Goal: Task Accomplishment & Management: Complete application form

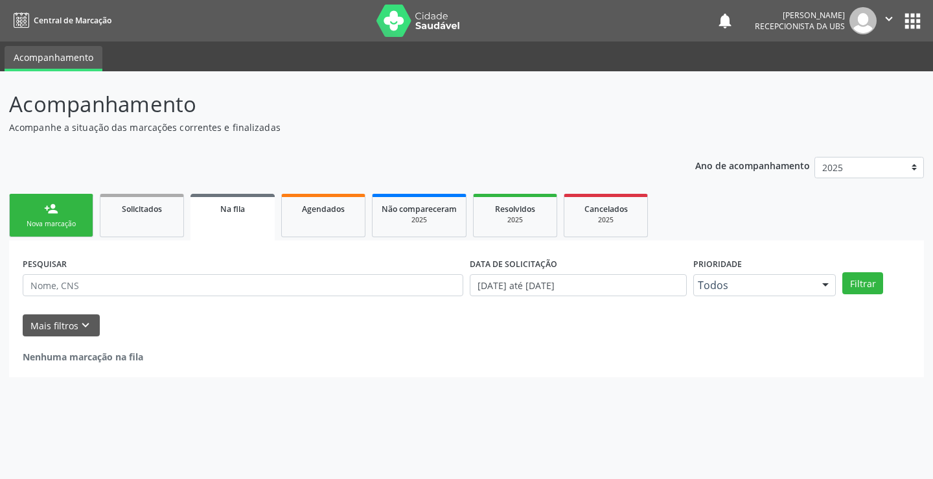
click at [62, 224] on div "Nova marcação" at bounding box center [51, 224] width 65 height 10
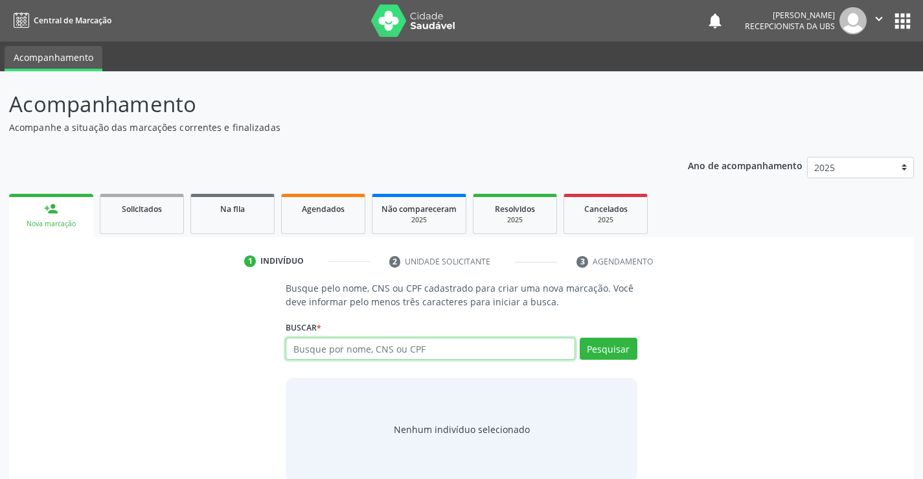
click at [385, 350] on input "text" at bounding box center [430, 348] width 289 height 22
type input "83624902415"
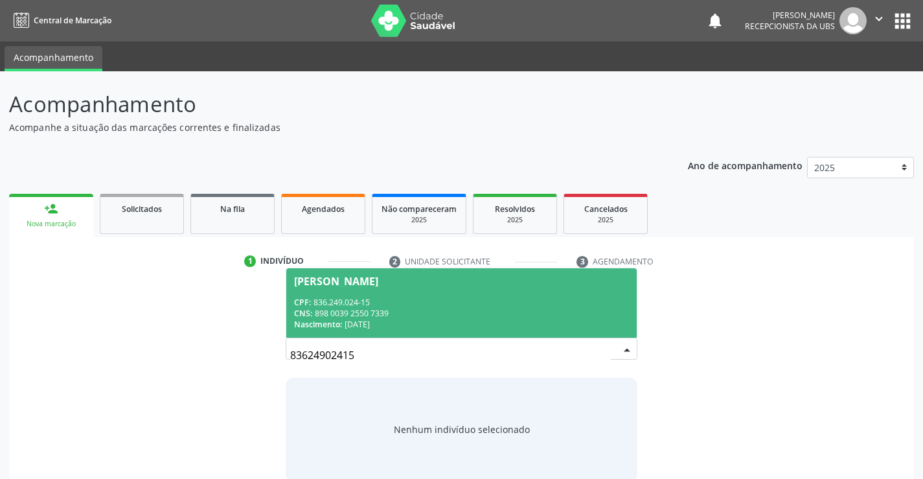
click at [499, 321] on div "Nascimento: [DATE]" at bounding box center [461, 324] width 334 height 11
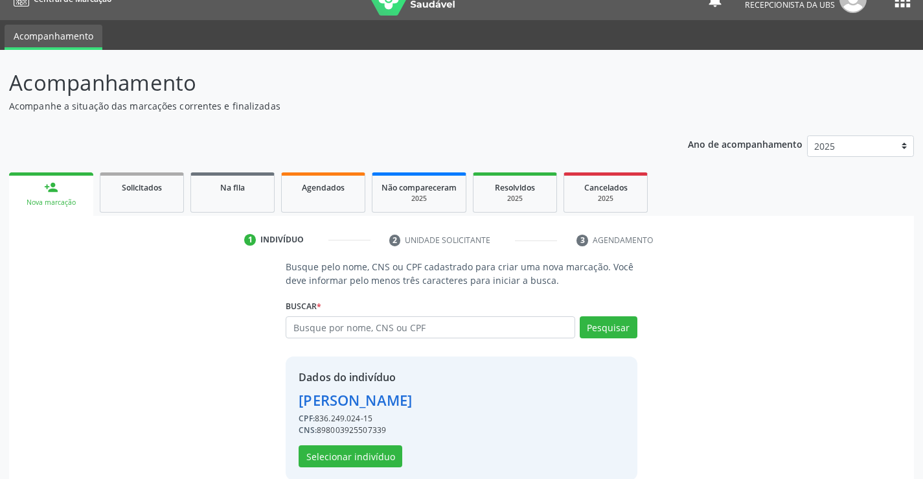
scroll to position [41, 0]
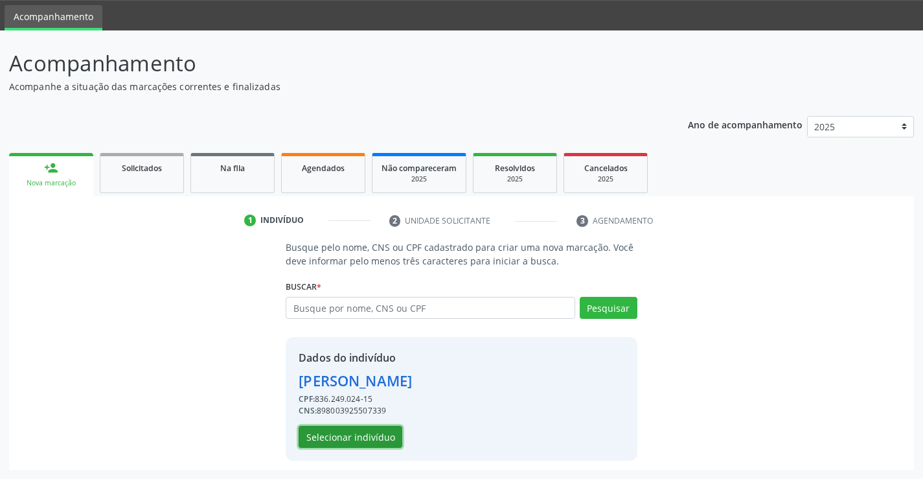
click at [389, 433] on button "Selecionar indivíduo" at bounding box center [351, 437] width 104 height 22
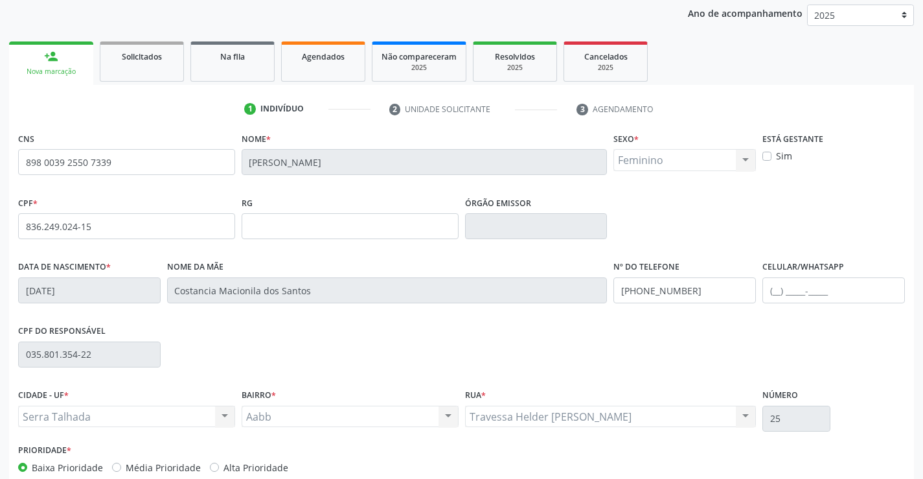
scroll to position [223, 0]
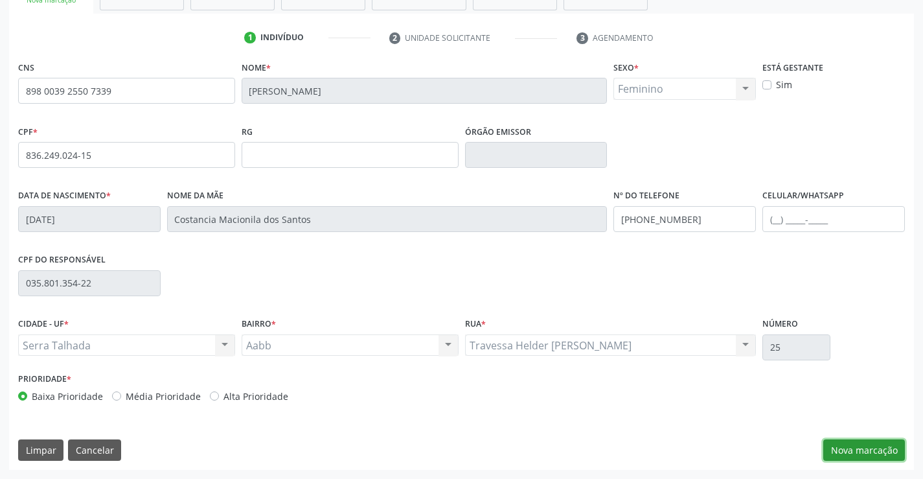
drag, startPoint x: 869, startPoint y: 446, endPoint x: 863, endPoint y: 442, distance: 7.0
click at [867, 446] on button "Nova marcação" at bounding box center [864, 450] width 82 height 22
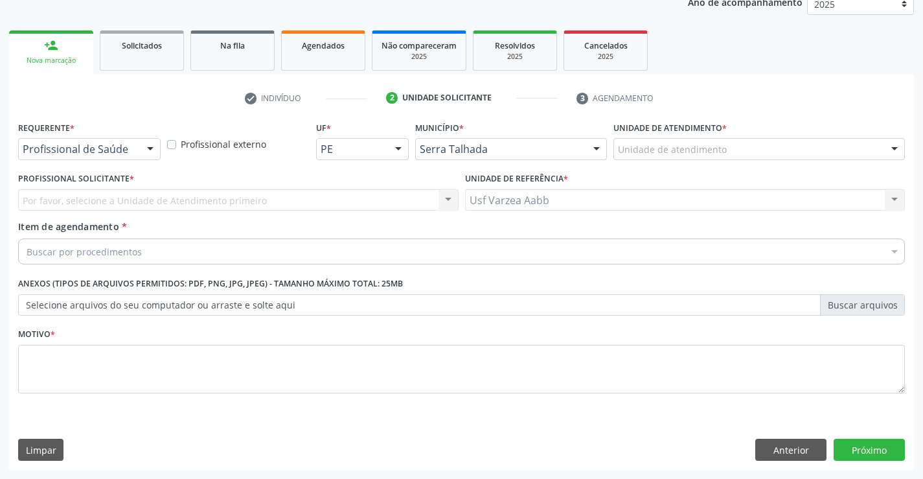
scroll to position [163, 0]
click at [117, 161] on div "Requerente * Profissional de Saúde Profissional de Saúde Paciente Nenhum result…" at bounding box center [89, 143] width 149 height 51
click at [118, 157] on div "Profissional de Saúde" at bounding box center [89, 149] width 143 height 22
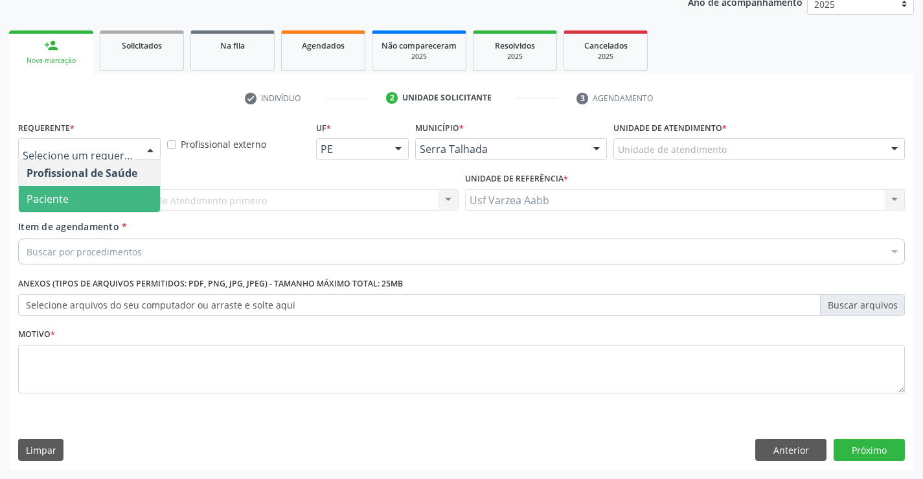
click at [118, 203] on span "Paciente" at bounding box center [89, 199] width 141 height 26
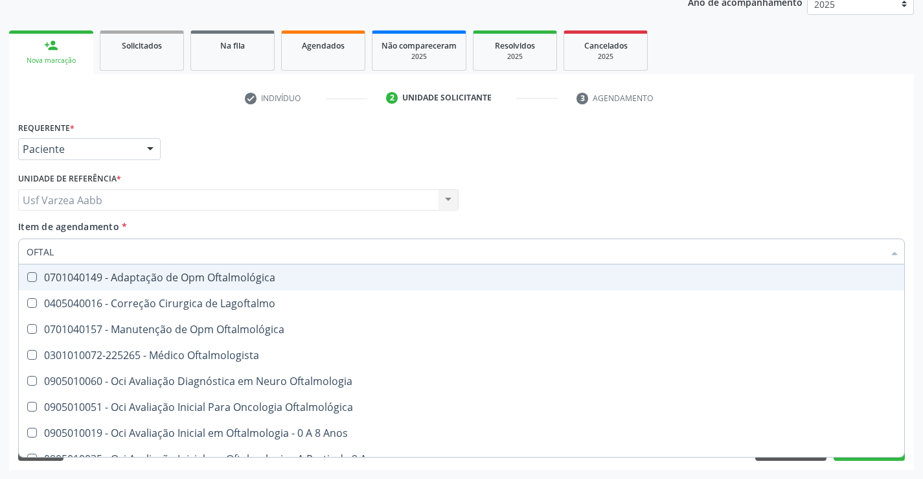
type input "OFTALM"
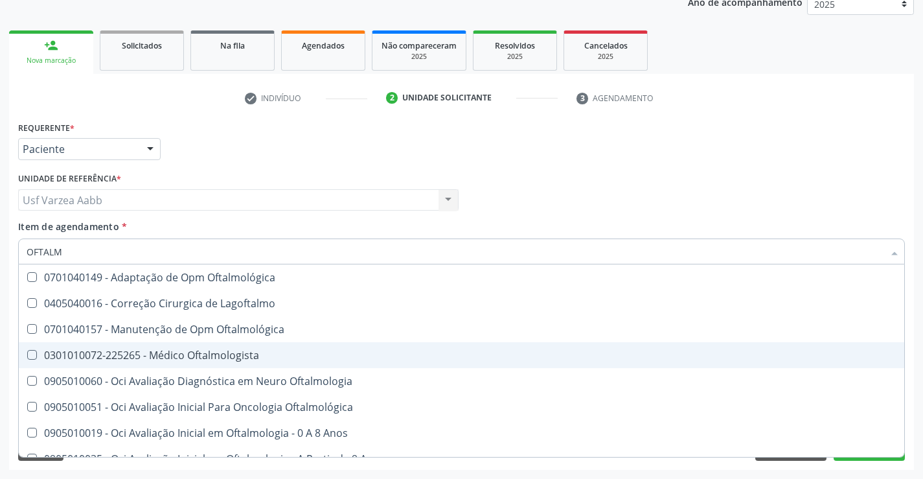
click at [203, 365] on span "0301010072-225265 - Médico Oftalmologista" at bounding box center [461, 355] width 885 height 26
checkbox Oftalmologista "true"
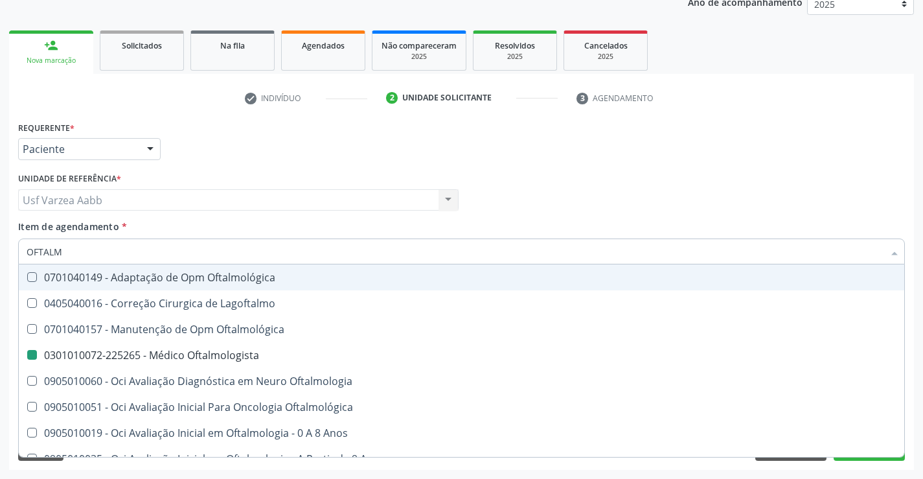
click at [553, 186] on div "Profissional Solicitante Por favor, selecione a Unidade de Atendimento primeiro…" at bounding box center [461, 194] width 893 height 51
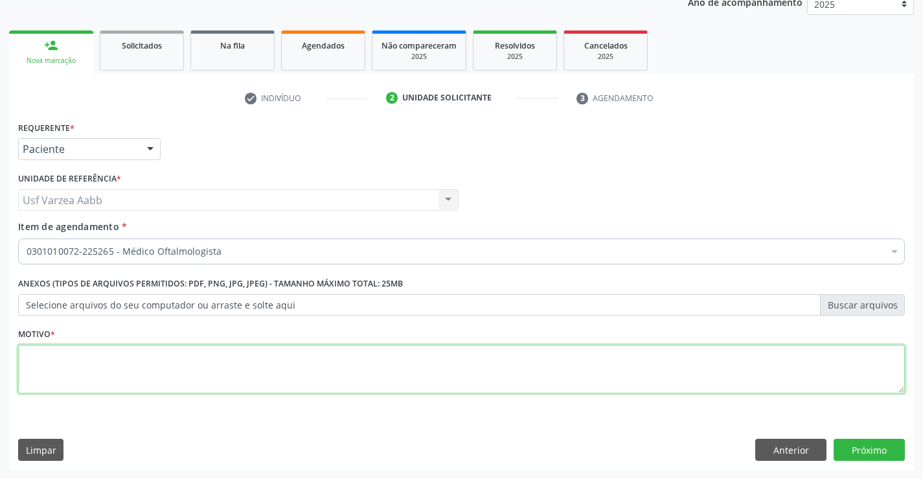
drag, startPoint x: 97, startPoint y: 377, endPoint x: 107, endPoint y: 378, distance: 10.4
click at [103, 378] on textarea at bounding box center [461, 369] width 887 height 49
type textarea "X"
click at [891, 442] on button "Próximo" at bounding box center [869, 450] width 71 height 22
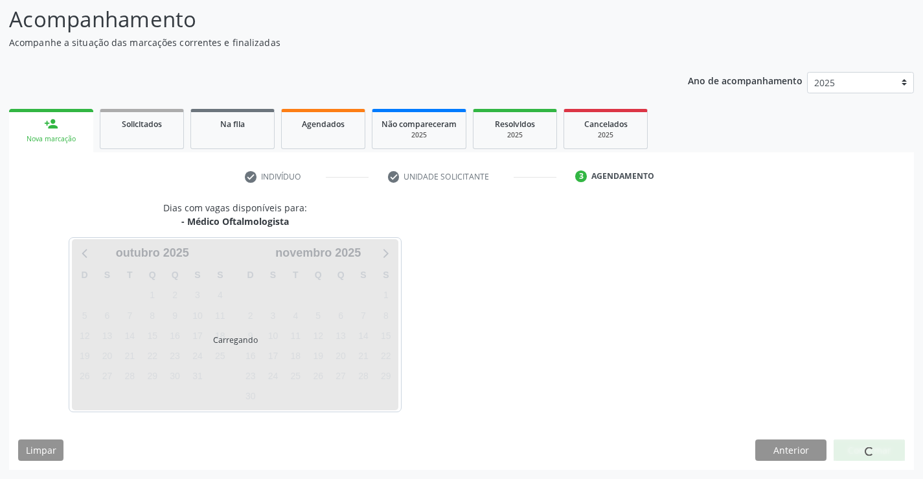
scroll to position [85, 0]
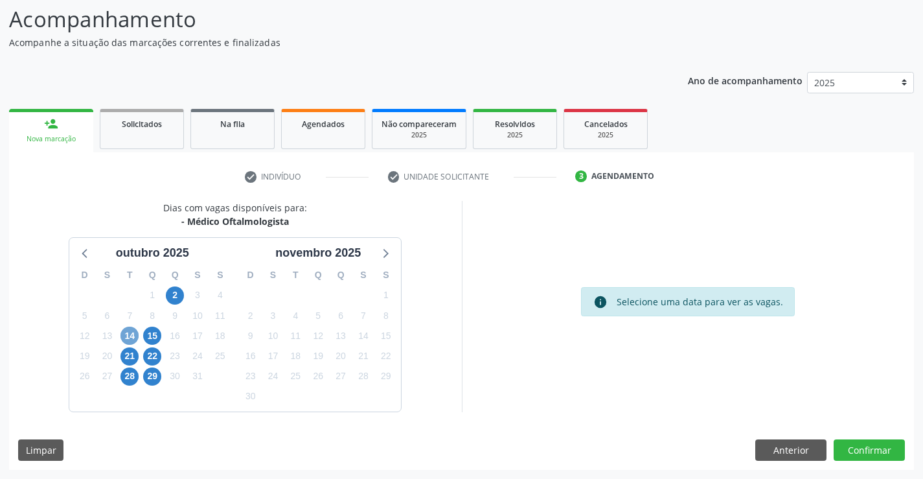
click at [132, 332] on span "14" at bounding box center [129, 335] width 18 height 18
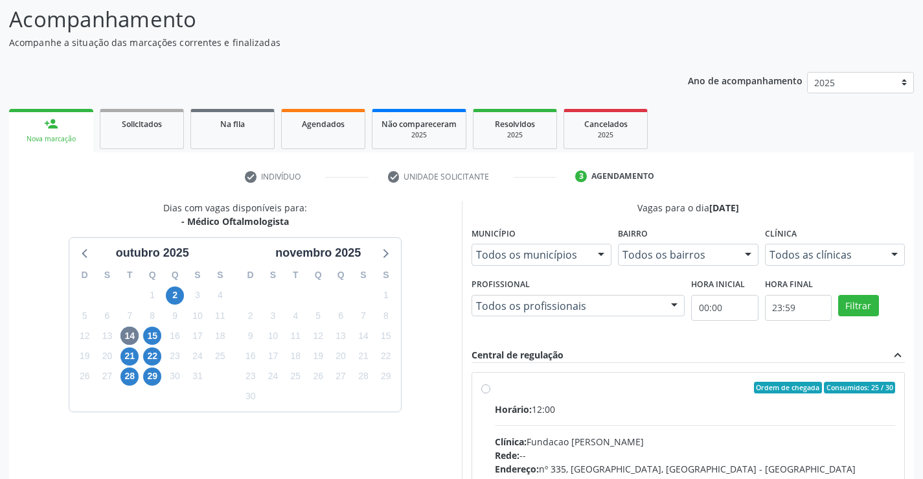
click at [495, 387] on label "Ordem de chegada Consumidos: 25 / 30 Horário: 12:00 Clínica: Fundacao [PERSON_N…" at bounding box center [695, 481] width 401 height 199
click at [485, 387] on input "Ordem de chegada Consumidos: 25 / 30 Horário: 12:00 Clínica: Fundacao [PERSON_N…" at bounding box center [485, 388] width 9 height 12
radio input "true"
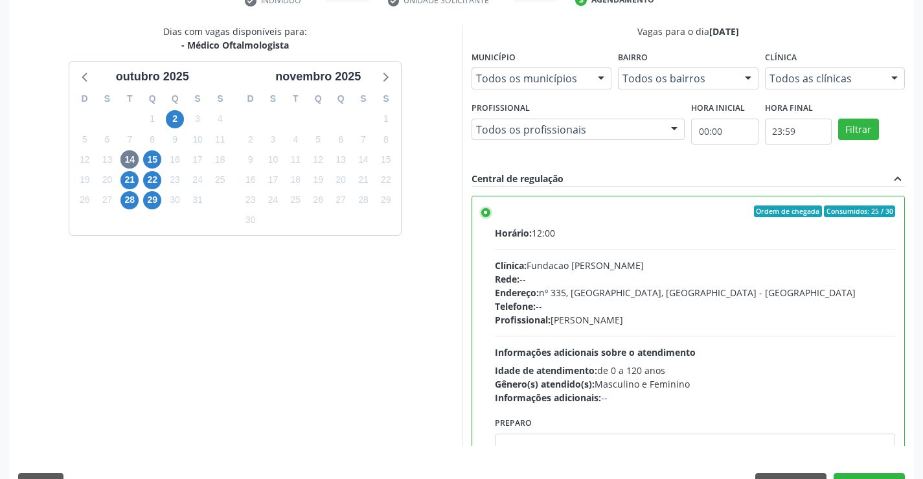
scroll to position [295, 0]
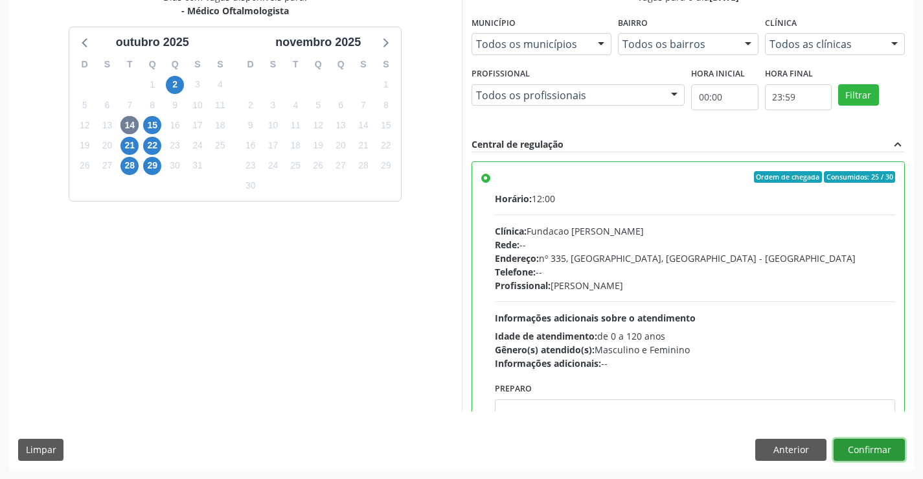
click at [878, 457] on button "Confirmar" at bounding box center [869, 450] width 71 height 22
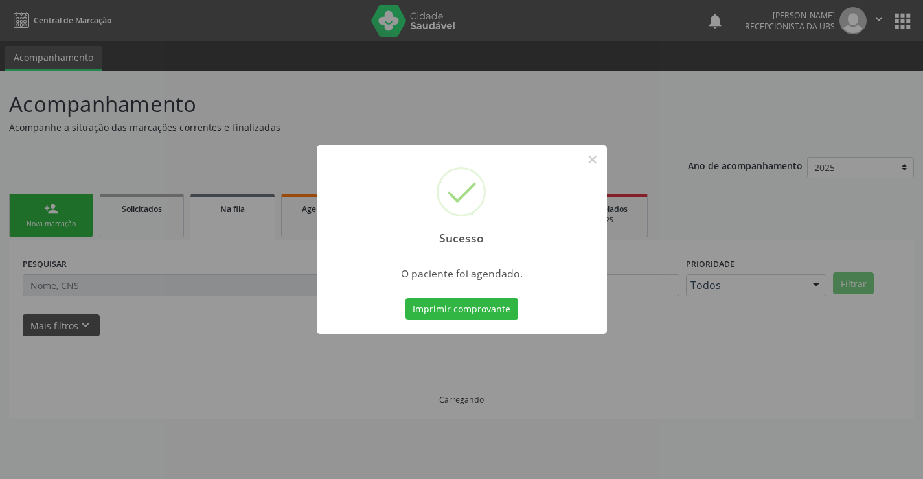
scroll to position [0, 0]
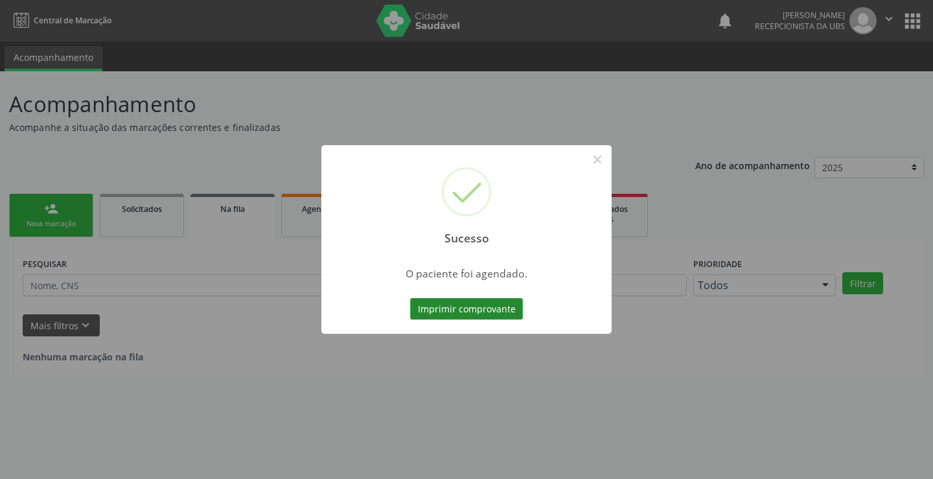
click at [503, 309] on button "Imprimir comprovante" at bounding box center [466, 309] width 113 height 22
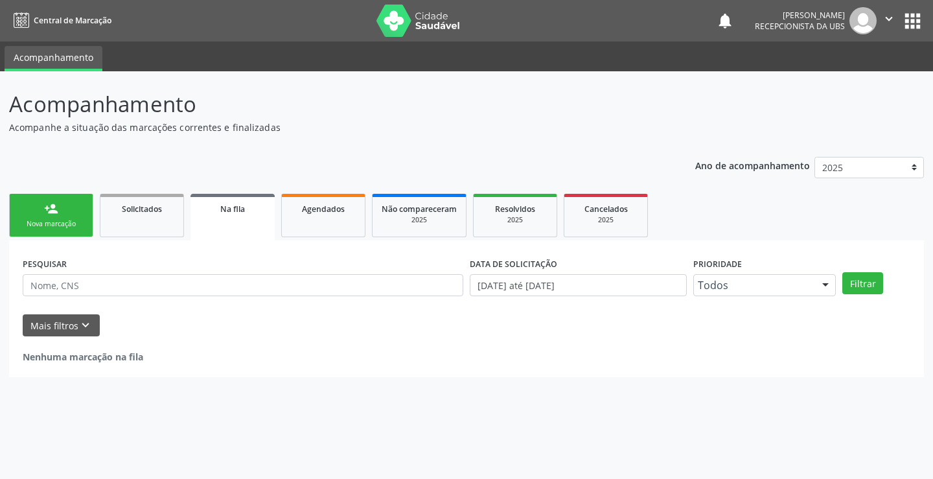
click at [62, 235] on link "person_add Nova marcação" at bounding box center [51, 215] width 84 height 43
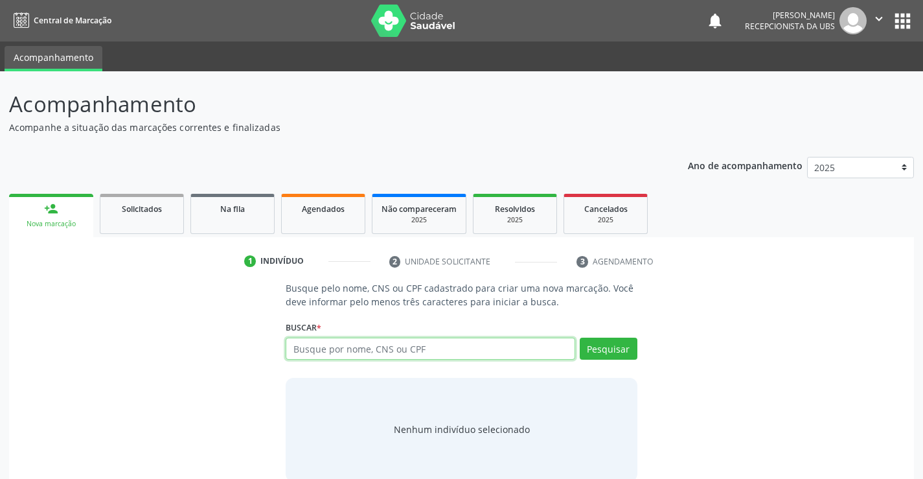
click at [421, 348] on input "text" at bounding box center [430, 348] width 289 height 22
type input "124082453210002"
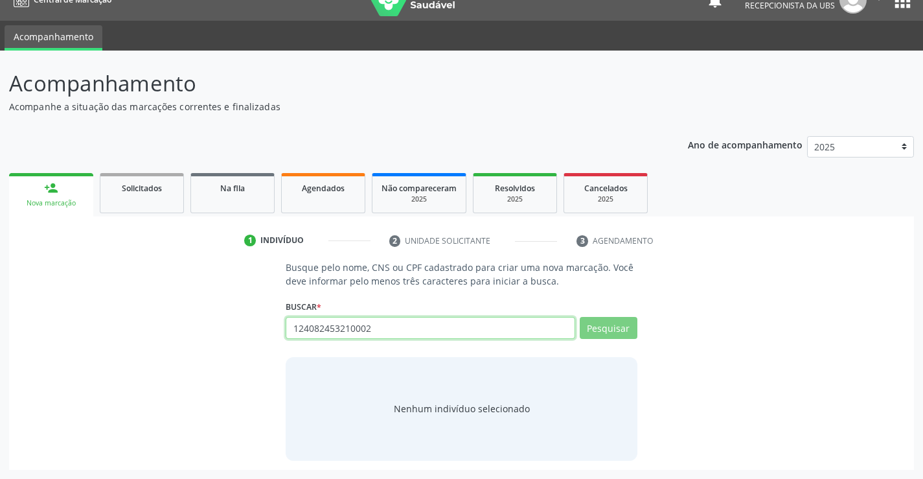
click at [427, 332] on input "124082453210002" at bounding box center [430, 328] width 289 height 22
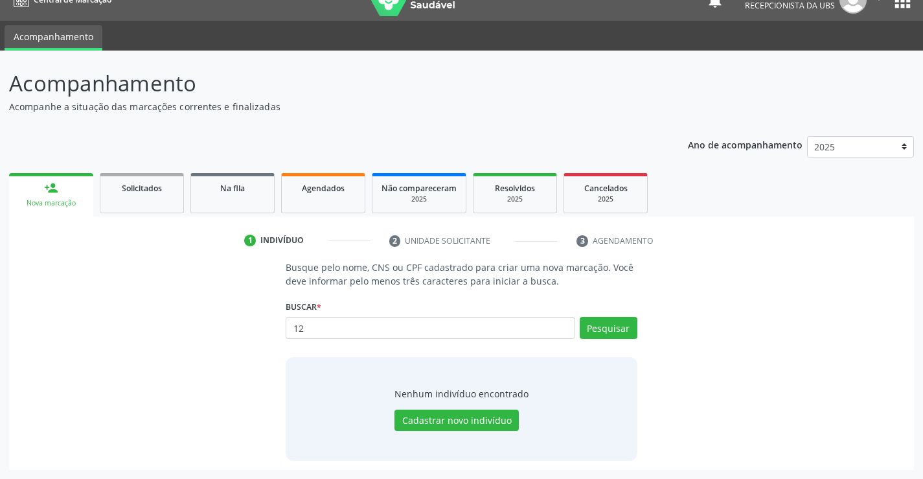
type input "1"
type input "50937944491"
drag, startPoint x: 458, startPoint y: 318, endPoint x: 481, endPoint y: 297, distance: 30.7
click at [466, 309] on div "Buscar * 50937944491 Busque por nome, CNS ou CPF Ivania Suene de Jesus CPF: 509…" at bounding box center [461, 322] width 351 height 51
click at [593, 325] on button "Pesquisar" at bounding box center [609, 328] width 58 height 22
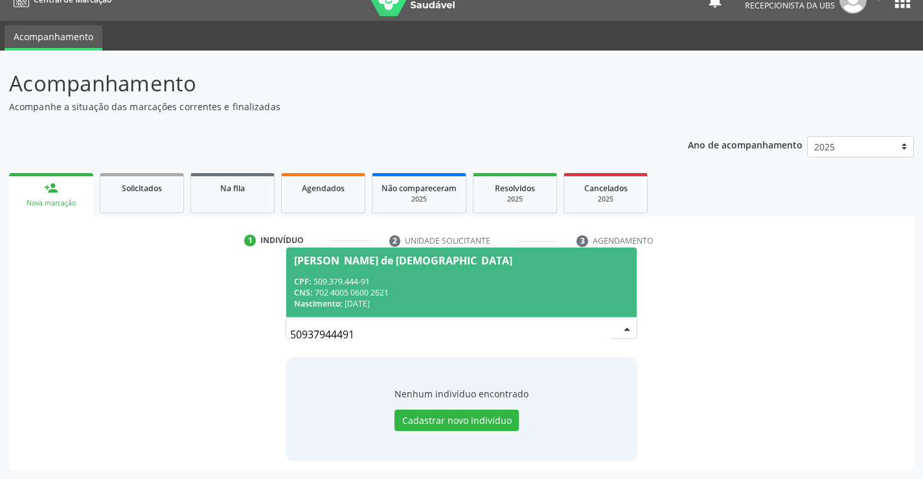
click at [457, 271] on span "[PERSON_NAME] de [DEMOGRAPHIC_DATA] CPF: 509.379.444-91 CNS: 702 4005 0600 2621…" at bounding box center [461, 281] width 350 height 69
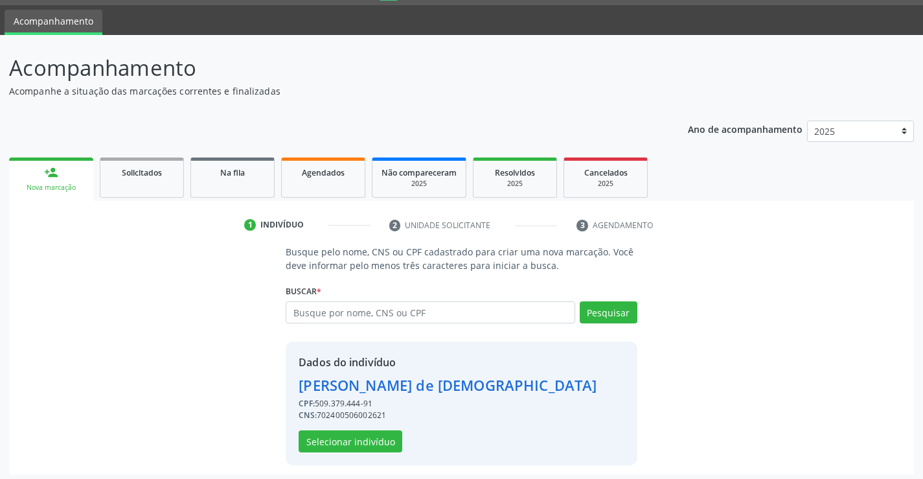
scroll to position [41, 0]
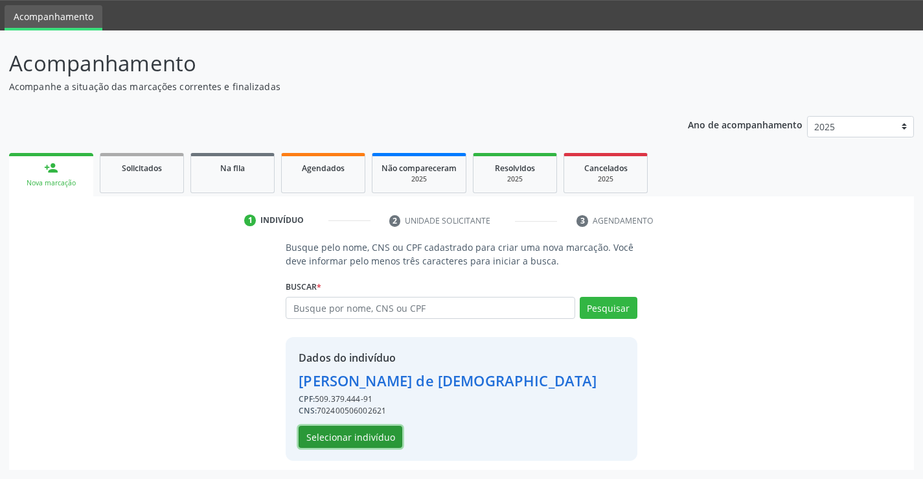
click at [391, 430] on button "Selecionar indivíduo" at bounding box center [351, 437] width 104 height 22
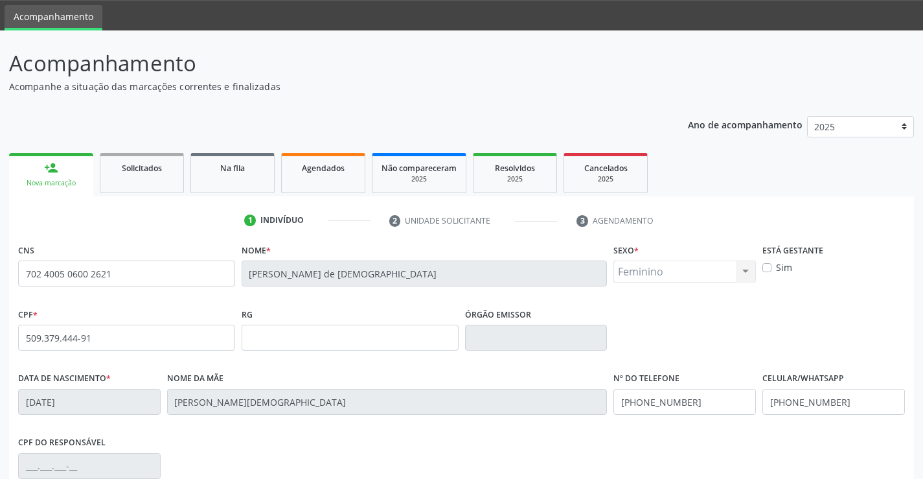
scroll to position [223, 0]
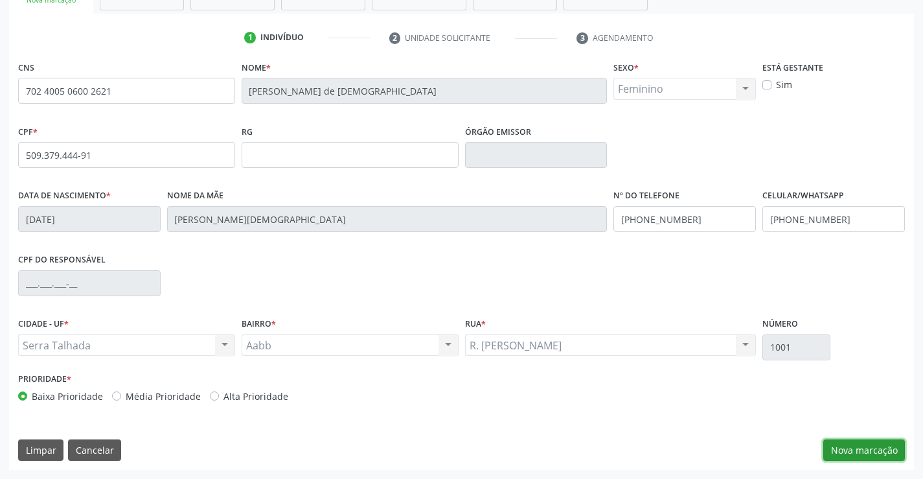
click at [863, 442] on button "Nova marcação" at bounding box center [864, 450] width 82 height 22
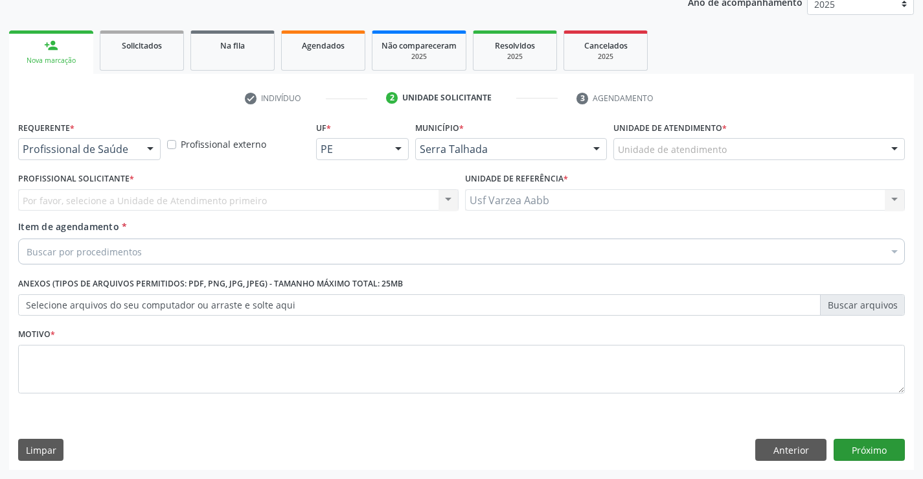
scroll to position [163, 0]
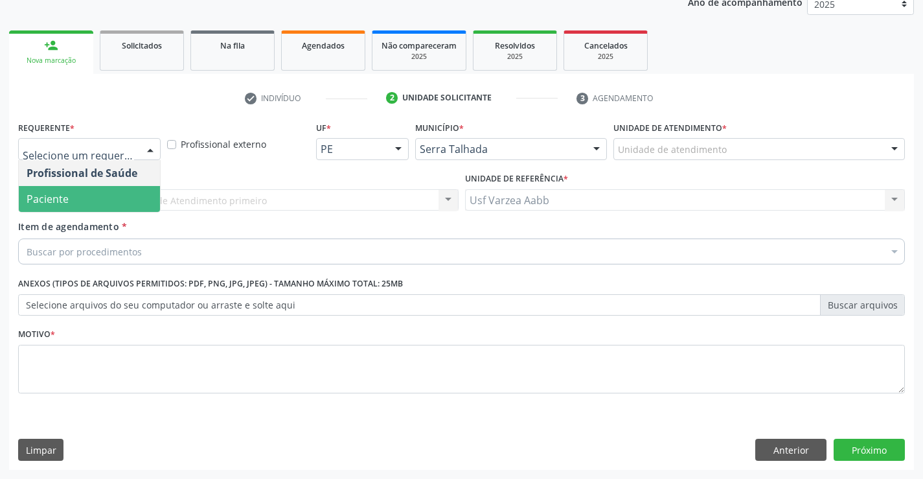
click at [109, 206] on span "Paciente" at bounding box center [89, 199] width 141 height 26
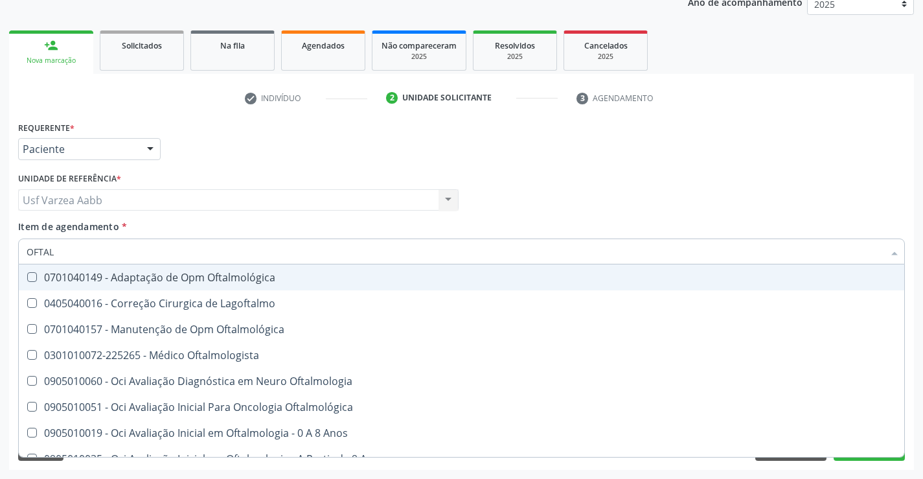
type input "OFTALM"
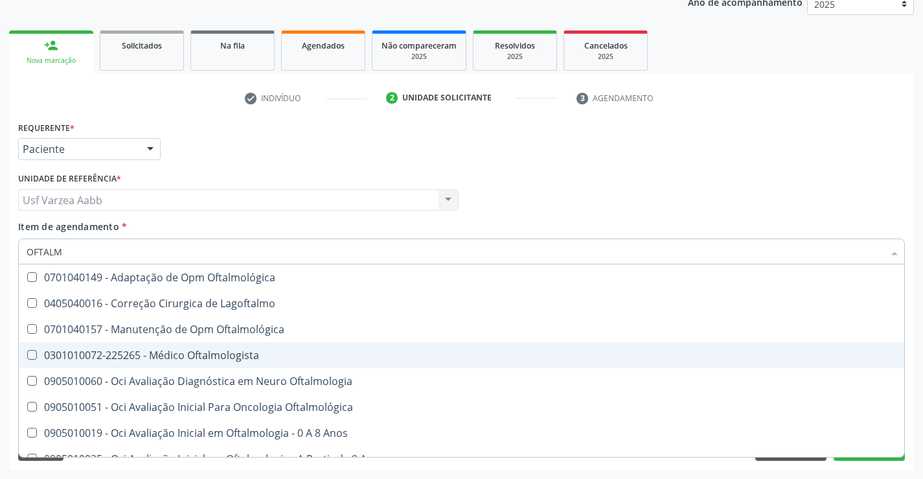
click at [176, 355] on div "0301010072-225265 - Médico Oftalmologista" at bounding box center [462, 355] width 870 height 10
checkbox Oftalmologista "true"
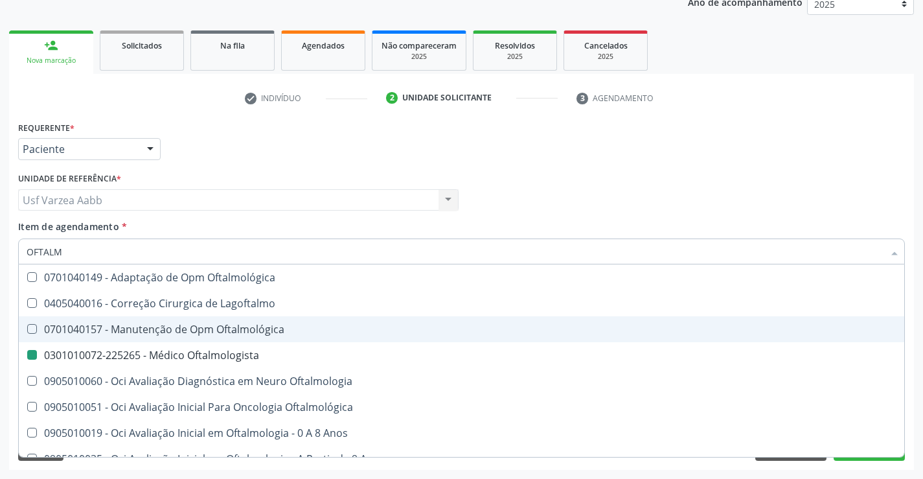
click at [426, 159] on div "Requerente * Paciente Profissional de Saúde Paciente Nenhum resultado encontrad…" at bounding box center [461, 143] width 893 height 51
checkbox Lagoftalmo "true"
checkbox Oftalmologista "false"
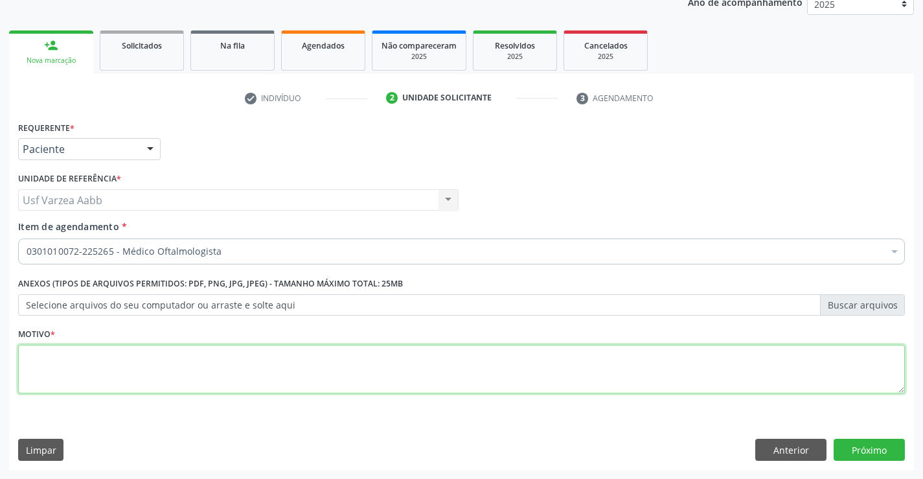
drag, startPoint x: 253, startPoint y: 345, endPoint x: 250, endPoint y: 363, distance: 17.7
click at [252, 346] on textarea at bounding box center [461, 369] width 887 height 49
type textarea "X"
click at [874, 447] on button "Próximo" at bounding box center [869, 450] width 71 height 22
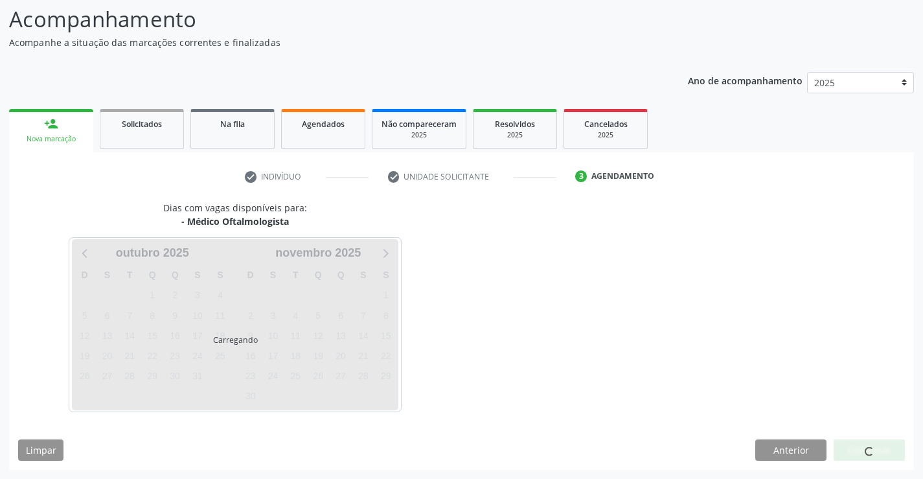
scroll to position [85, 0]
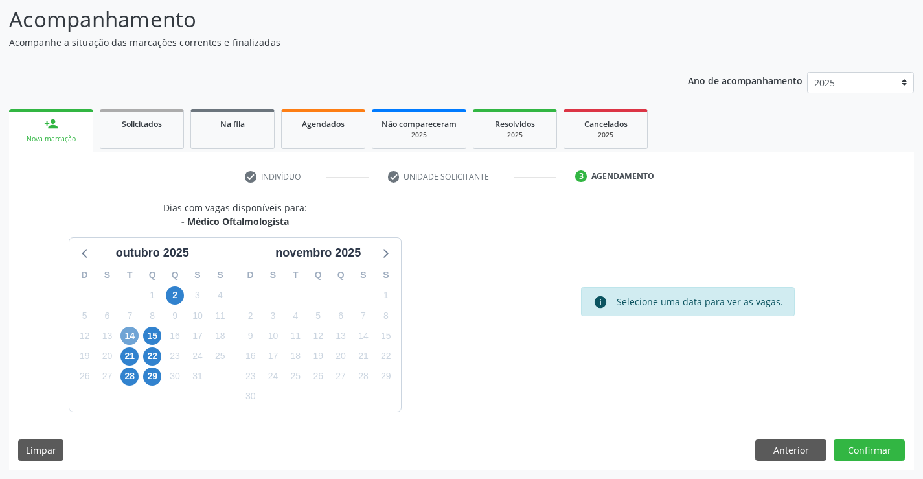
click at [122, 336] on span "14" at bounding box center [129, 335] width 18 height 18
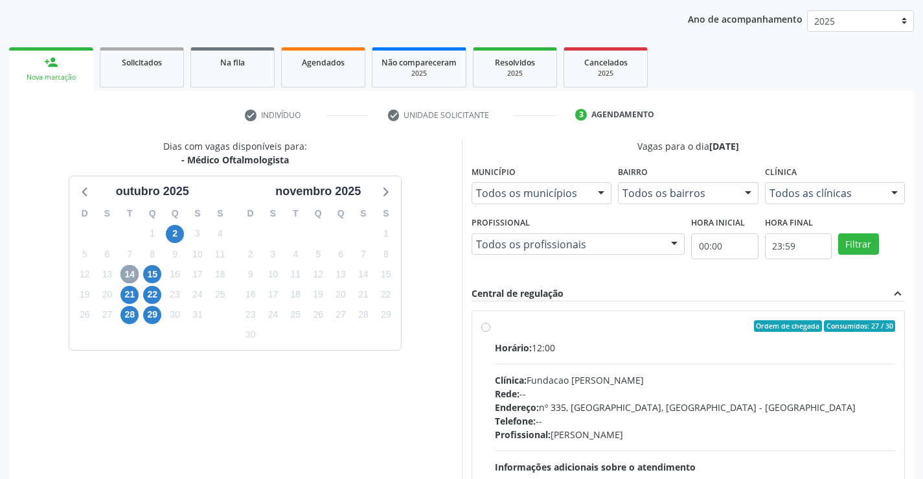
scroll to position [272, 0]
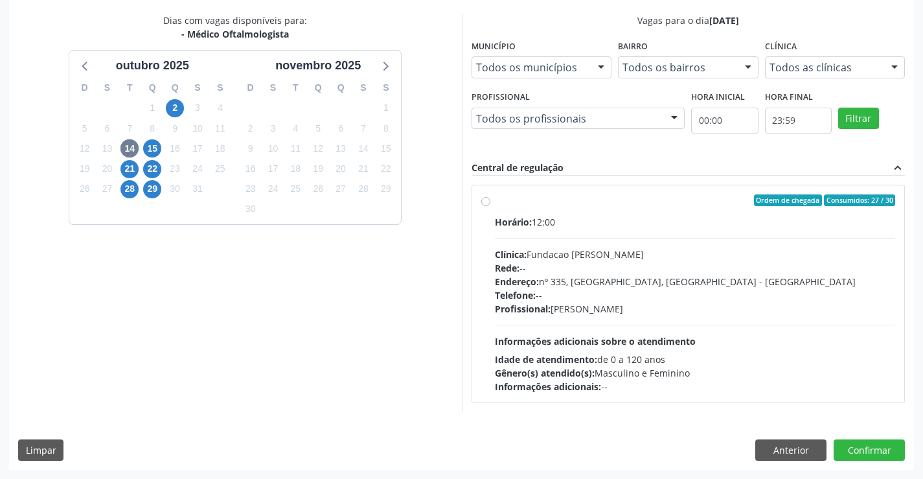
click at [495, 201] on label "Ordem de chegada Consumidos: 27 / 30 Horário: 12:00 Clínica: Fundacao [PERSON_N…" at bounding box center [695, 293] width 401 height 199
click at [485, 201] on input "Ordem de chegada Consumidos: 27 / 30 Horário: 12:00 Clínica: Fundacao [PERSON_N…" at bounding box center [485, 200] width 9 height 12
radio input "true"
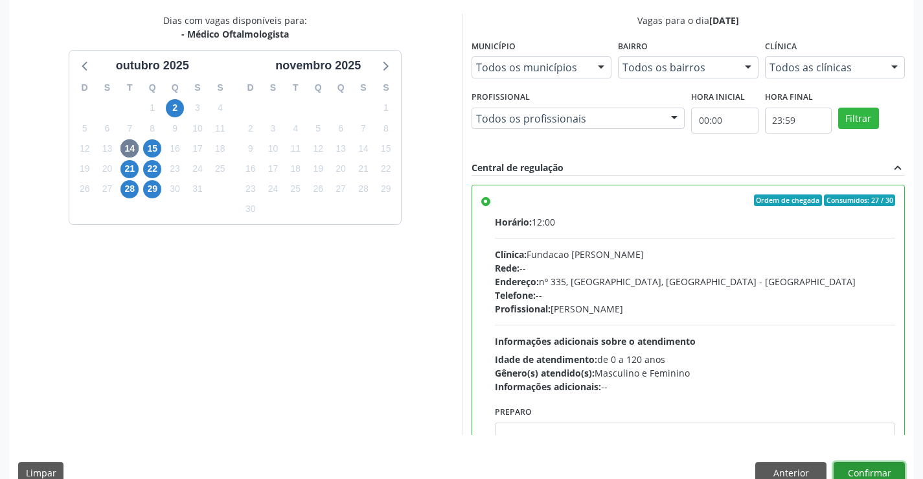
click at [895, 474] on button "Confirmar" at bounding box center [869, 473] width 71 height 22
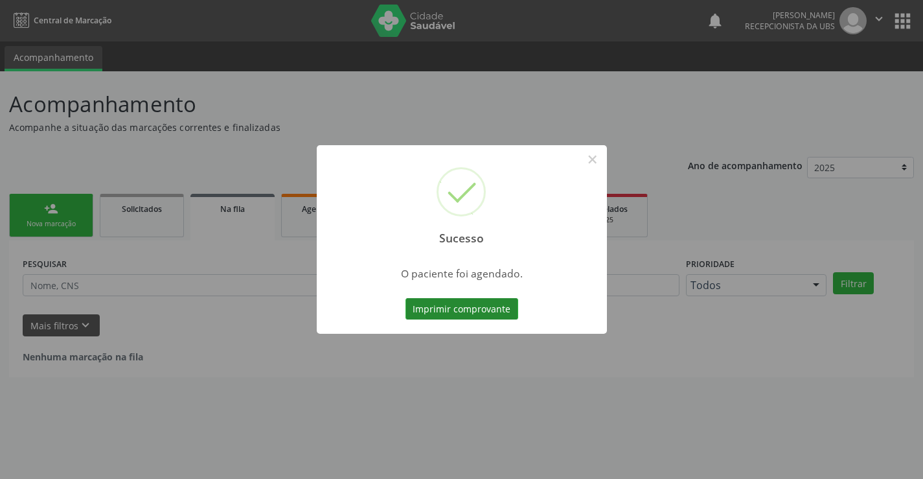
scroll to position [0, 0]
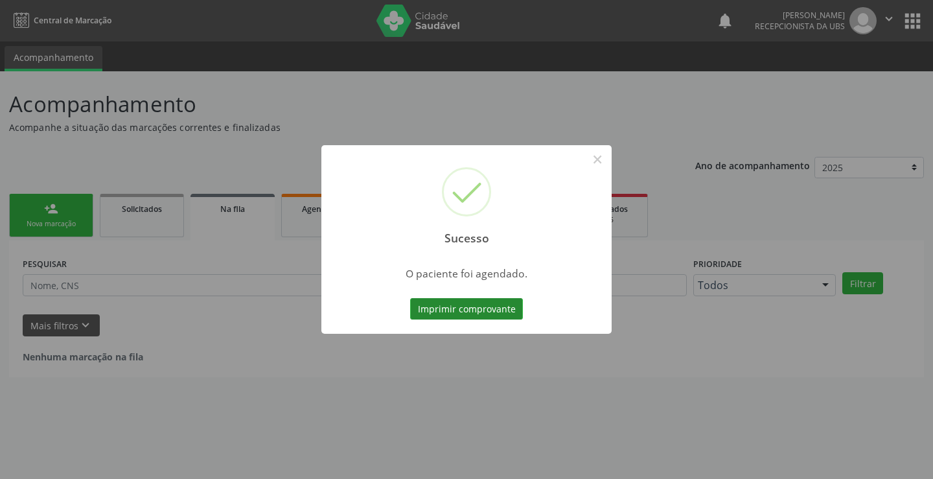
click at [466, 302] on button "Imprimir comprovante" at bounding box center [466, 309] width 113 height 22
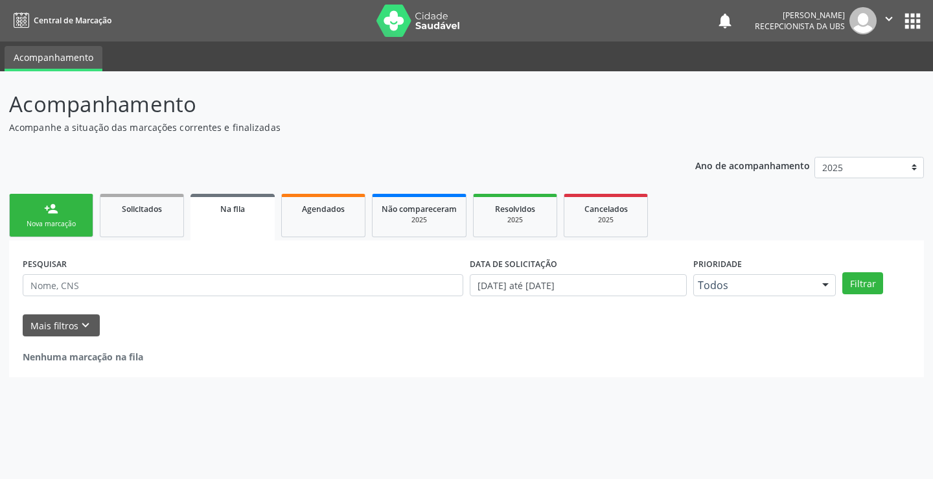
click at [48, 220] on div "Nova marcação" at bounding box center [51, 224] width 65 height 10
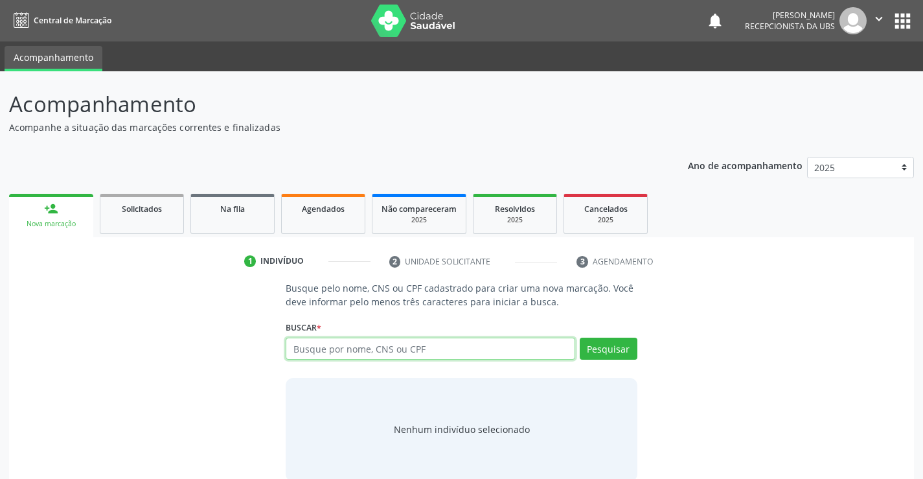
click at [436, 347] on input "text" at bounding box center [430, 348] width 289 height 22
type input "898003403020586"
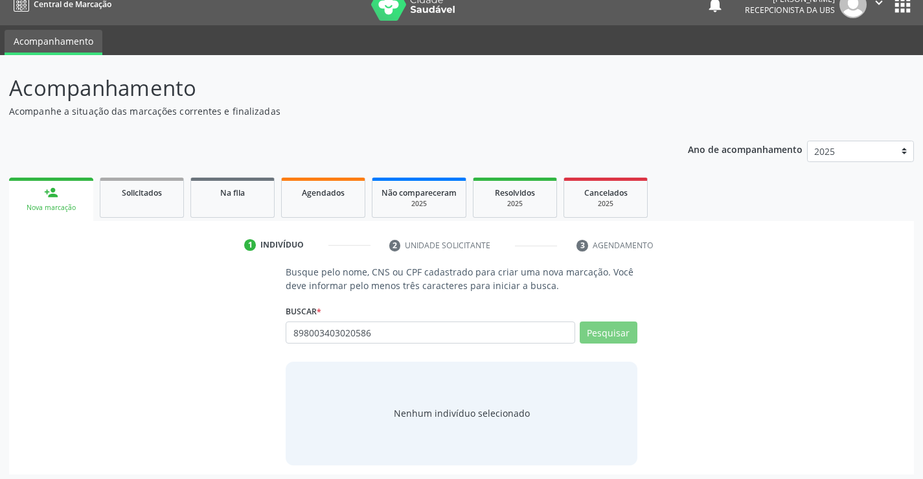
scroll to position [21, 0]
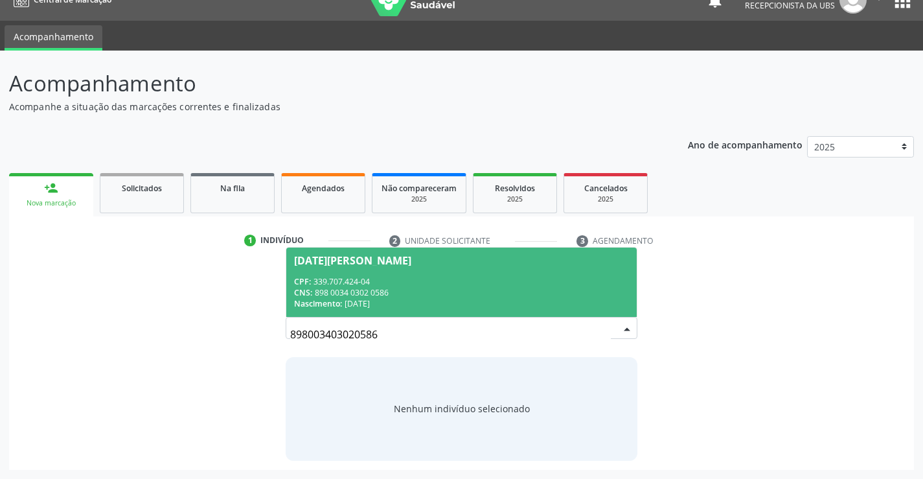
click at [451, 285] on div "CPF: 339.707.424-04" at bounding box center [461, 281] width 334 height 11
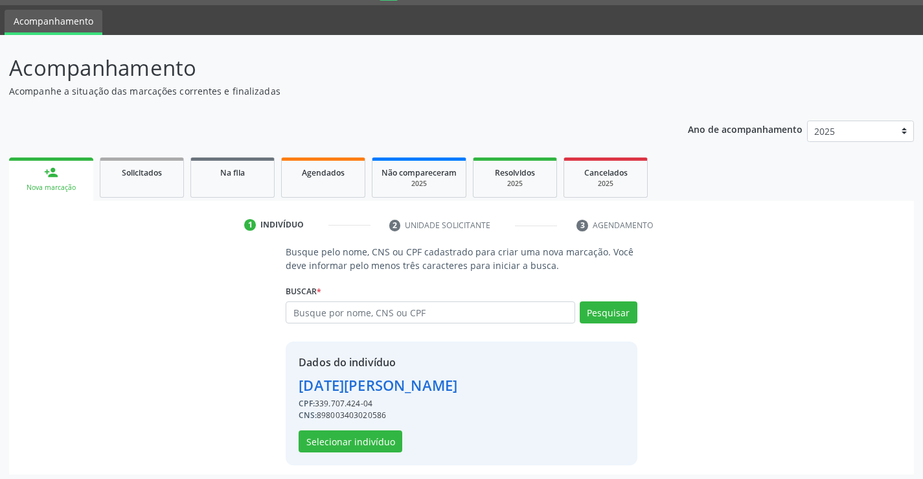
scroll to position [41, 0]
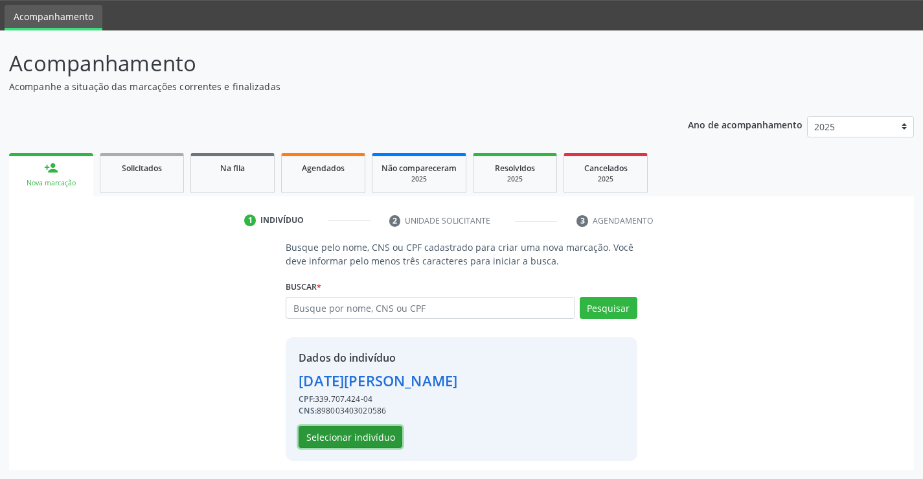
click at [360, 435] on button "Selecionar indivíduo" at bounding box center [351, 437] width 104 height 22
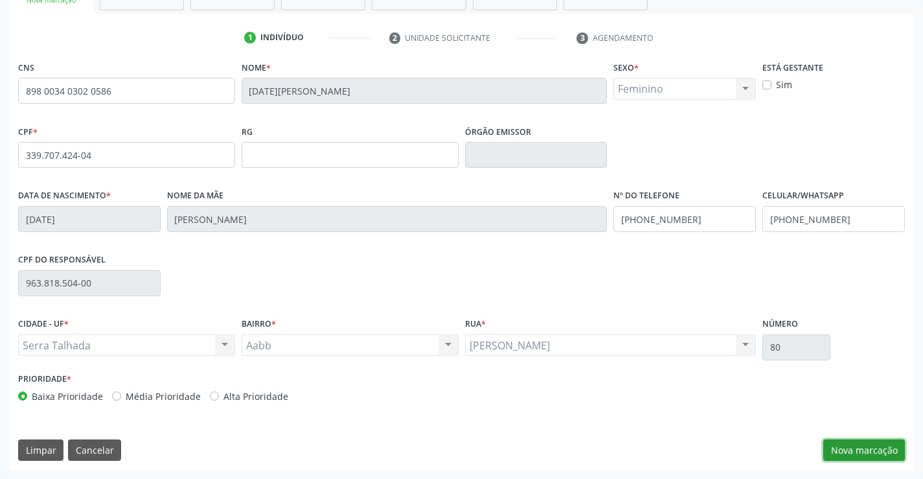
drag, startPoint x: 852, startPoint y: 442, endPoint x: 821, endPoint y: 423, distance: 36.3
click at [852, 442] on button "Nova marcação" at bounding box center [864, 450] width 82 height 22
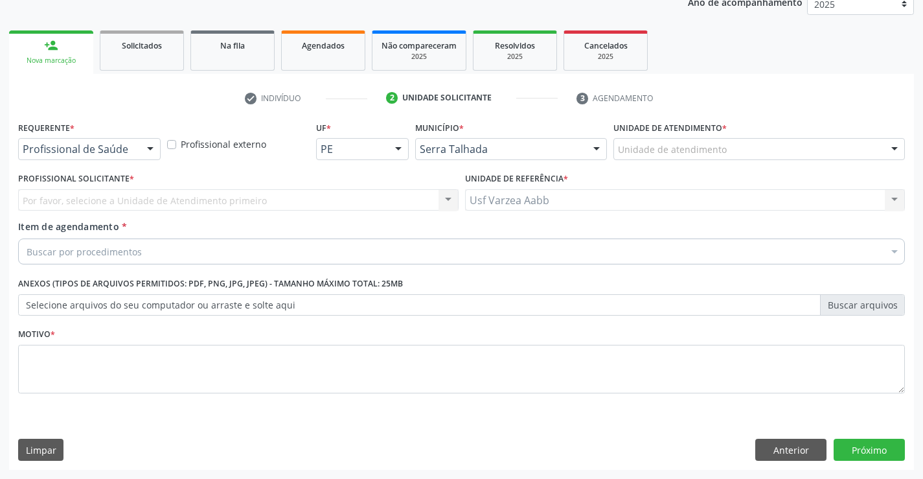
scroll to position [163, 0]
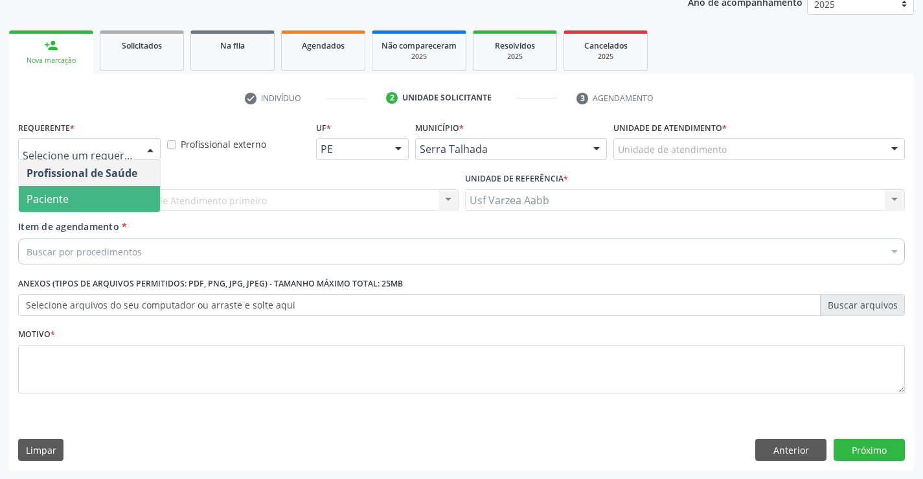
click at [108, 207] on span "Paciente" at bounding box center [89, 199] width 141 height 26
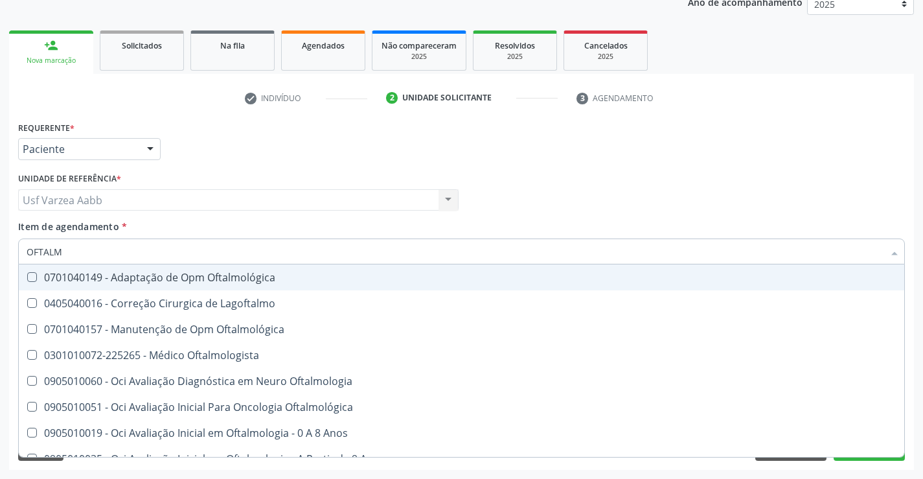
type input "OFTALMO"
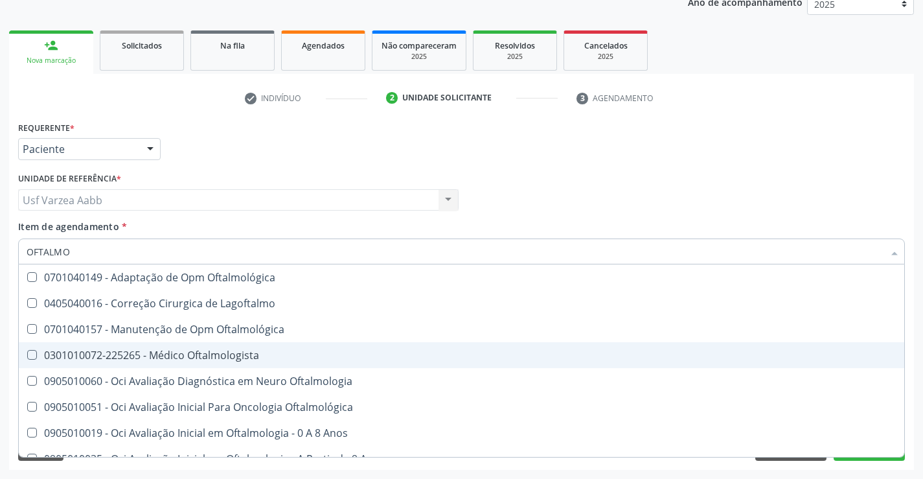
click at [201, 356] on div "0301010072-225265 - Médico Oftalmologista" at bounding box center [462, 355] width 870 height 10
checkbox Oftalmologista "true"
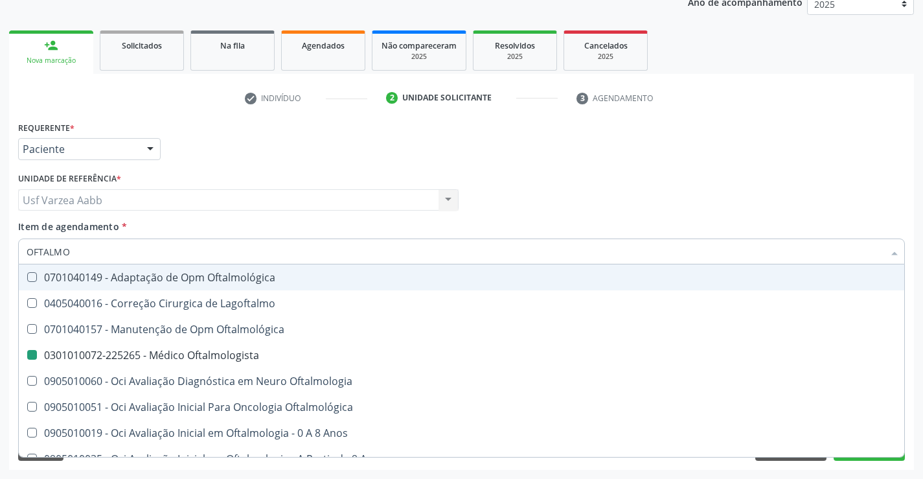
click at [512, 198] on div "Profissional Solicitante Por favor, selecione a Unidade de Atendimento primeiro…" at bounding box center [461, 194] width 893 height 51
checkbox Lagoftalmo "true"
checkbox Oftalmologista "false"
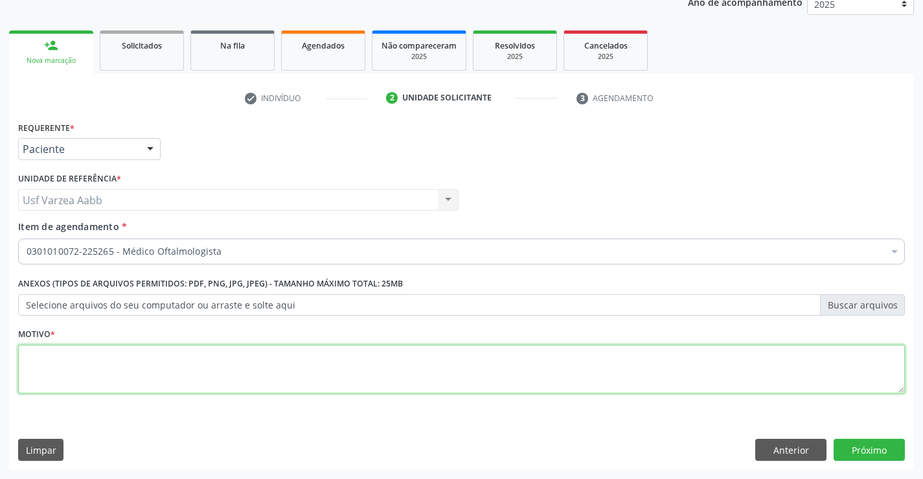
click at [368, 361] on textarea at bounding box center [461, 369] width 887 height 49
type textarea "X"
click at [871, 442] on button "Próximo" at bounding box center [869, 450] width 71 height 22
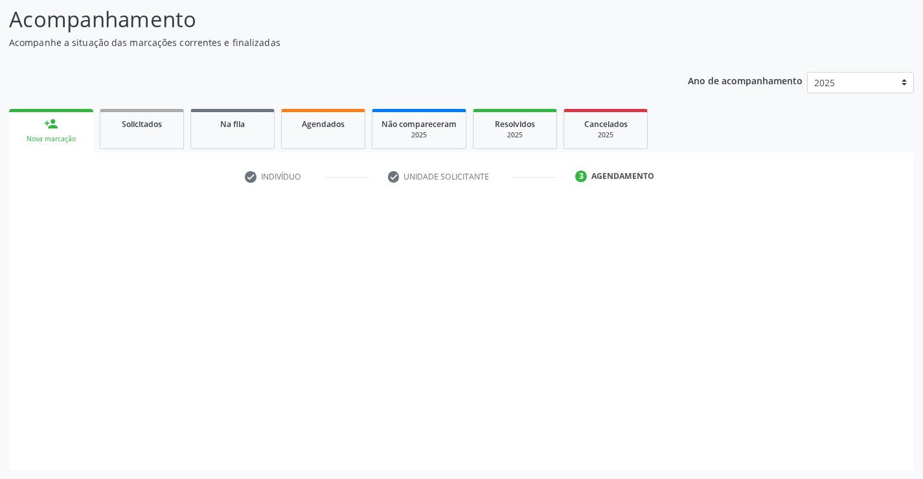
scroll to position [85, 0]
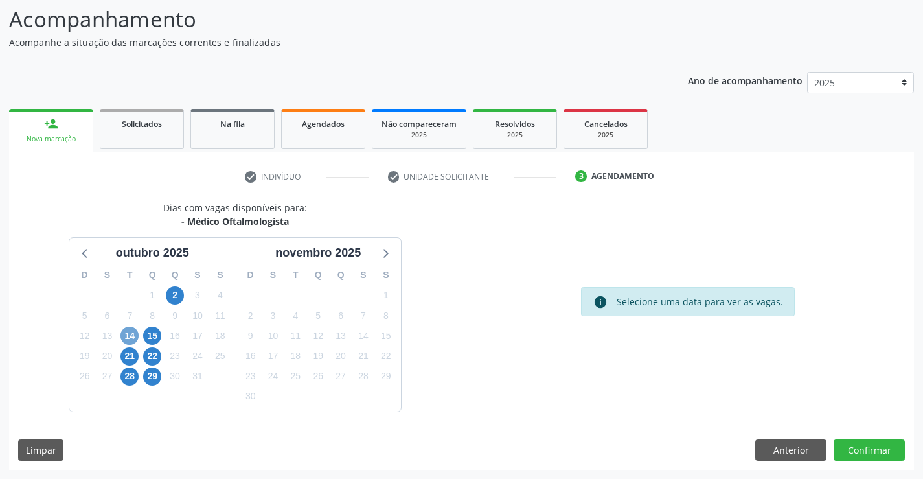
click at [128, 332] on span "14" at bounding box center [129, 335] width 18 height 18
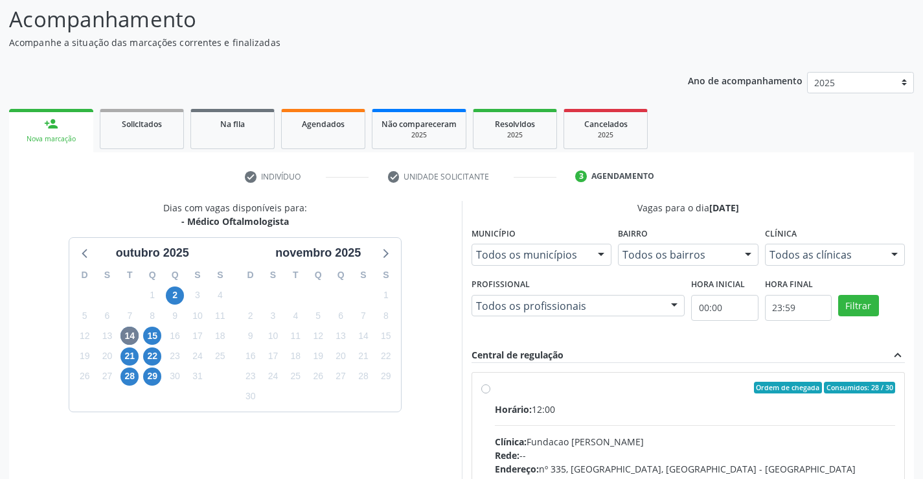
click at [493, 386] on div "Ordem de chegada Consumidos: 28 / 30 Horário: 12:00 Clínica: Fundacao [PERSON_N…" at bounding box center [688, 481] width 415 height 199
radio input "true"
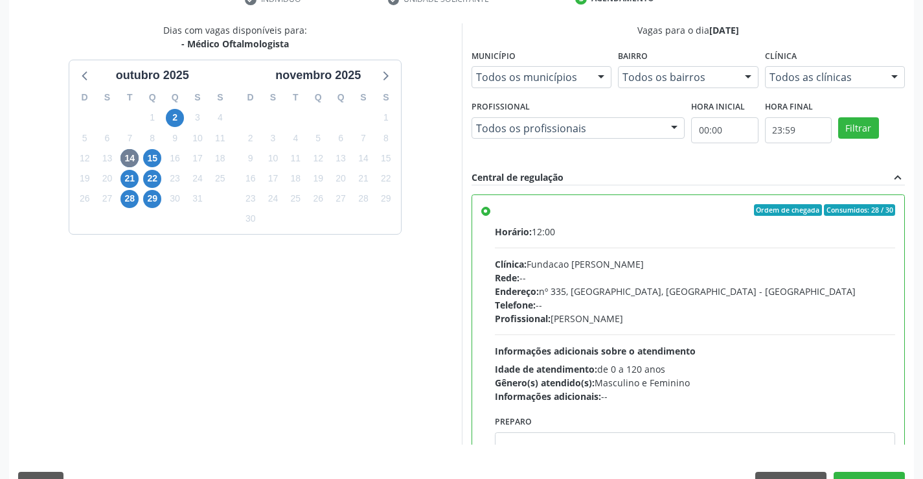
scroll to position [295, 0]
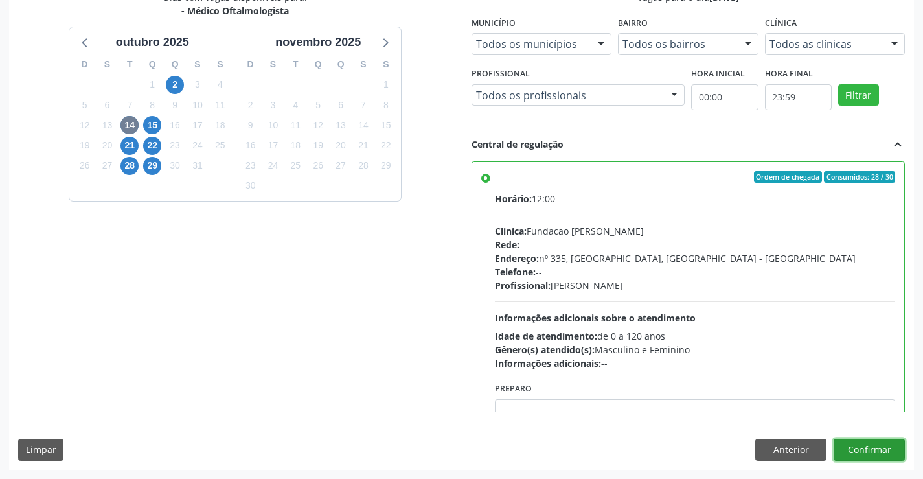
click at [889, 451] on button "Confirmar" at bounding box center [869, 450] width 71 height 22
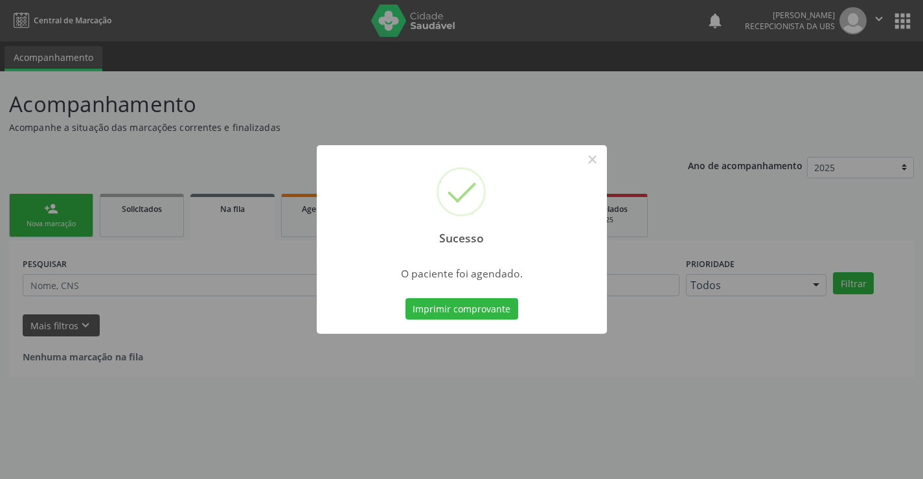
scroll to position [0, 0]
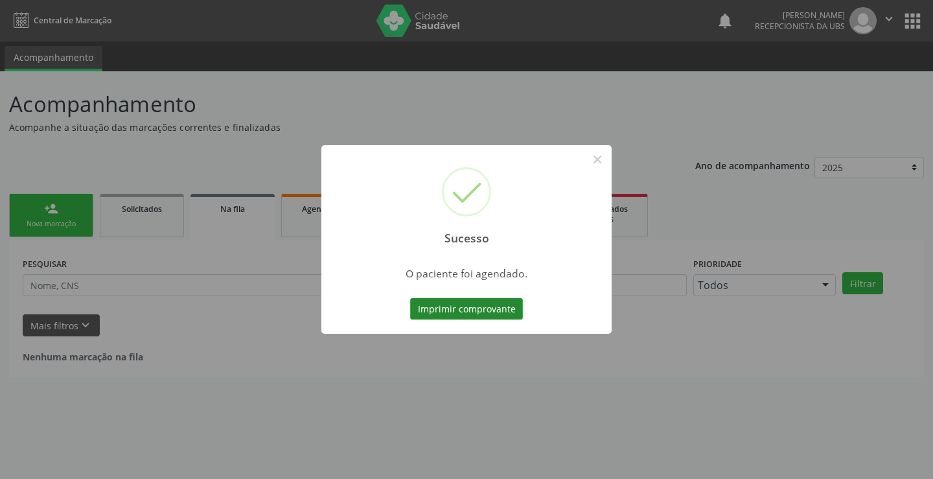
click at [487, 305] on button "Imprimir comprovante" at bounding box center [466, 309] width 113 height 22
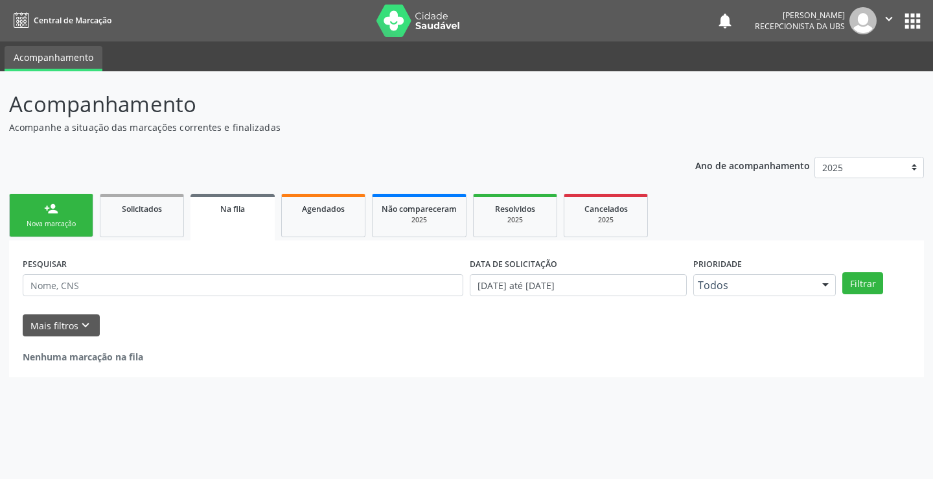
click at [72, 238] on ul "person_add Nova marcação Solicitados Na fila Agendados Não compareceram 2025 Re…" at bounding box center [466, 215] width 915 height 50
click at [72, 233] on link "person_add Nova marcação" at bounding box center [51, 215] width 84 height 43
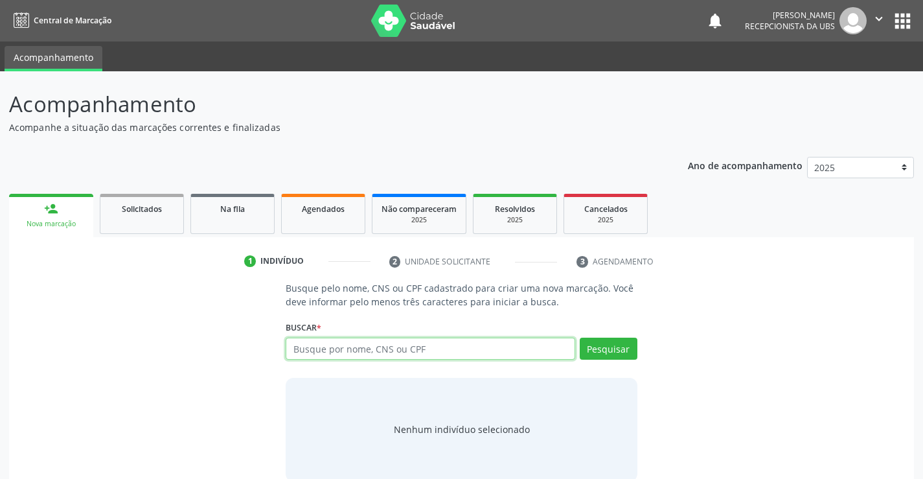
click at [305, 349] on input "text" at bounding box center [430, 348] width 289 height 22
type input "708200689645145"
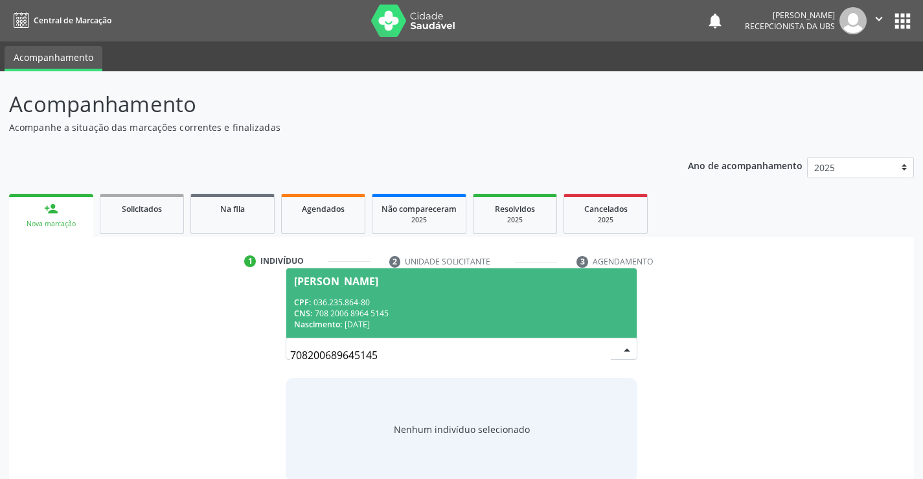
click at [448, 301] on div "CPF: 036.235.864-80" at bounding box center [461, 302] width 334 height 11
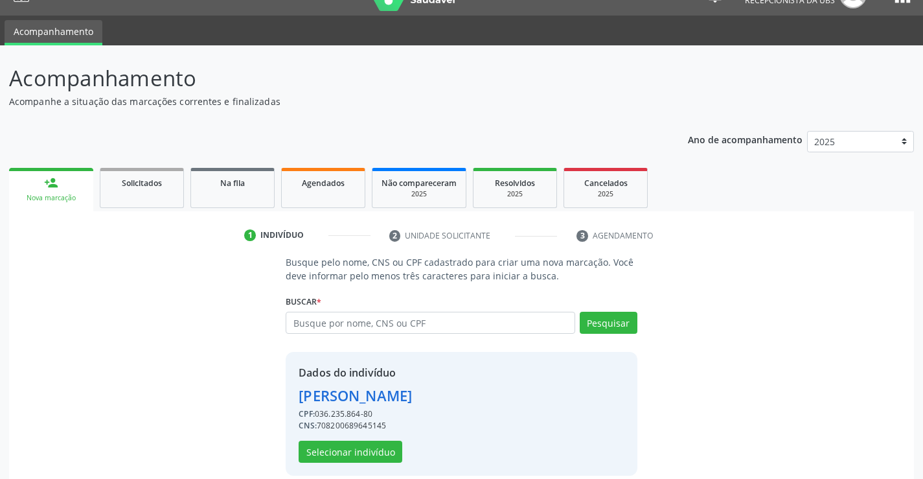
scroll to position [41, 0]
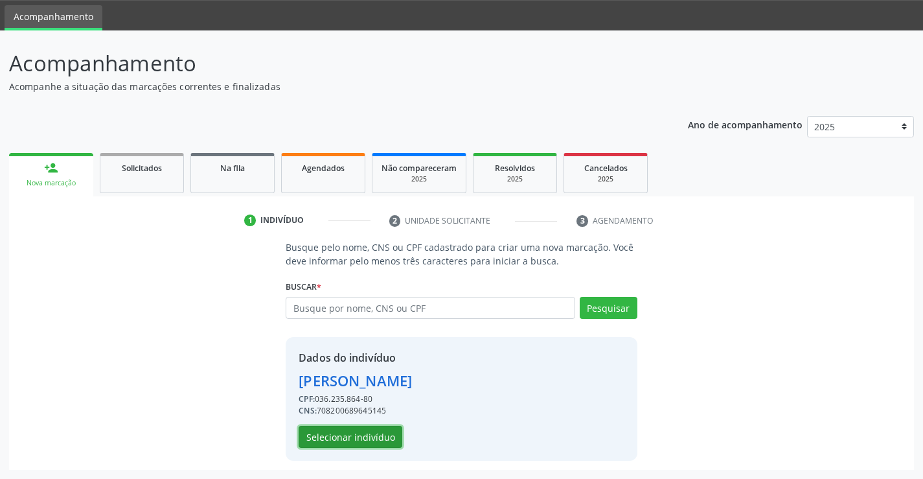
click at [359, 439] on button "Selecionar indivíduo" at bounding box center [351, 437] width 104 height 22
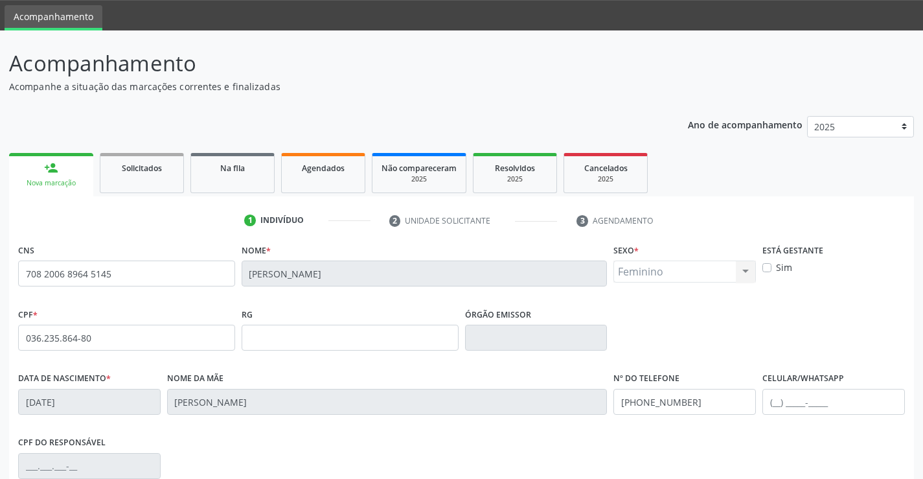
scroll to position [223, 0]
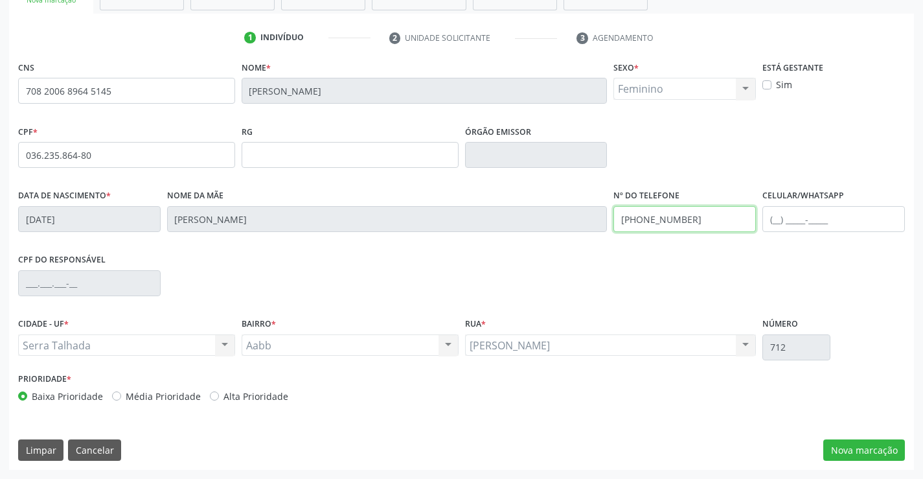
click at [688, 230] on input "[PHONE_NUMBER]" at bounding box center [684, 219] width 143 height 26
click at [687, 227] on input "[PHONE_NUMBER]" at bounding box center [684, 219] width 143 height 26
click at [773, 216] on input "text" at bounding box center [833, 219] width 143 height 26
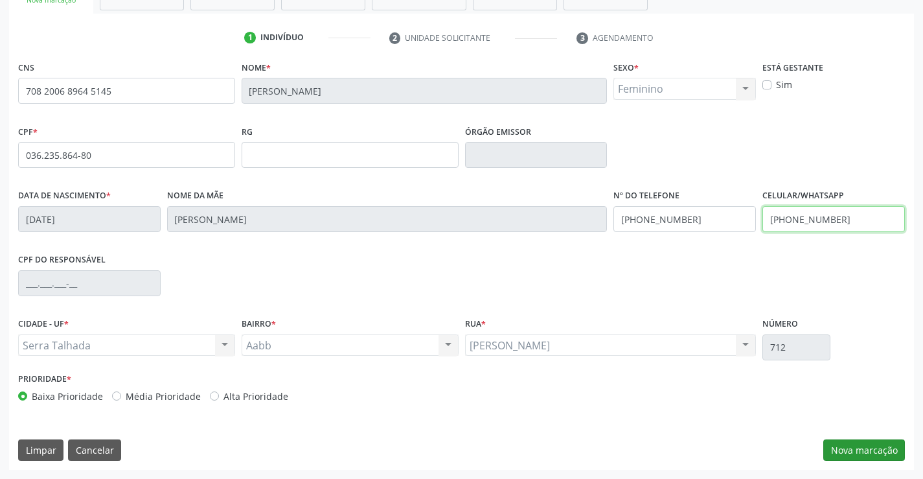
type input "[PHONE_NUMBER]"
click at [875, 450] on button "Nova marcação" at bounding box center [864, 450] width 82 height 22
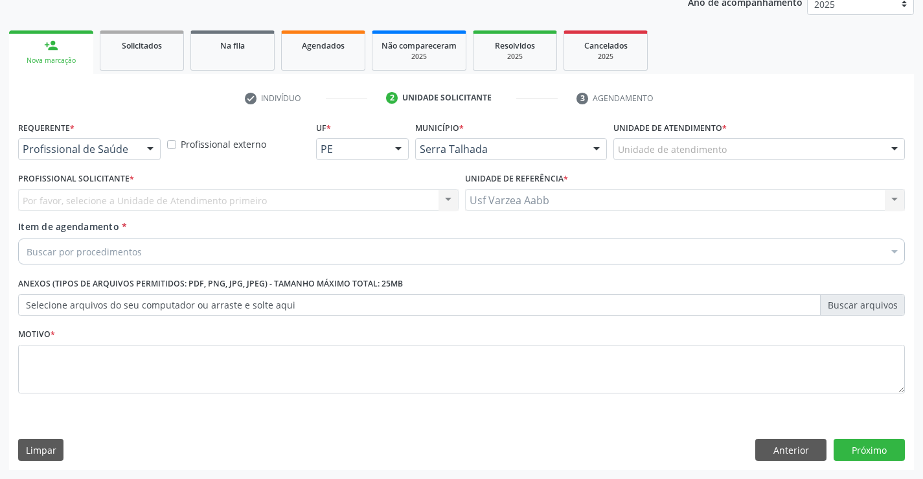
scroll to position [163, 0]
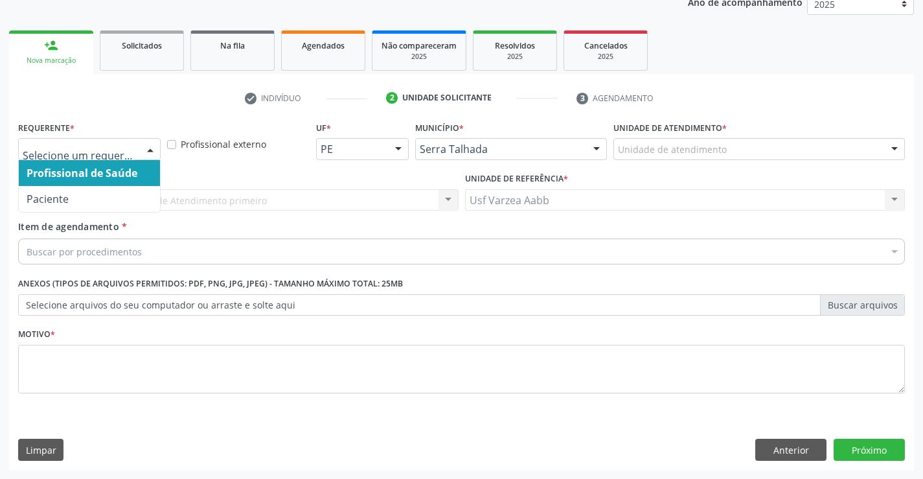
click at [117, 141] on div at bounding box center [89, 149] width 143 height 22
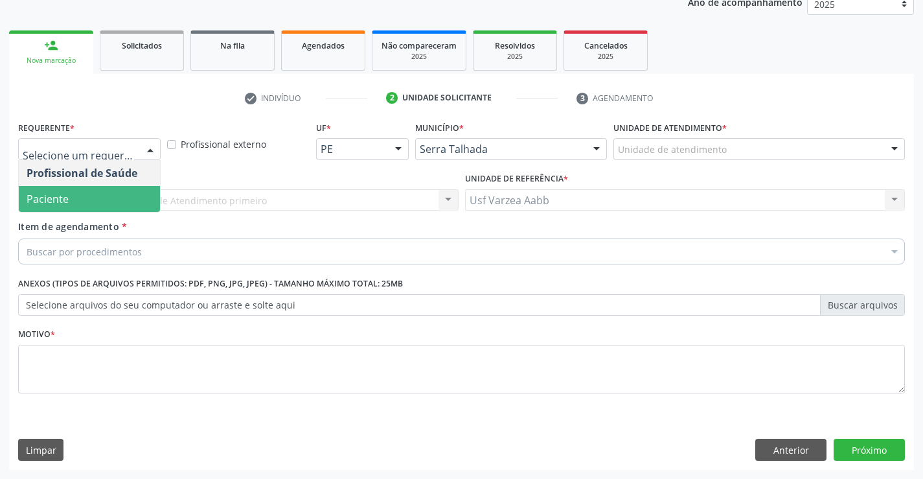
click at [124, 203] on span "Paciente" at bounding box center [89, 199] width 141 height 26
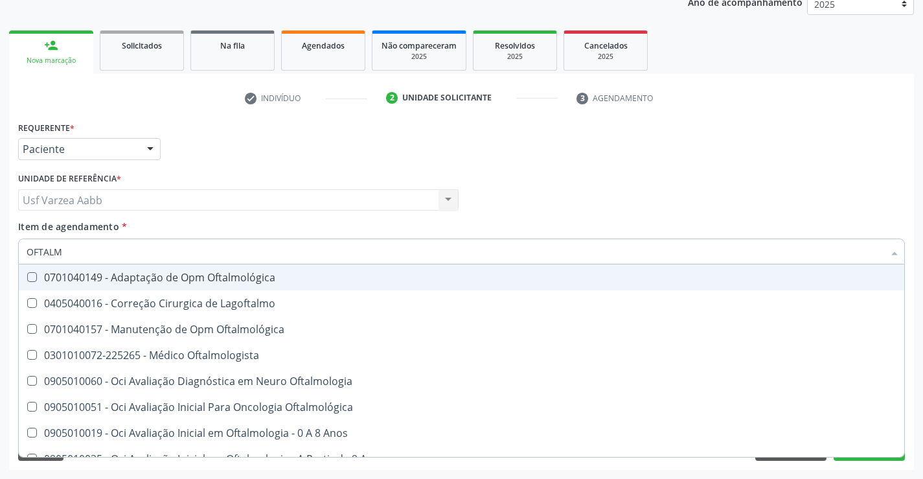
type input "OFTALMO"
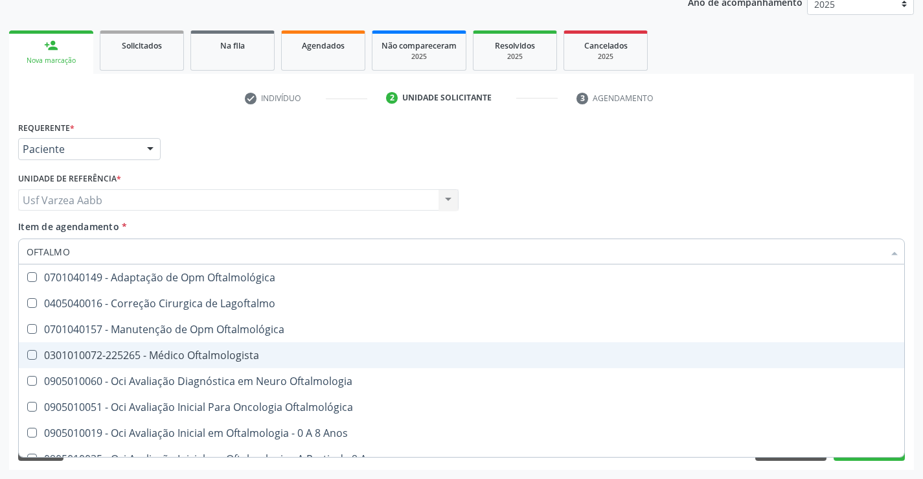
click at [184, 351] on div "0301010072-225265 - Médico Oftalmologista" at bounding box center [462, 355] width 870 height 10
checkbox Oftalmologista "true"
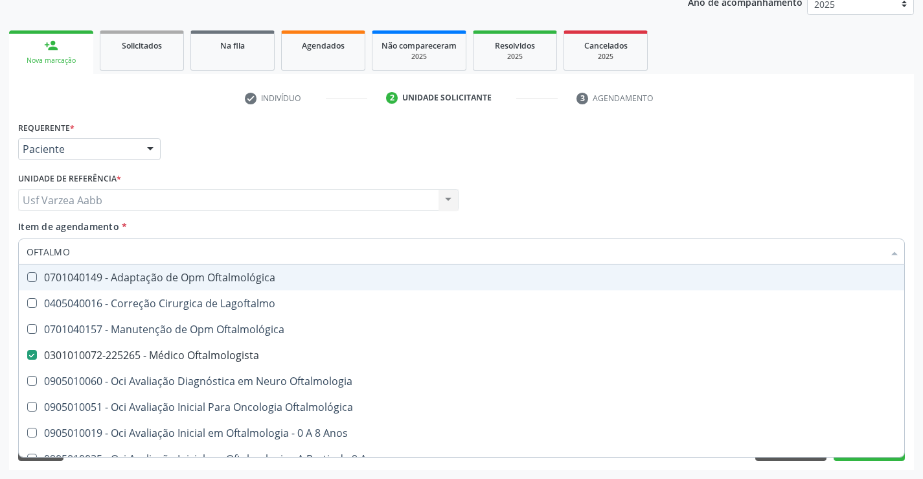
click at [641, 202] on div "Profissional Solicitante Por favor, selecione a Unidade de Atendimento primeiro…" at bounding box center [461, 194] width 893 height 51
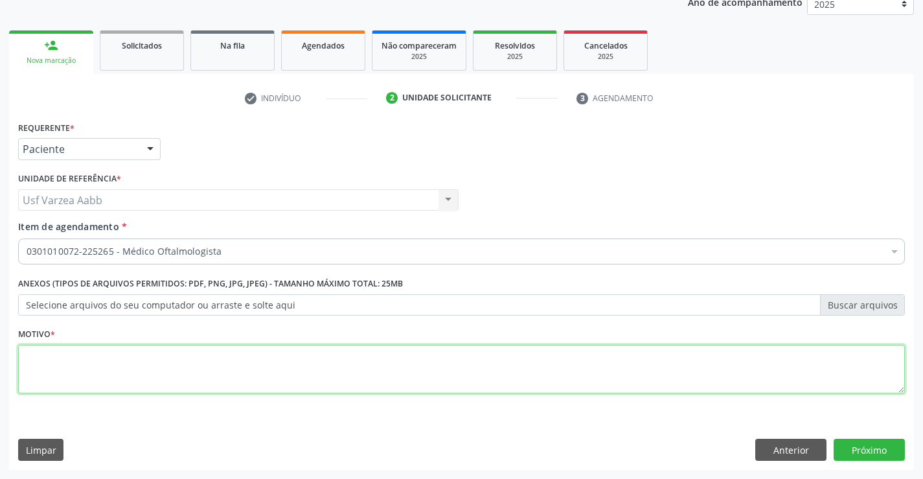
click at [205, 365] on textarea at bounding box center [461, 369] width 887 height 49
type textarea "X"
click at [889, 445] on button "Próximo" at bounding box center [869, 450] width 71 height 22
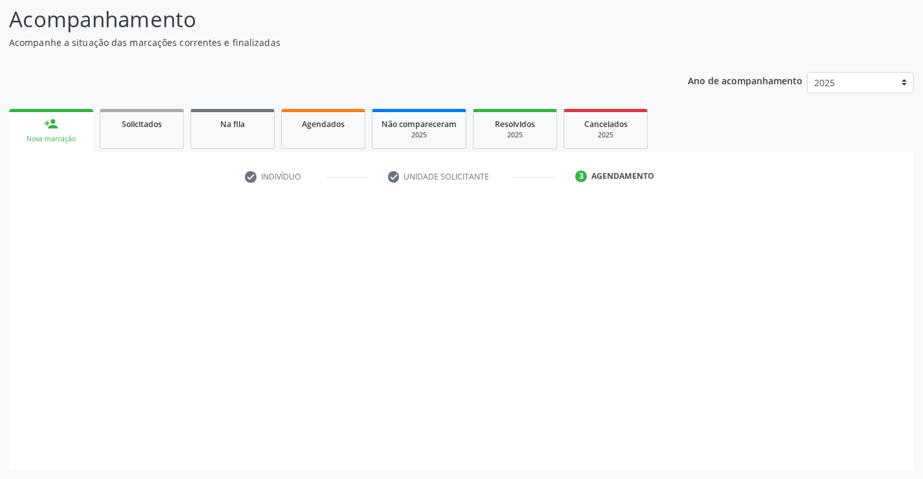
scroll to position [85, 0]
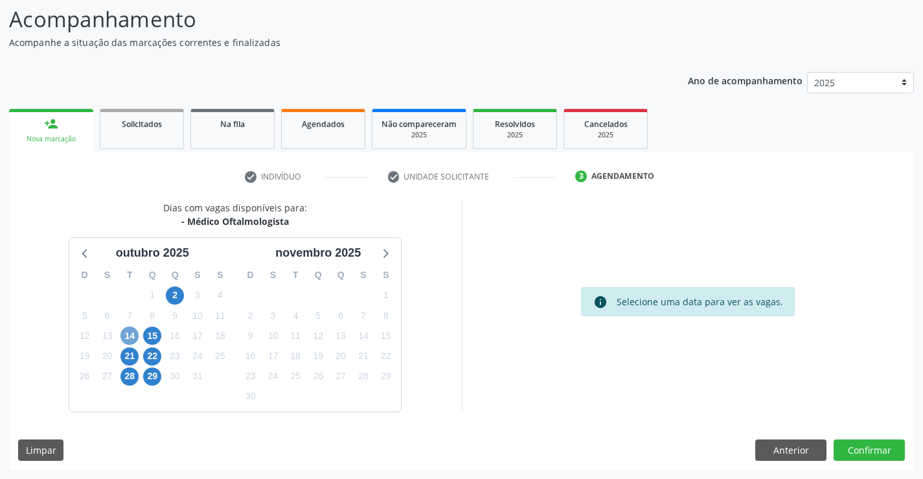
click at [135, 328] on span "14" at bounding box center [129, 335] width 18 height 18
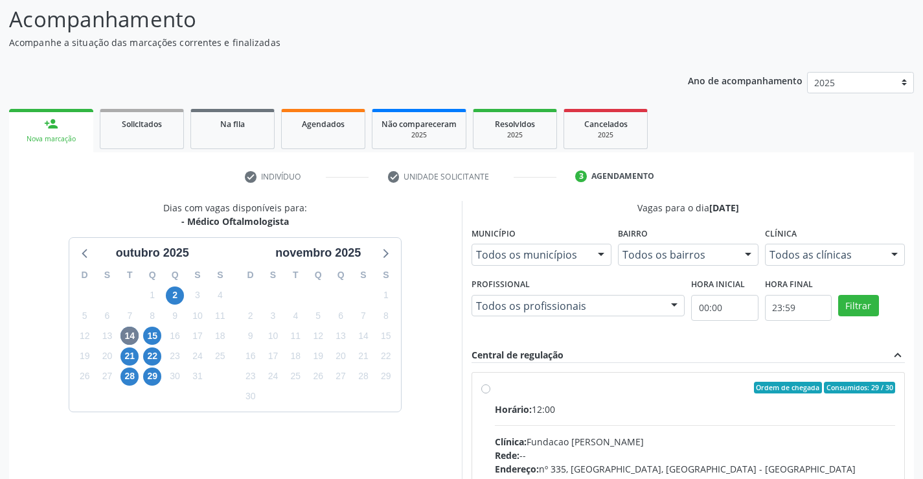
click at [495, 391] on label "Ordem de chegada Consumidos: 29 / 30 Horário: 12:00 Clínica: Fundacao [PERSON_N…" at bounding box center [695, 481] width 401 height 199
click at [486, 391] on input "Ordem de chegada Consumidos: 29 / 30 Horário: 12:00 Clínica: Fundacao [PERSON_N…" at bounding box center [485, 388] width 9 height 12
radio input "true"
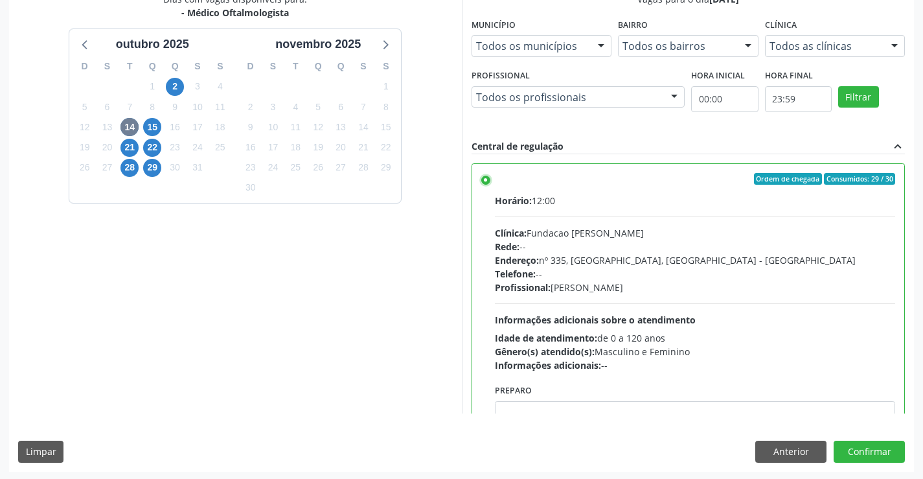
scroll to position [295, 0]
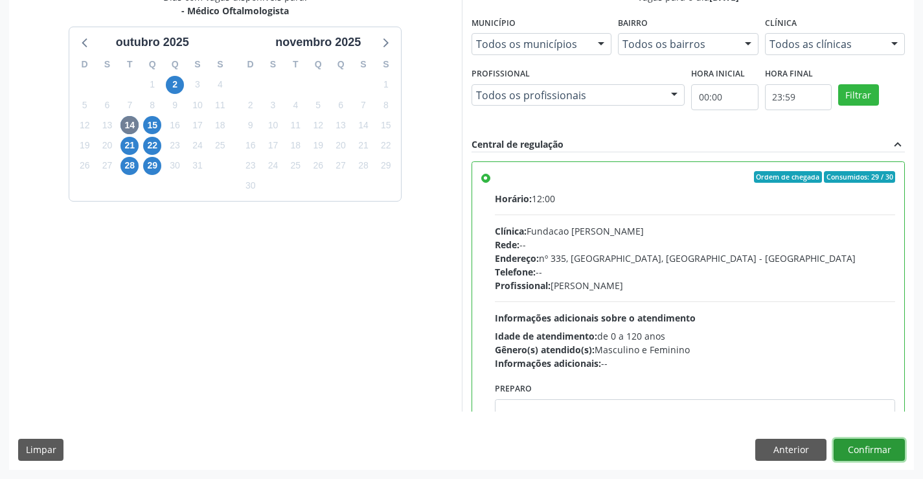
click at [880, 439] on button "Confirmar" at bounding box center [869, 450] width 71 height 22
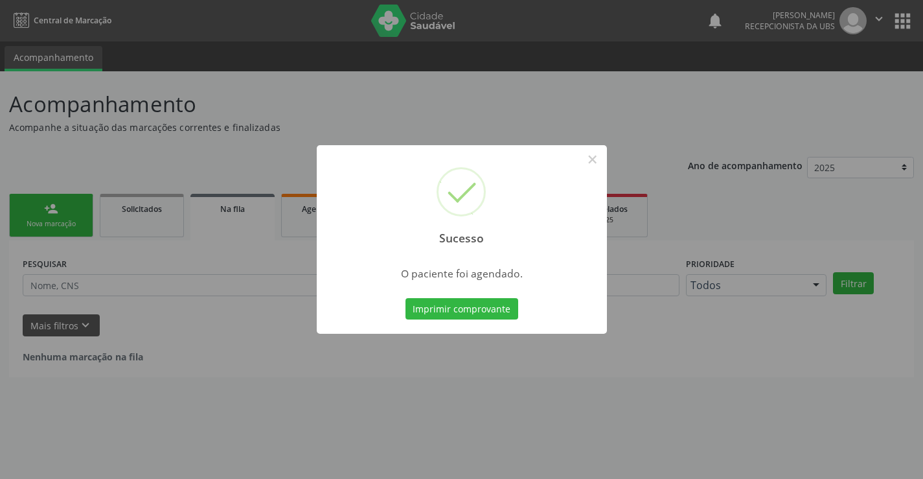
scroll to position [0, 0]
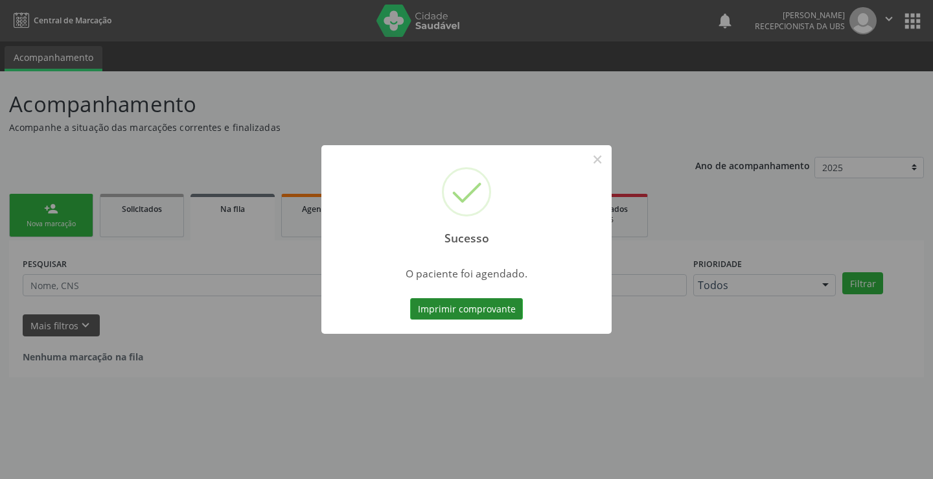
click at [479, 312] on button "Imprimir comprovante" at bounding box center [466, 309] width 113 height 22
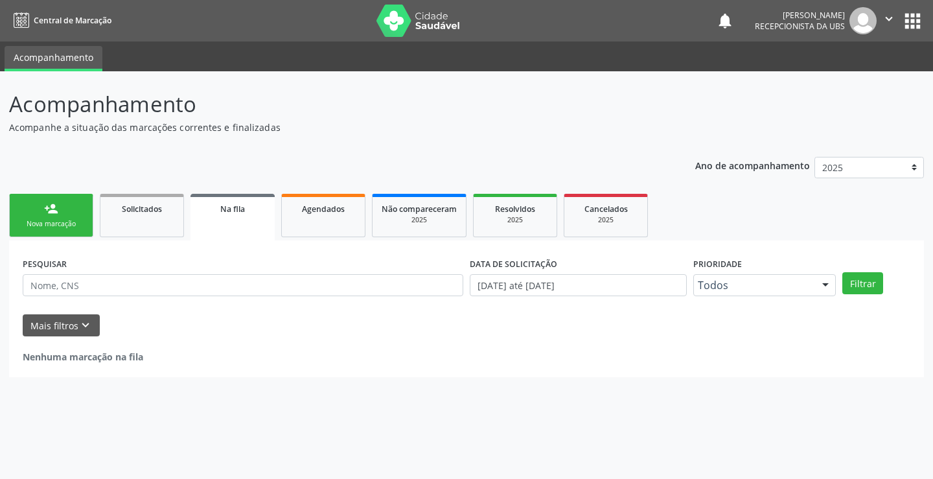
click at [71, 203] on link "person_add Nova marcação" at bounding box center [51, 215] width 84 height 43
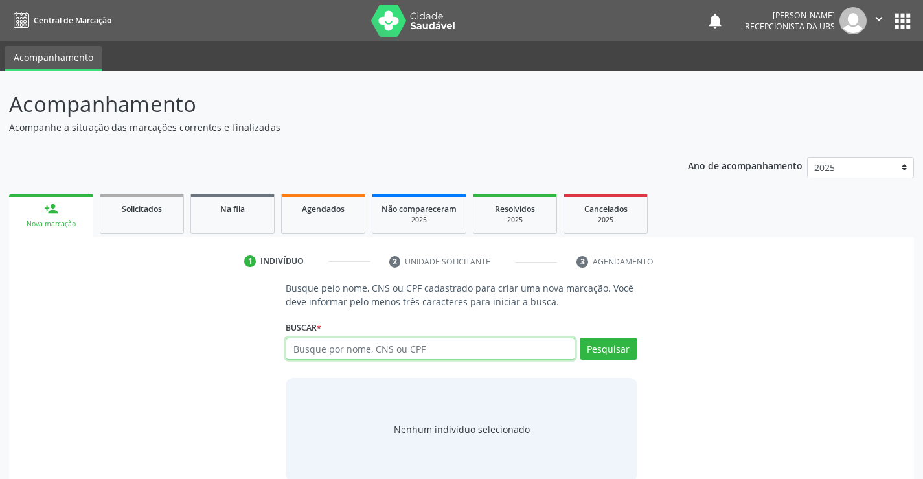
click at [307, 347] on input "text" at bounding box center [430, 348] width 289 height 22
type input "700009505999601"
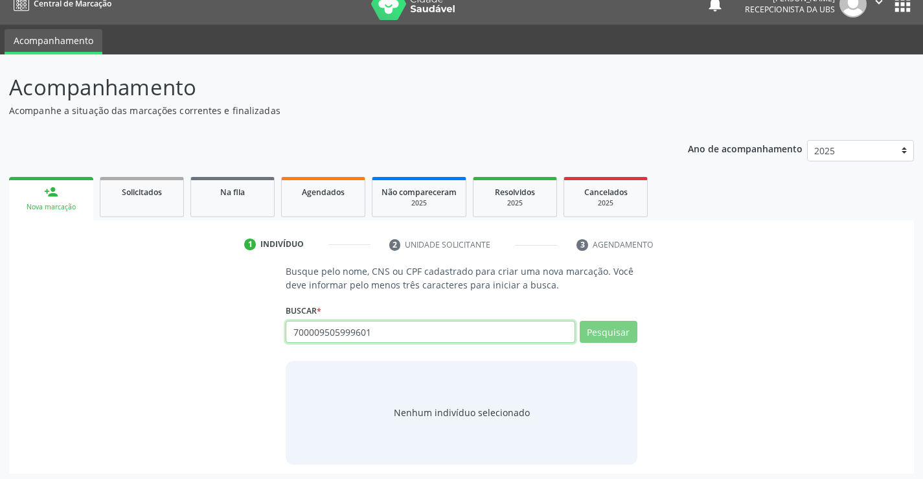
scroll to position [21, 0]
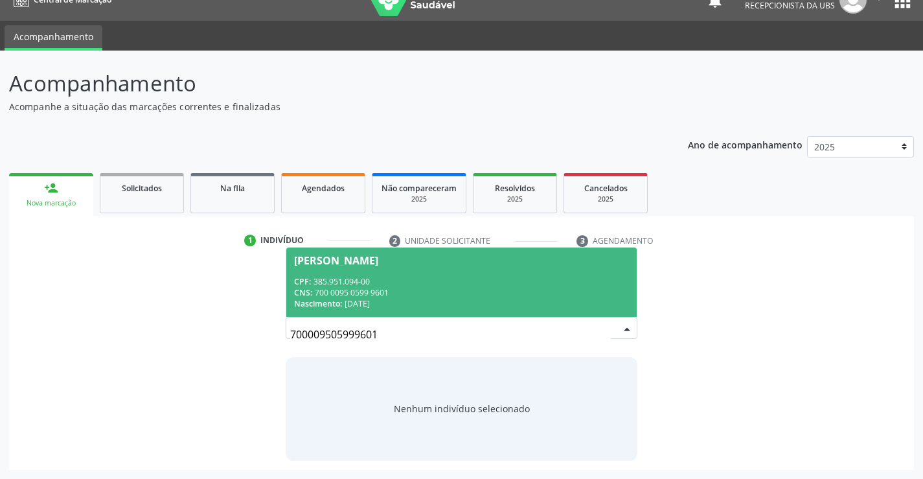
click at [507, 288] on div "CNS: 700 0095 0599 9601" at bounding box center [461, 292] width 334 height 11
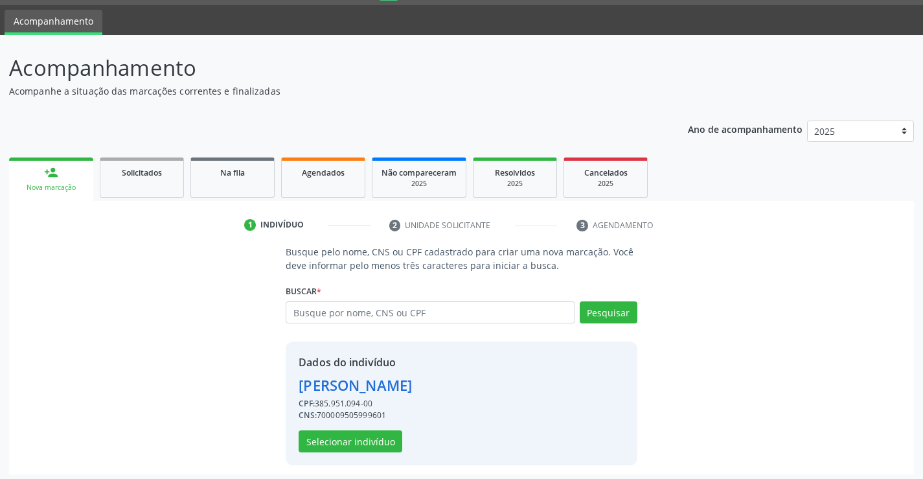
scroll to position [41, 0]
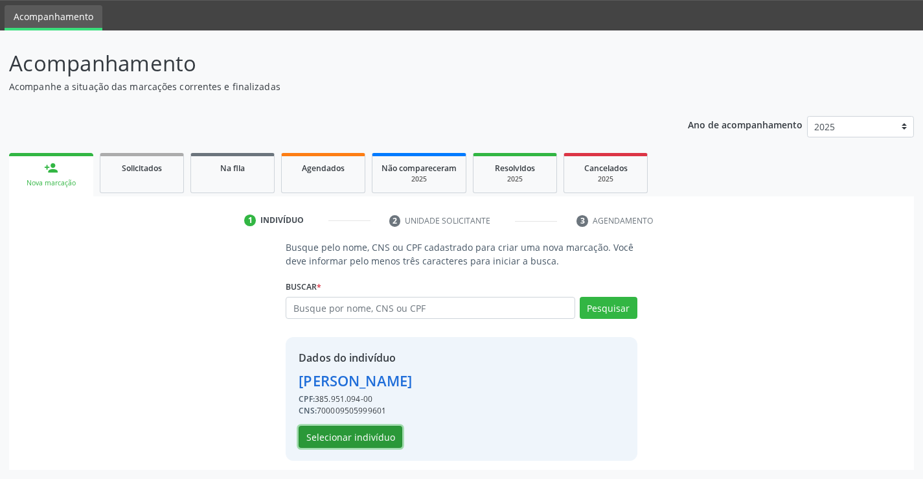
click at [395, 431] on button "Selecionar indivíduo" at bounding box center [351, 437] width 104 height 22
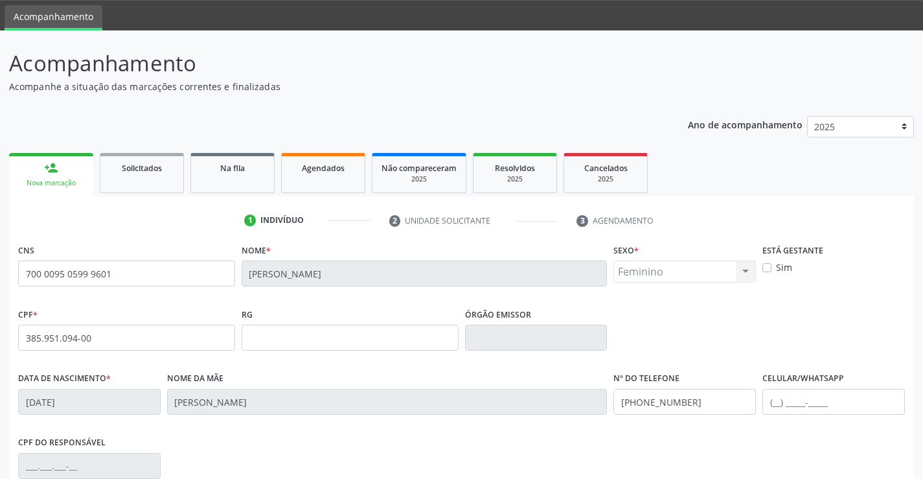
scroll to position [223, 0]
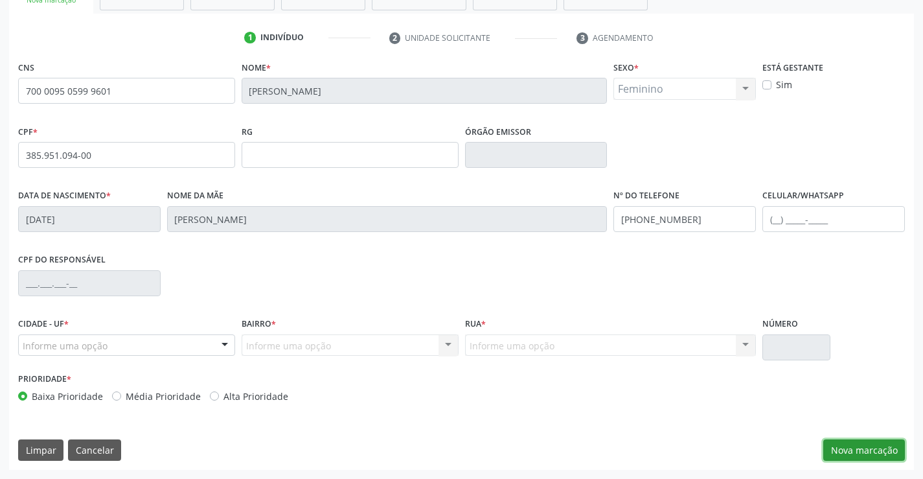
click at [845, 448] on button "Nova marcação" at bounding box center [864, 450] width 82 height 22
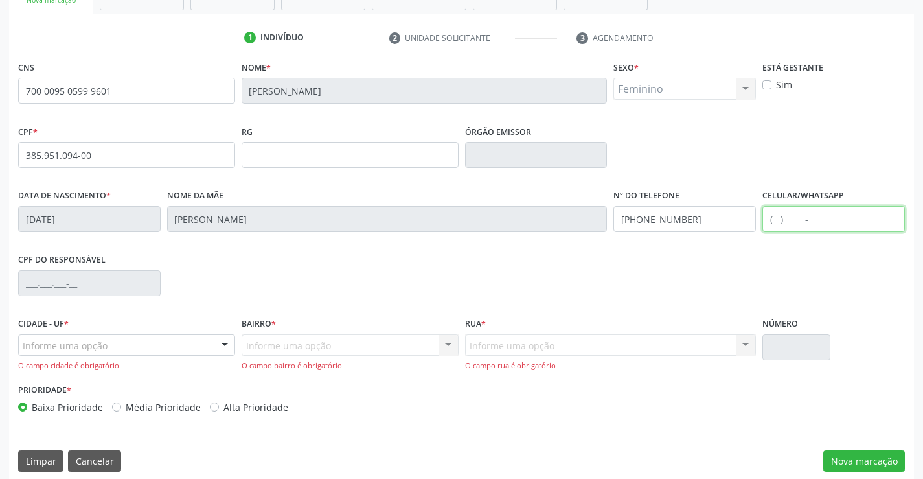
click at [777, 224] on input "text" at bounding box center [833, 219] width 143 height 26
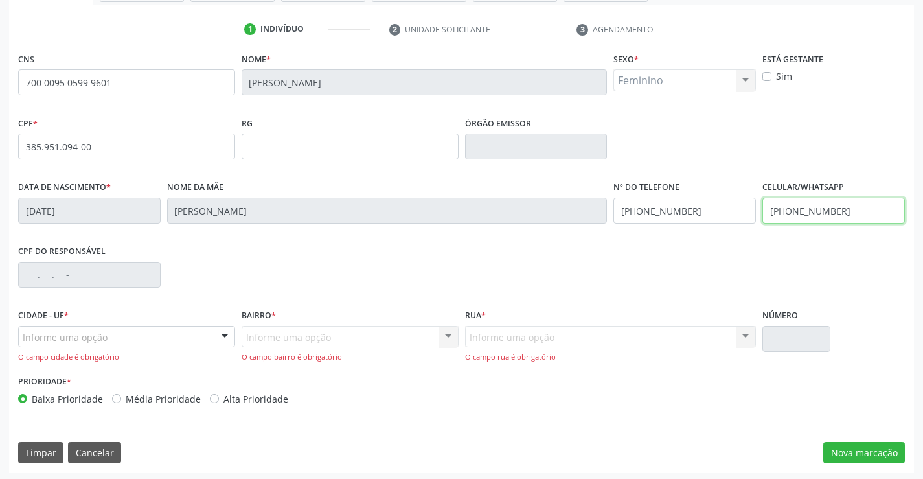
scroll to position [234, 0]
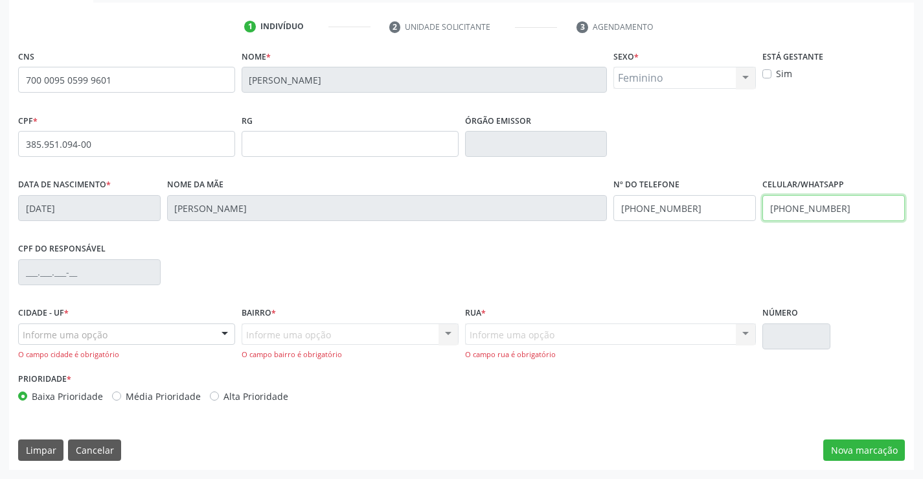
type input "[PHONE_NUMBER]"
click at [194, 349] on div "O campo cidade é obrigatório" at bounding box center [126, 354] width 217 height 11
click at [207, 335] on div "Informe uma opção" at bounding box center [126, 334] width 217 height 22
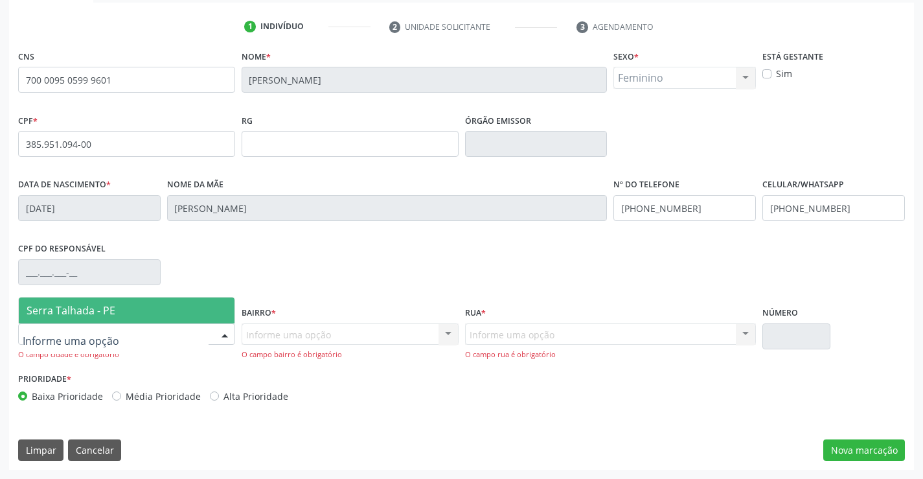
click at [181, 317] on span "Serra Talhada - PE" at bounding box center [127, 310] width 216 height 26
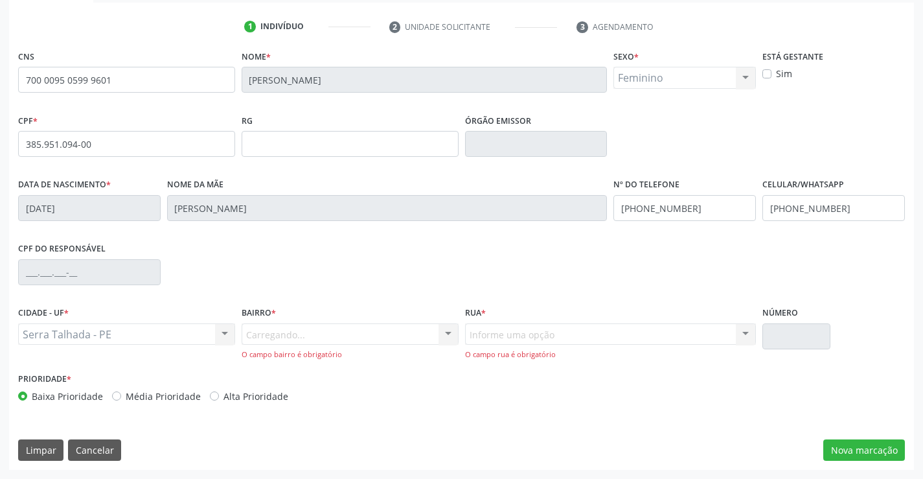
click at [264, 332] on div "Carregando... Nenhum resultado encontrado para: " " Nenhuma opção encontrada. D…" at bounding box center [350, 341] width 217 height 37
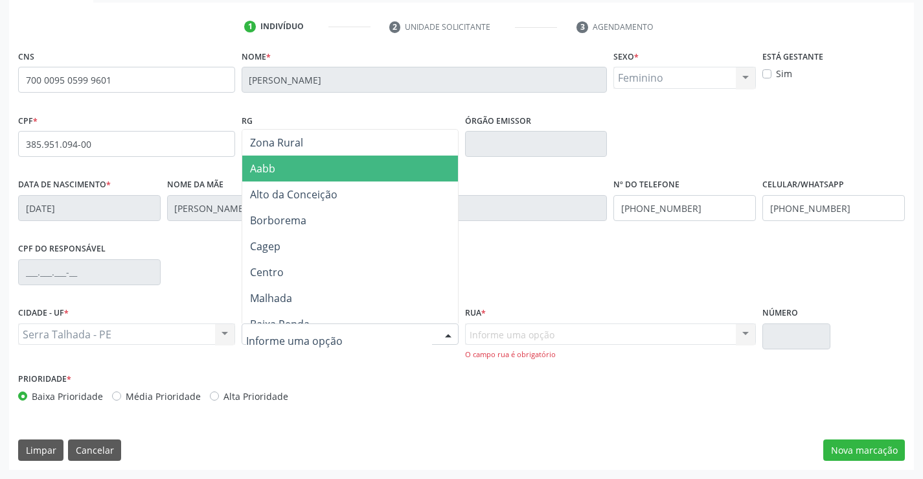
click at [274, 170] on span "Aabb" at bounding box center [262, 168] width 25 height 14
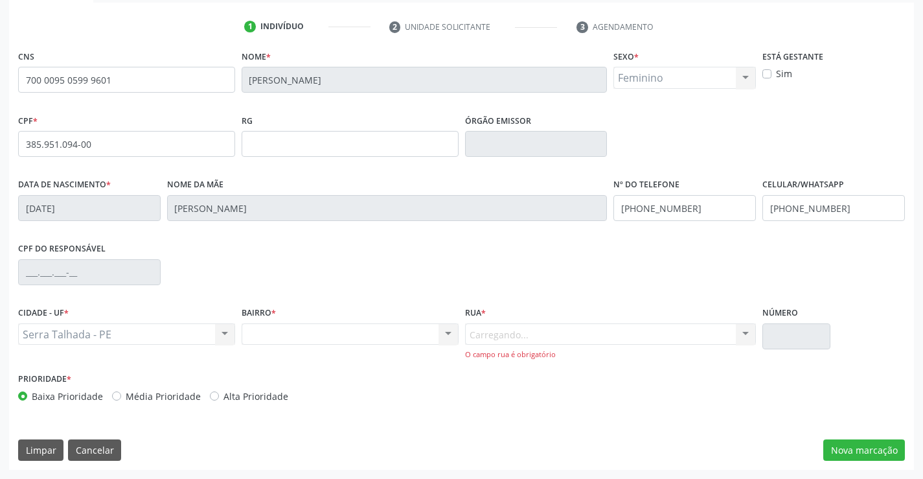
scroll to position [223, 0]
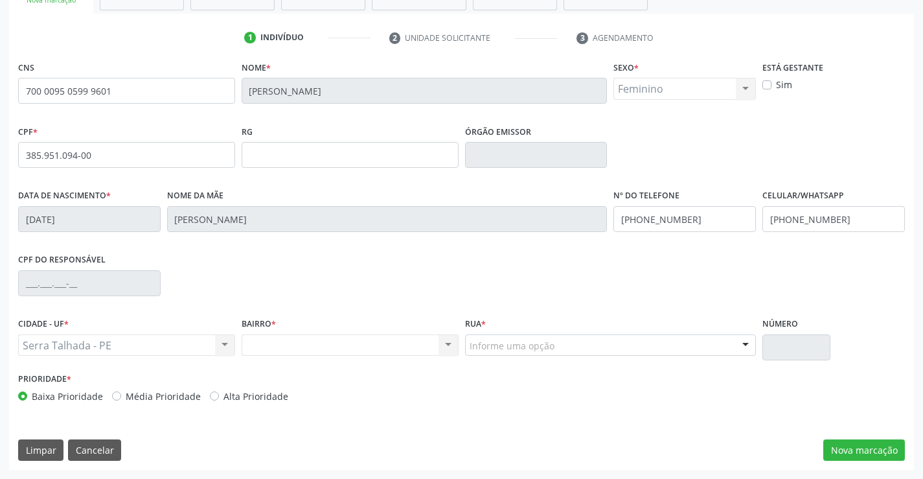
click at [599, 330] on div "Rua * Informe uma opção [PERSON_NAME]. [PERSON_NAME] [PERSON_NAME] [PERSON_NAME…" at bounding box center [610, 334] width 291 height 41
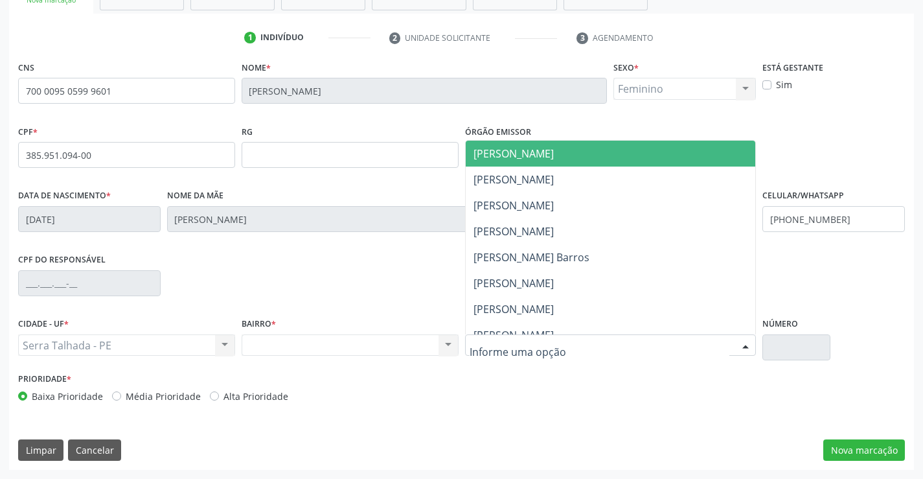
click at [593, 349] on div at bounding box center [610, 345] width 291 height 22
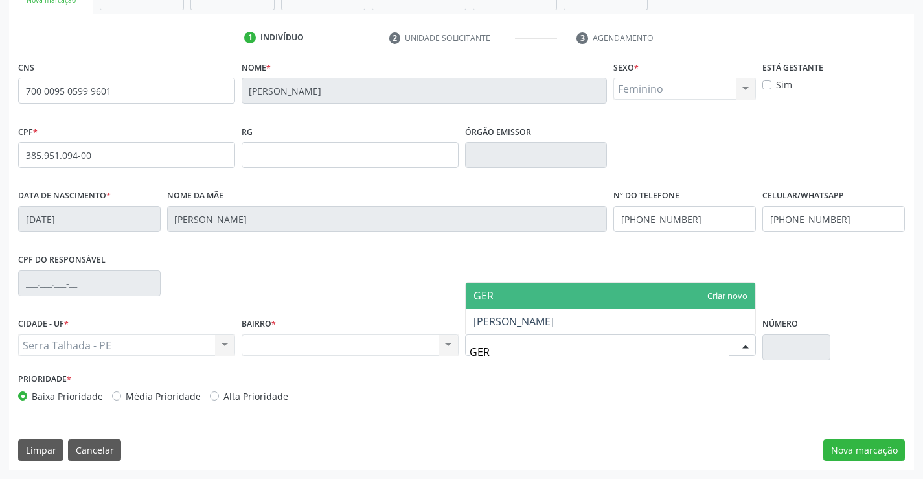
type input "GER"
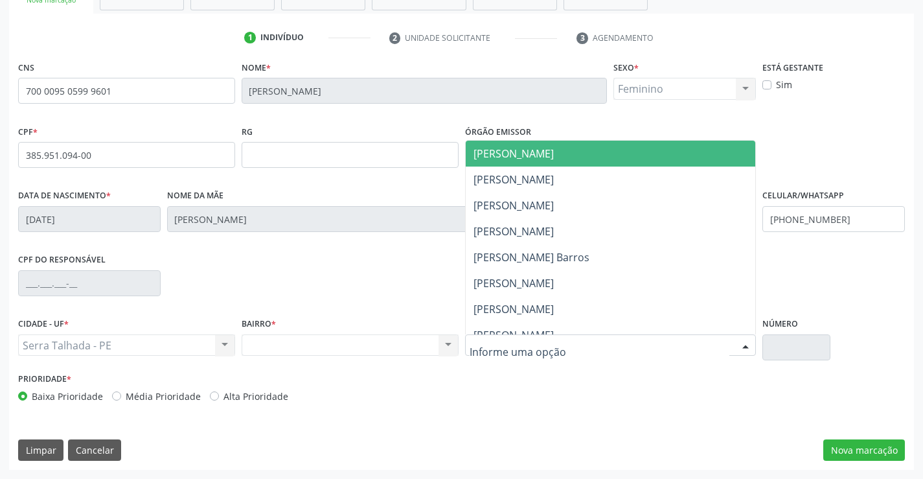
click at [605, 336] on div at bounding box center [610, 345] width 291 height 22
type input "GER"
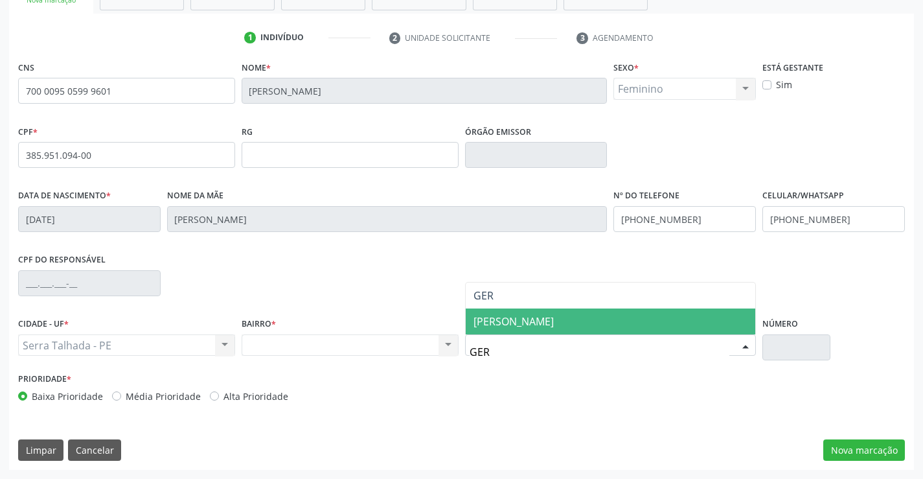
click at [651, 319] on span "[PERSON_NAME]" at bounding box center [611, 321] width 290 height 26
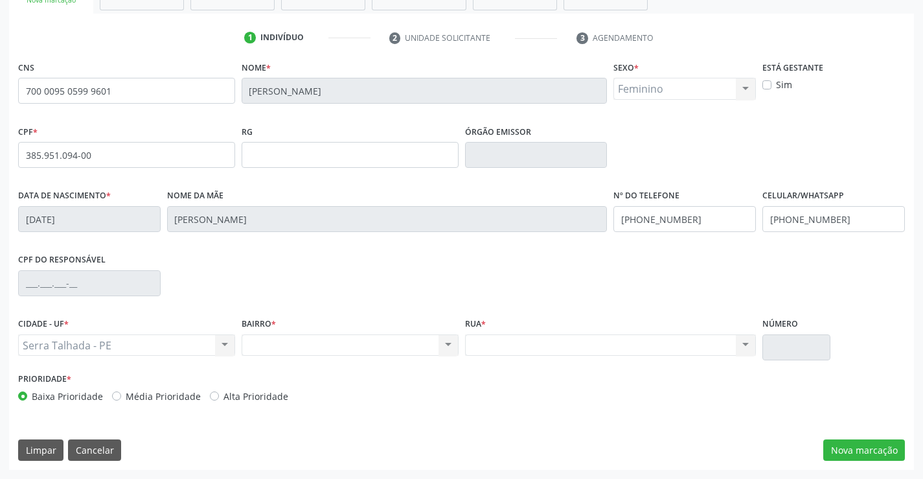
click at [885, 437] on div "CNS 700 0095 0599 9601 Nome * [PERSON_NAME] * Feminino Masculino Feminino Nenhu…" at bounding box center [461, 264] width 905 height 412
click at [885, 449] on button "Nova marcação" at bounding box center [864, 450] width 82 height 22
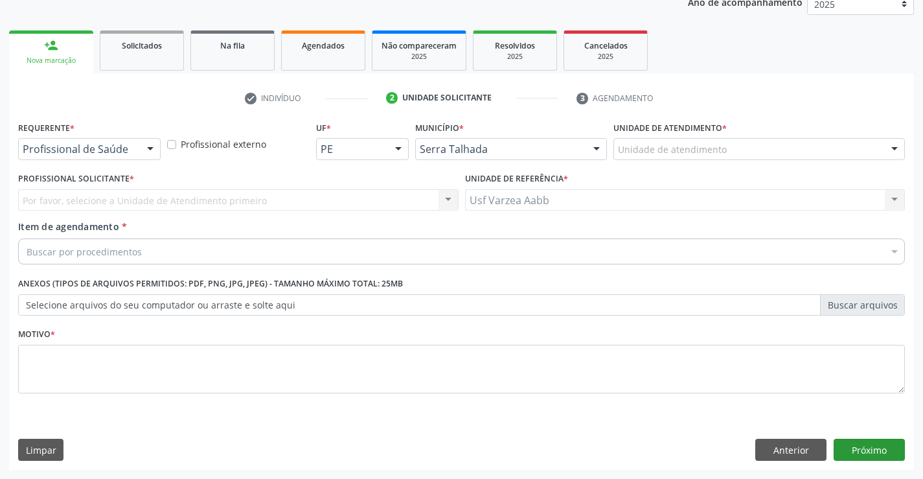
scroll to position [163, 0]
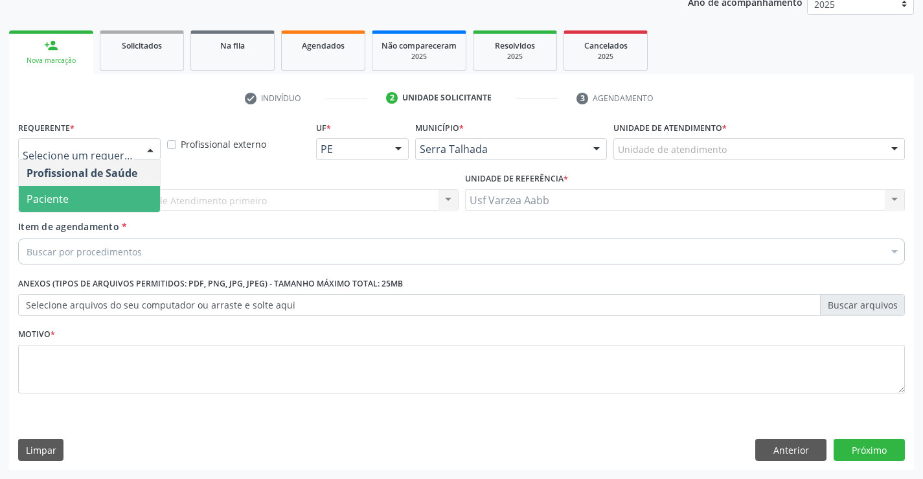
click at [107, 192] on span "Paciente" at bounding box center [89, 199] width 141 height 26
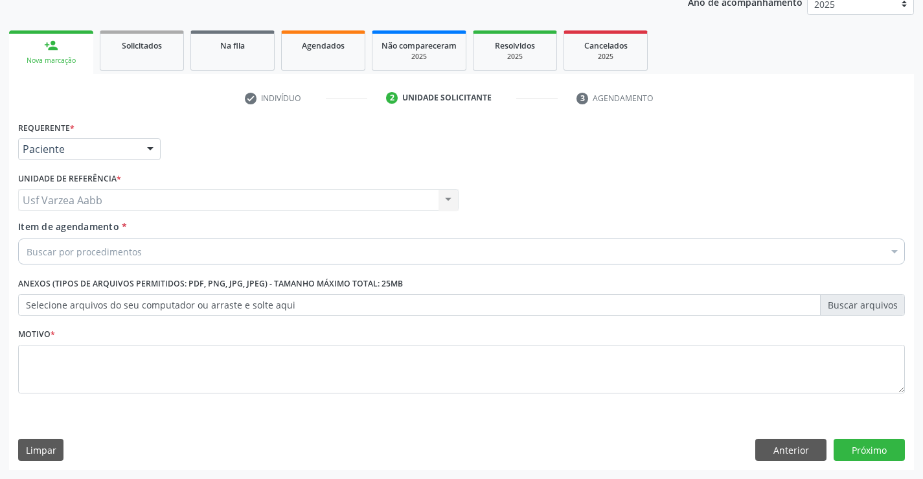
drag, startPoint x: 120, startPoint y: 254, endPoint x: 249, endPoint y: 167, distance: 154.9
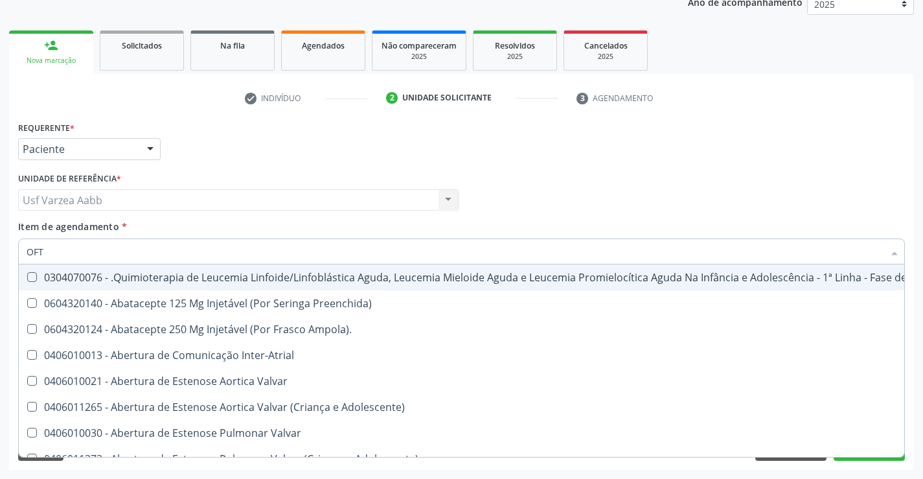
type input "OFTA"
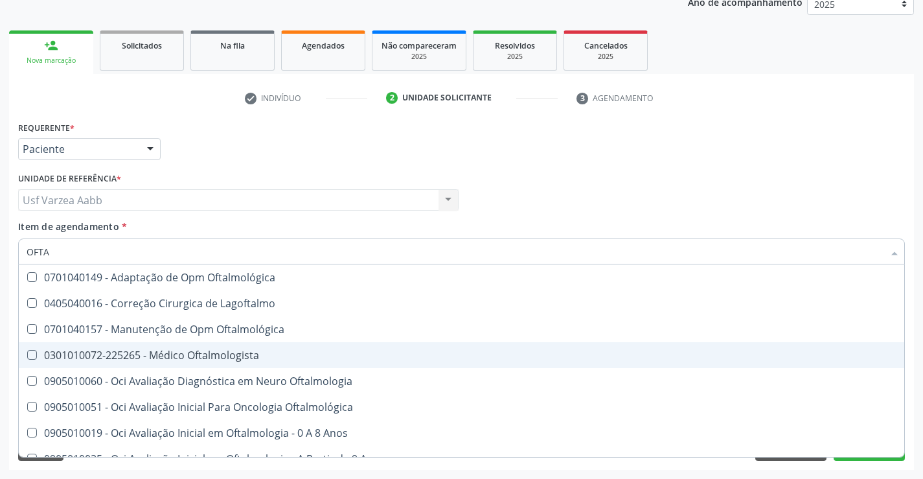
click at [244, 356] on div "0301010072-225265 - Médico Oftalmologista" at bounding box center [462, 355] width 870 height 10
checkbox Oftalmologista "true"
click at [694, 198] on div "Profissional Solicitante Por favor, selecione a Unidade de Atendimento primeiro…" at bounding box center [461, 194] width 893 height 51
checkbox Lagoftalmo "true"
checkbox Oftalmologista "false"
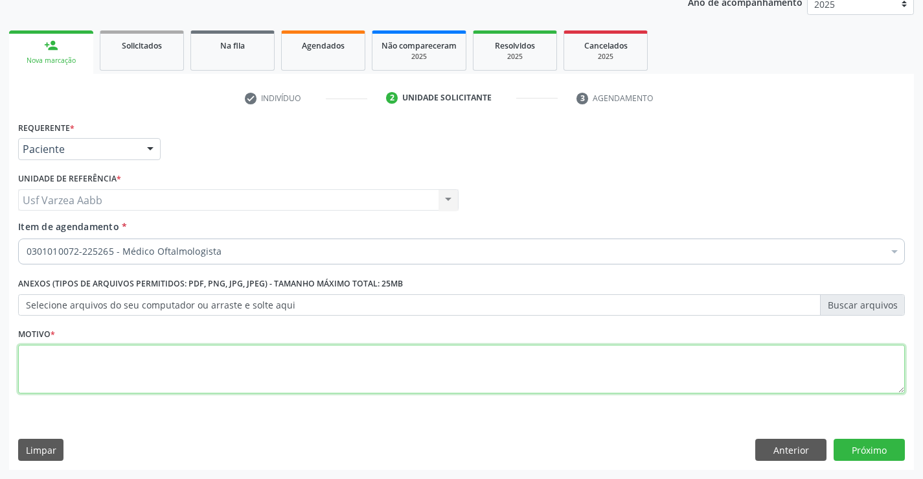
drag, startPoint x: 227, startPoint y: 372, endPoint x: 266, endPoint y: 347, distance: 46.4
click at [246, 360] on textarea at bounding box center [461, 369] width 887 height 49
type textarea "X"
click at [874, 455] on button "Próximo" at bounding box center [869, 450] width 71 height 22
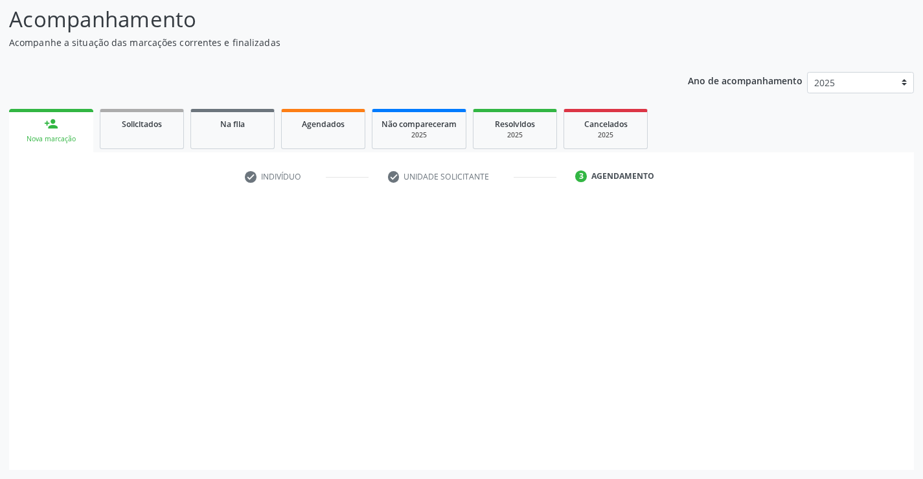
scroll to position [85, 0]
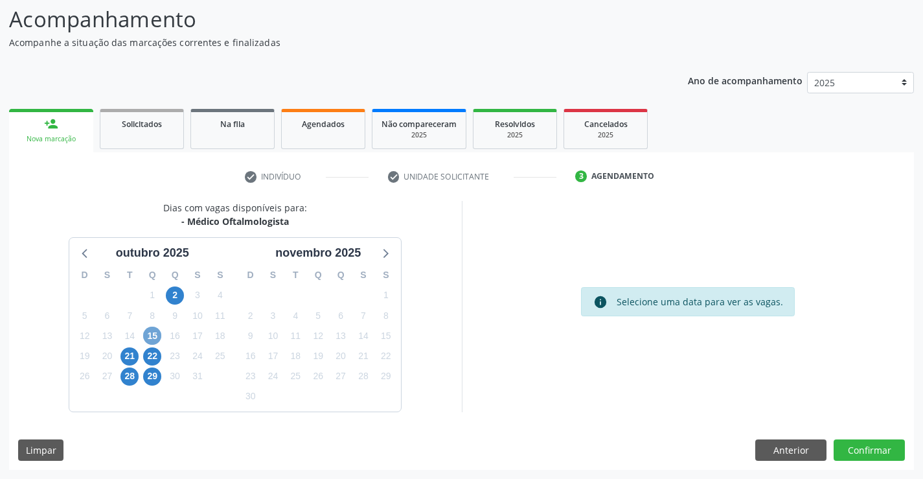
click at [146, 338] on span "15" at bounding box center [152, 335] width 18 height 18
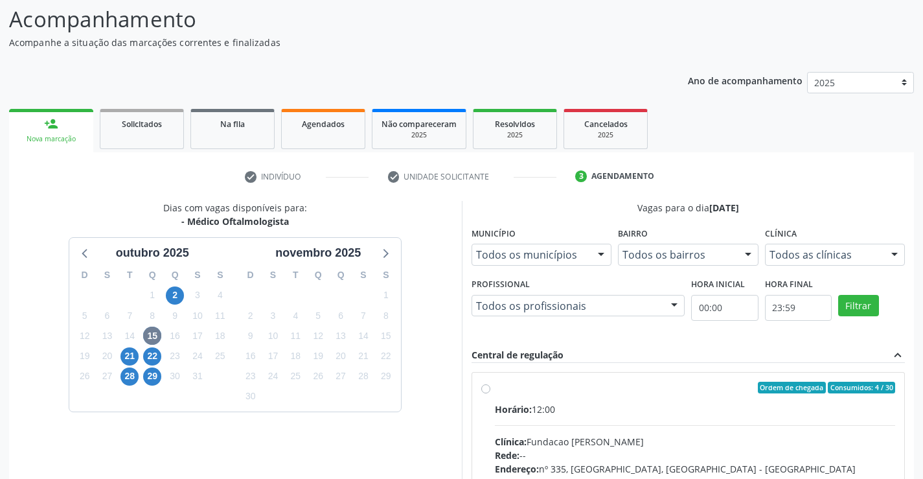
click at [483, 393] on div "Ordem de chegada Consumidos: 4 / 30 Horário: 12:00 Clínica: Fundacao [PERSON_NA…" at bounding box center [688, 481] width 415 height 199
radio input "true"
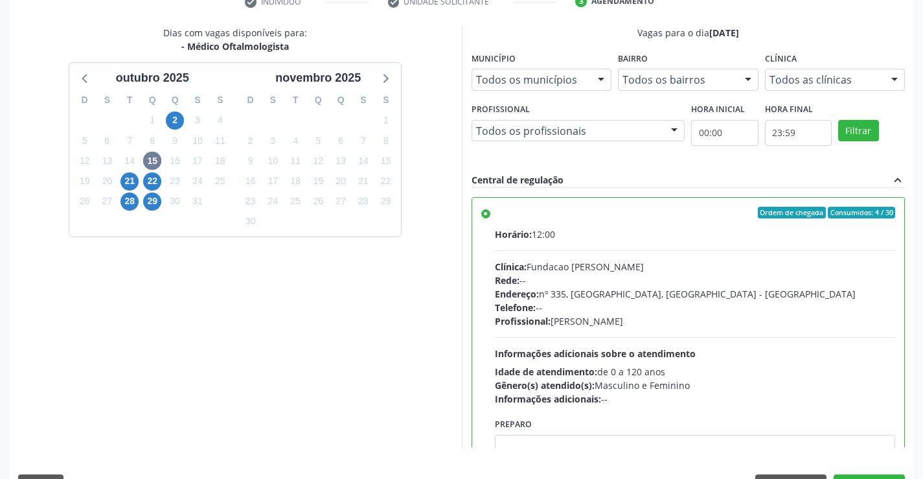
scroll to position [295, 0]
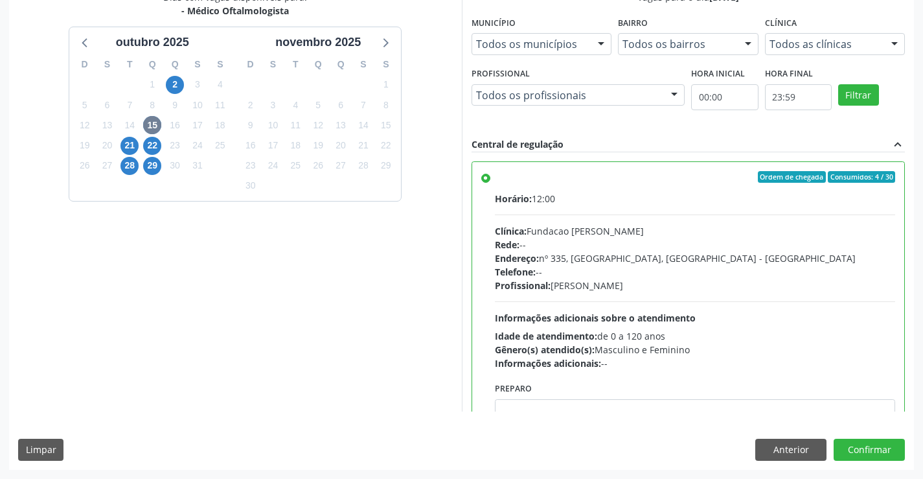
click at [883, 415] on div "Dias com vagas disponíveis para: - Médico Oftalmologista [DATE] D S T Q Q S S 2…" at bounding box center [461, 229] width 905 height 479
click at [881, 445] on button "Confirmar" at bounding box center [869, 450] width 71 height 22
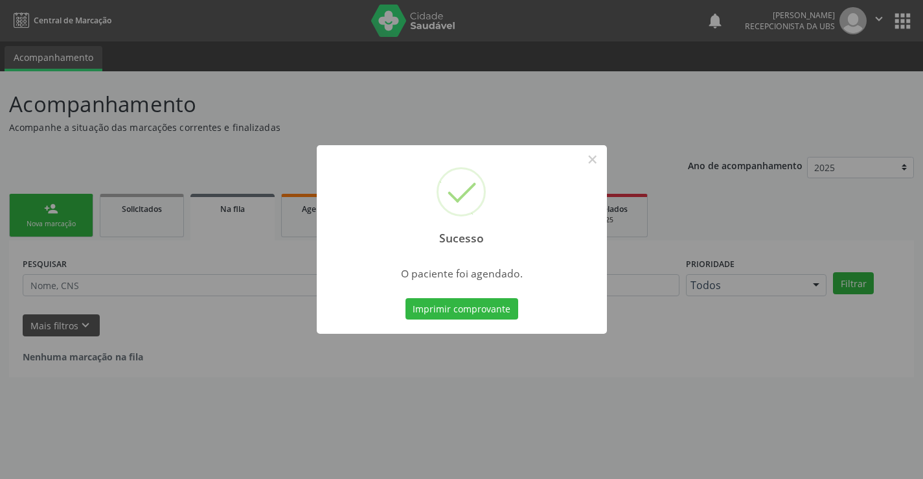
scroll to position [0, 0]
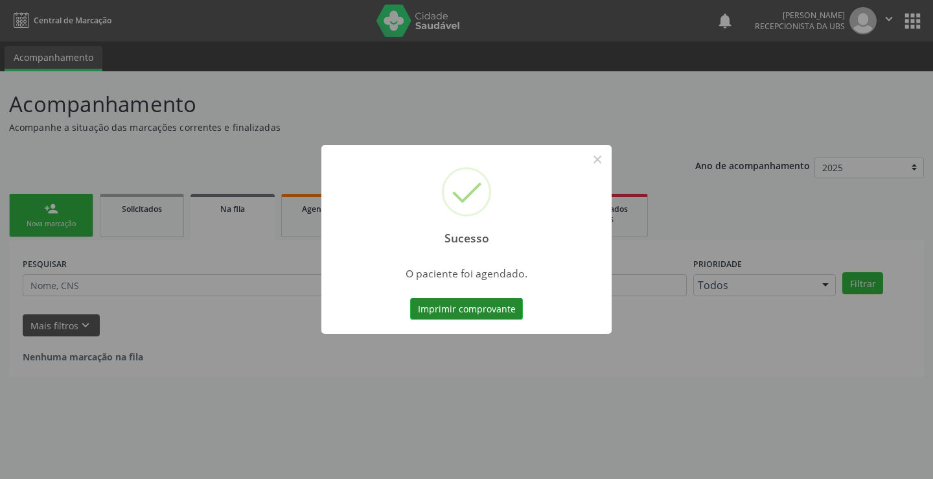
click at [474, 302] on button "Imprimir comprovante" at bounding box center [466, 309] width 113 height 22
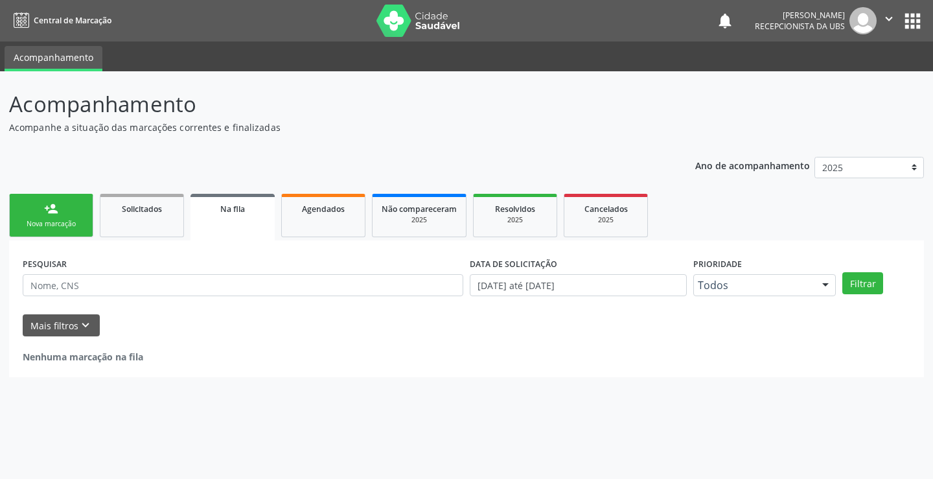
click at [56, 203] on div "person_add" at bounding box center [51, 208] width 14 height 14
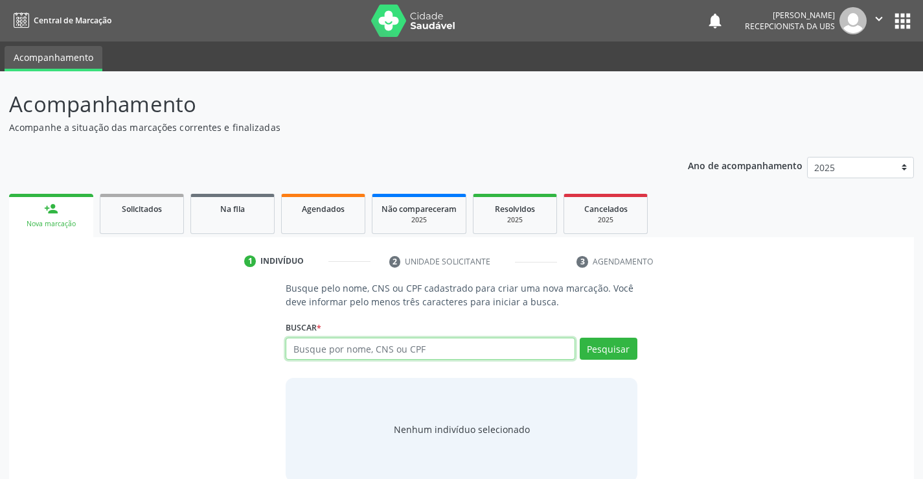
click at [311, 340] on input "text" at bounding box center [430, 348] width 289 height 22
type input "90169506487"
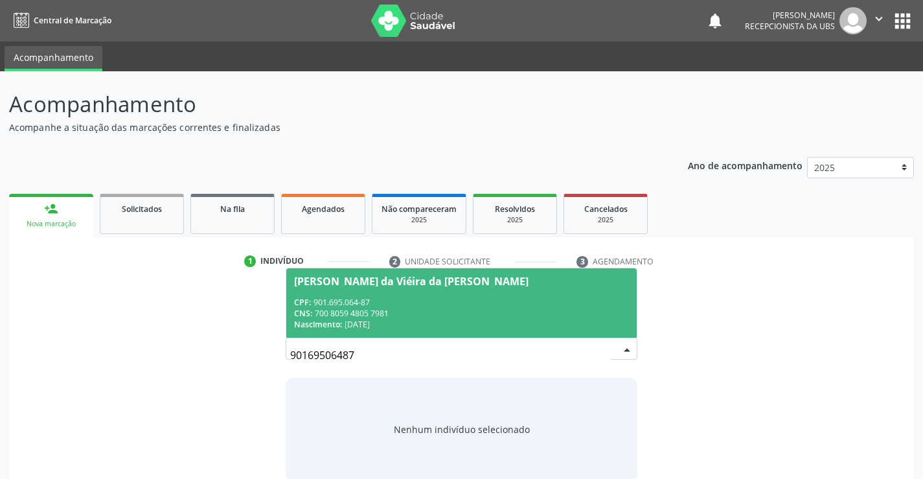
scroll to position [21, 0]
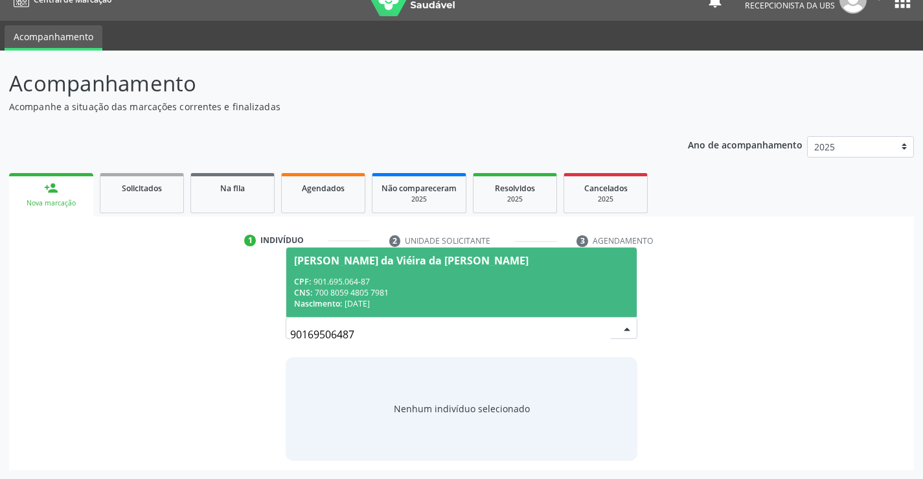
click at [486, 302] on div "Nascimento: [DATE]" at bounding box center [461, 303] width 334 height 11
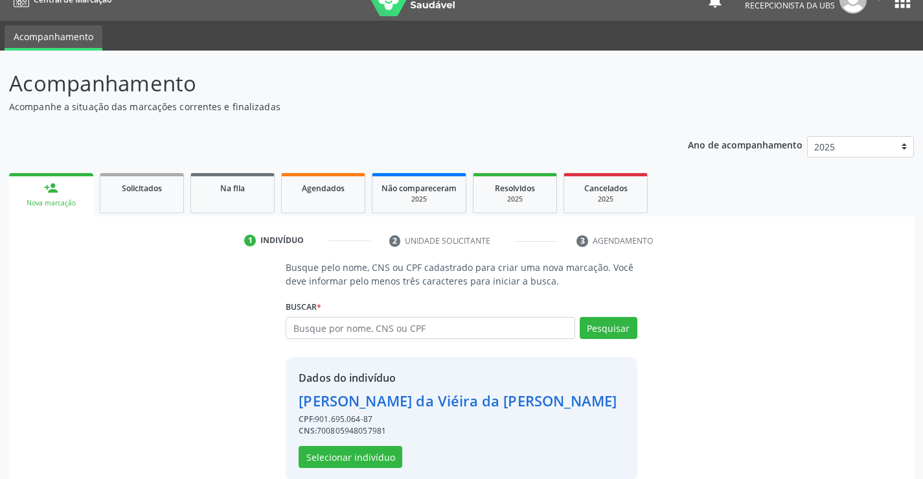
scroll to position [41, 0]
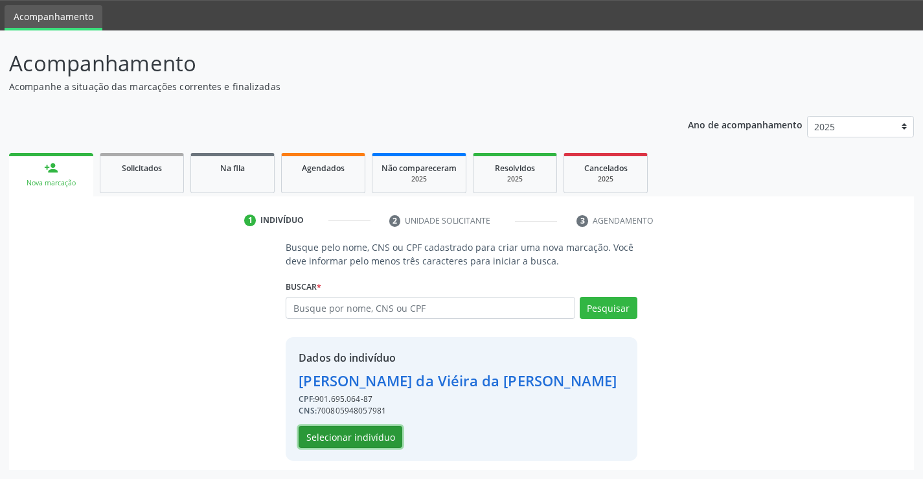
click at [394, 431] on button "Selecionar indivíduo" at bounding box center [351, 437] width 104 height 22
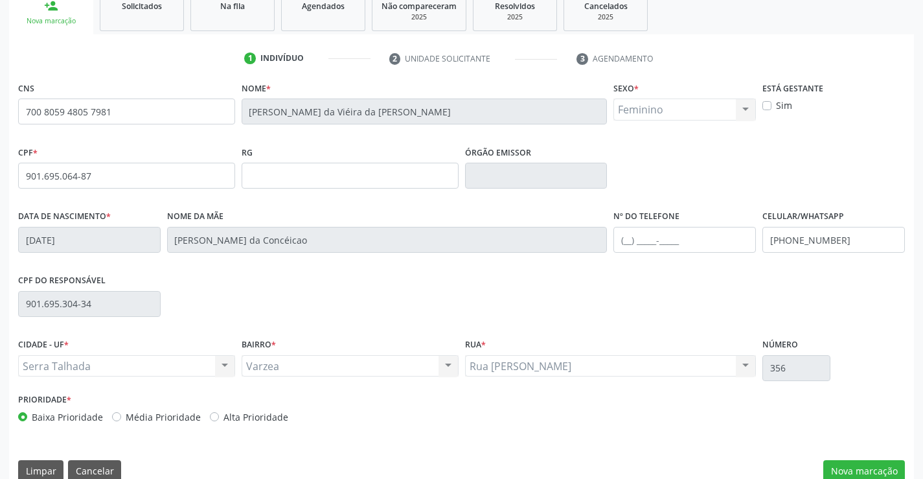
scroll to position [223, 0]
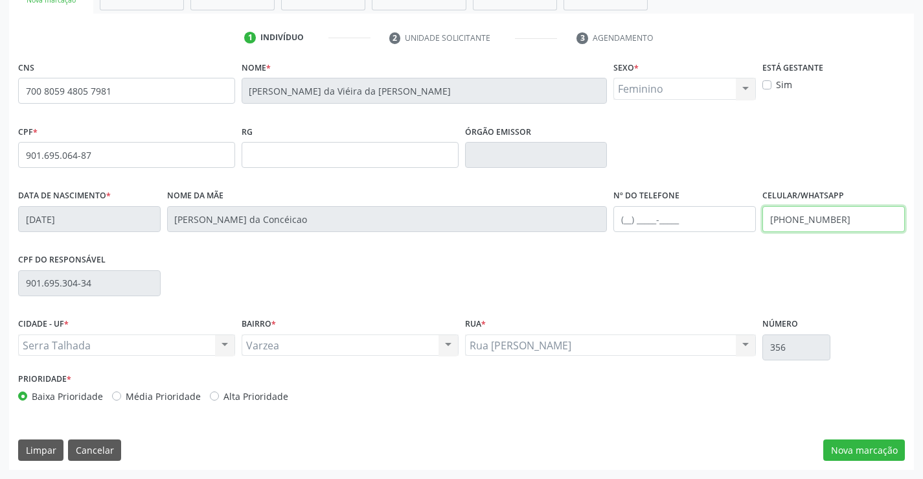
drag, startPoint x: 848, startPoint y: 220, endPoint x: 665, endPoint y: 227, distance: 183.5
click at [666, 227] on div "Data de nascimento * [DATE] Nome da mãe [PERSON_NAME] da Concéicao Nº do Telefo…" at bounding box center [461, 218] width 893 height 64
type input "[PHONE_NUMBER]"
click at [882, 443] on button "Nova marcação" at bounding box center [864, 450] width 82 height 22
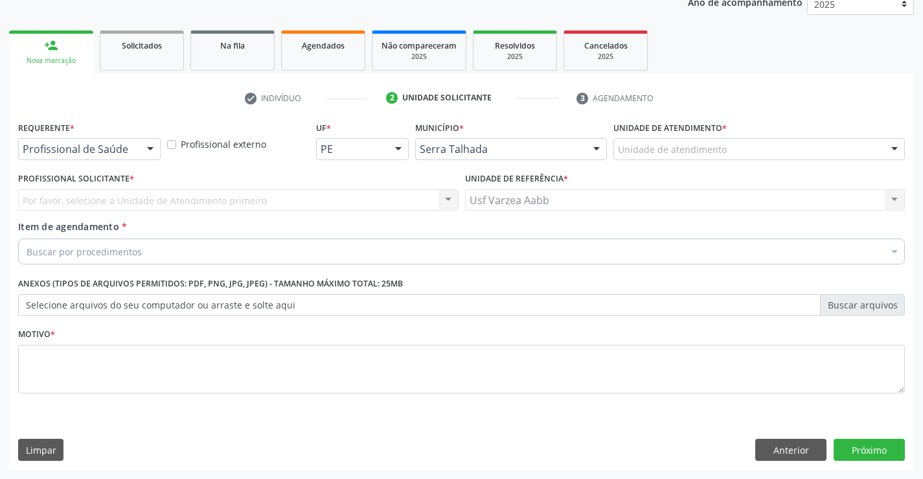
scroll to position [163, 0]
click at [126, 159] on div "Profissional de Saúde" at bounding box center [89, 149] width 143 height 22
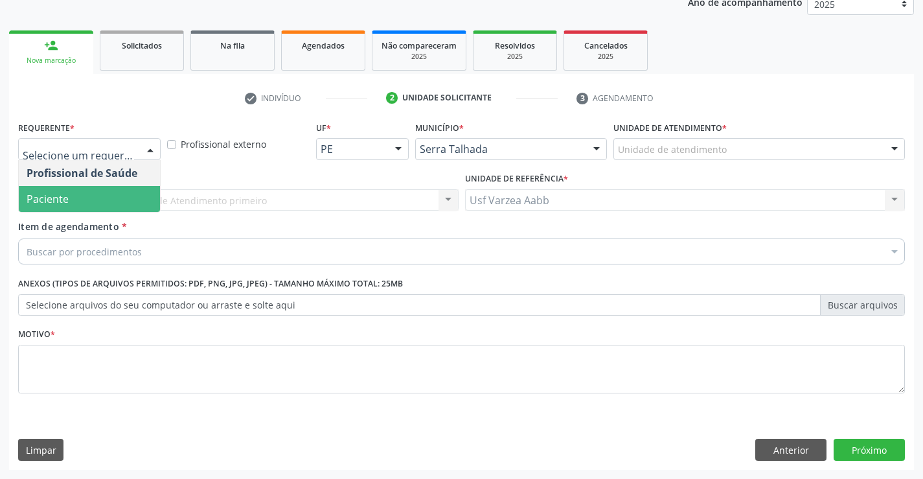
click at [130, 195] on span "Paciente" at bounding box center [89, 199] width 141 height 26
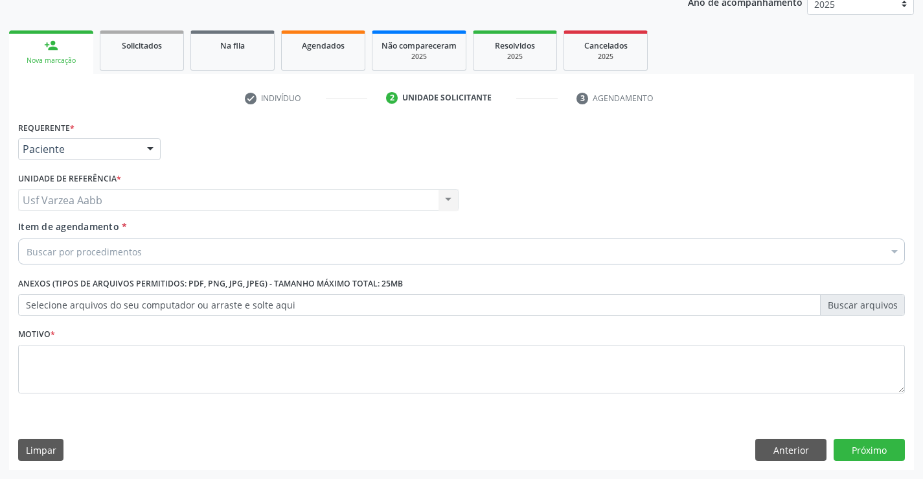
click at [144, 257] on div "Buscar por procedimentos" at bounding box center [461, 251] width 887 height 26
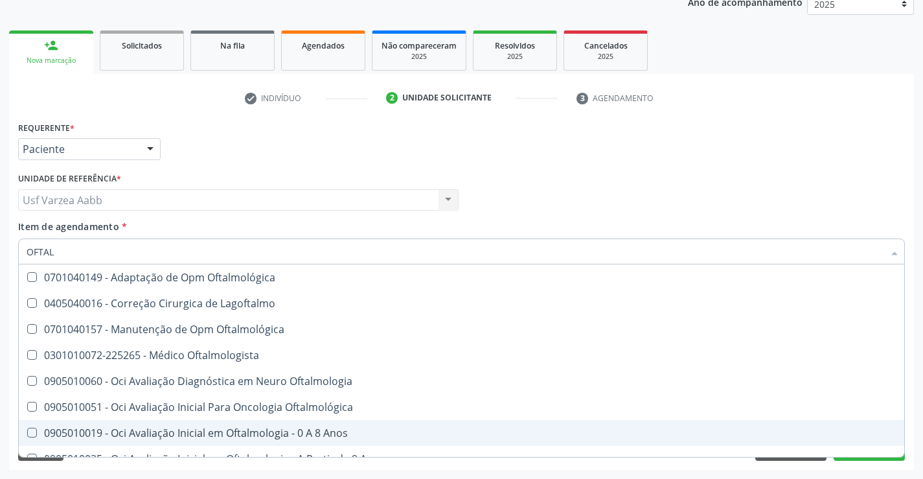
type input "OFTALM"
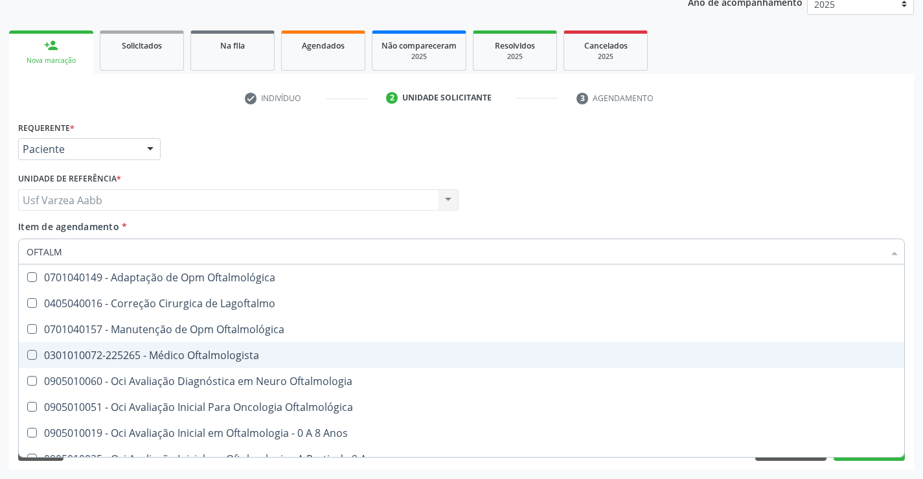
click at [308, 365] on span "0301010072-225265 - Médico Oftalmologista" at bounding box center [461, 355] width 885 height 26
checkbox Oftalmologista "true"
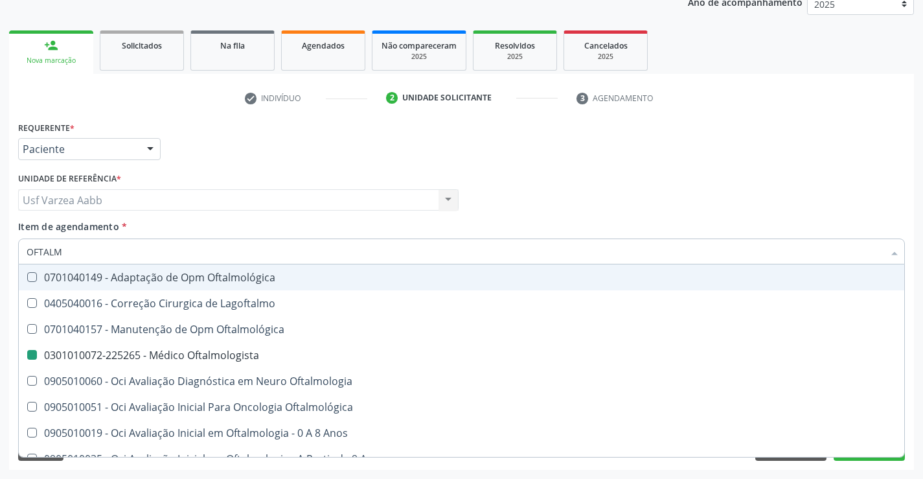
click at [624, 171] on div "Profissional Solicitante Por favor, selecione a Unidade de Atendimento primeiro…" at bounding box center [461, 194] width 893 height 51
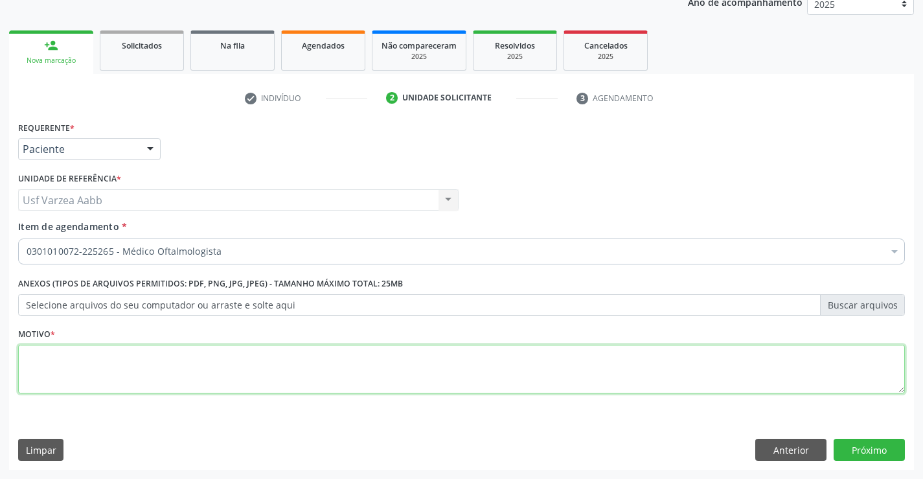
click at [164, 374] on textarea at bounding box center [461, 369] width 887 height 49
type textarea "X"
click at [906, 448] on div "Requerente * Paciente Profissional de Saúde Paciente Nenhum resultado encontrad…" at bounding box center [461, 294] width 905 height 352
click at [893, 450] on button "Próximo" at bounding box center [869, 450] width 71 height 22
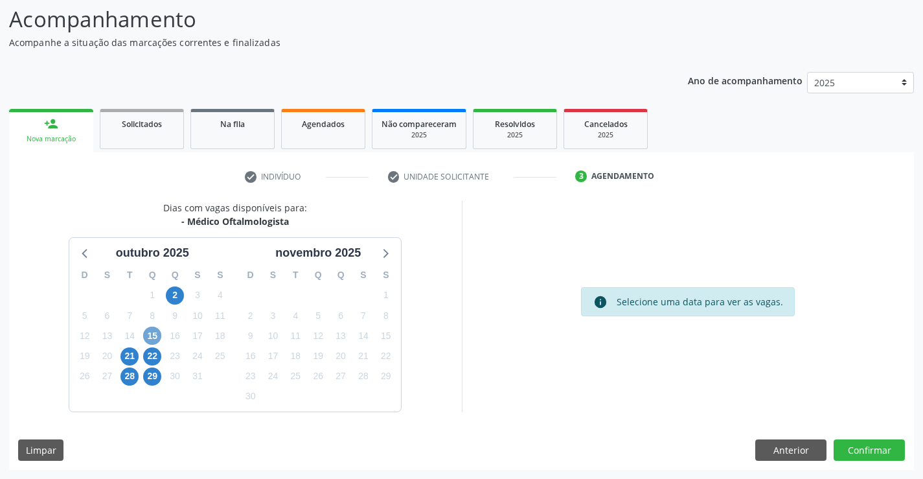
click at [155, 330] on span "15" at bounding box center [152, 335] width 18 height 18
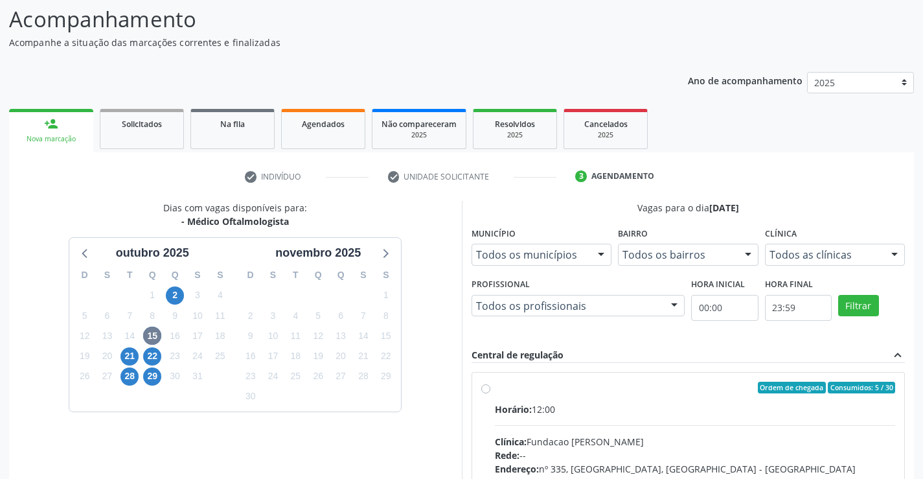
click at [495, 389] on label "Ordem de chegada Consumidos: 5 / 30 Horário: 12:00 Clínica: Fundacao [PERSON_NA…" at bounding box center [695, 481] width 401 height 199
click at [488, 389] on input "Ordem de chegada Consumidos: 5 / 30 Horário: 12:00 Clínica: Fundacao [PERSON_NA…" at bounding box center [485, 388] width 9 height 12
radio input "true"
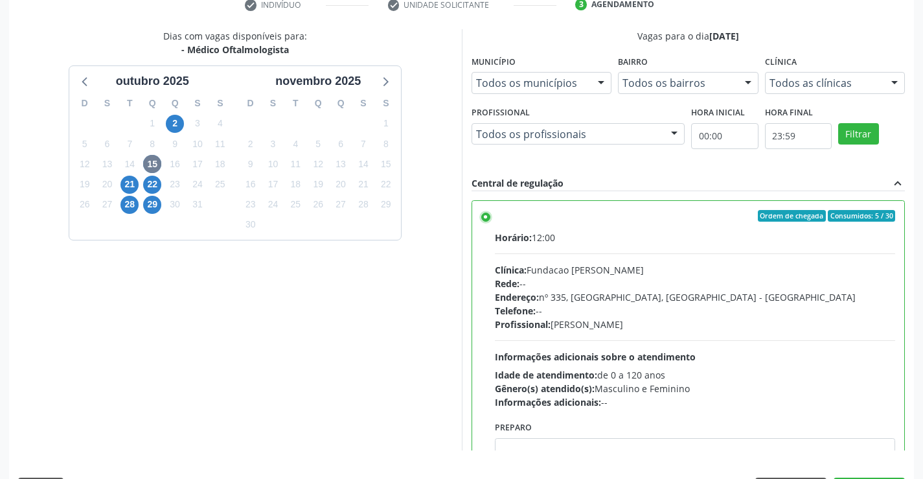
scroll to position [295, 0]
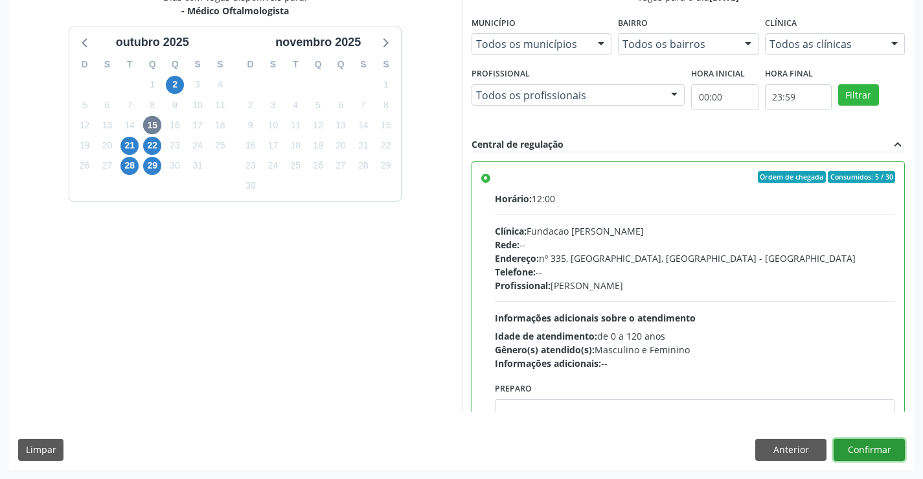
click at [885, 440] on button "Confirmar" at bounding box center [869, 450] width 71 height 22
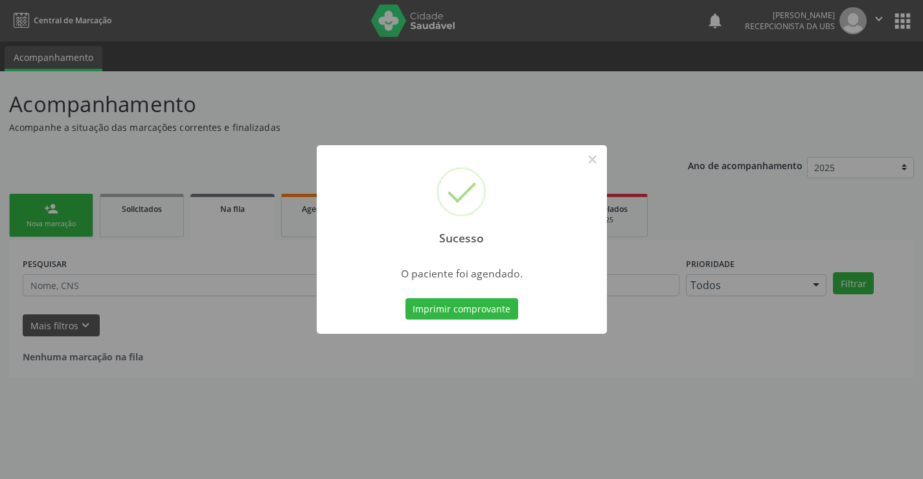
scroll to position [0, 0]
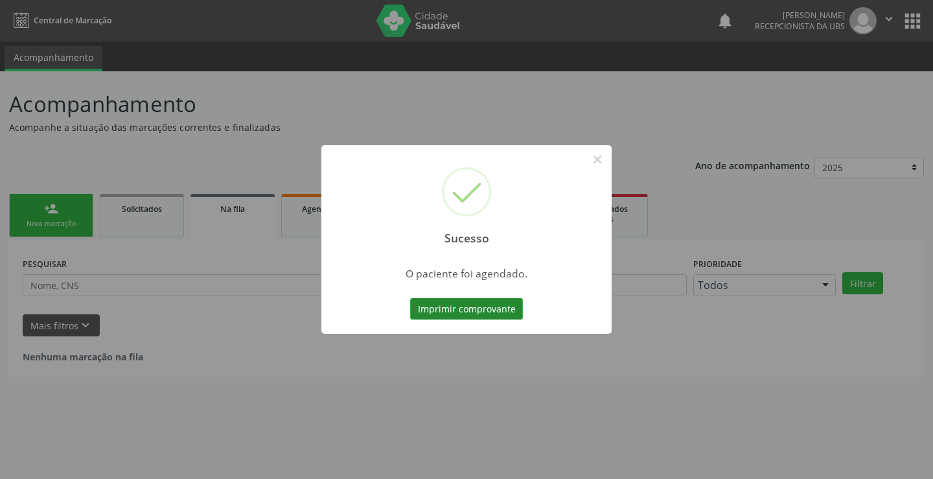
click at [440, 303] on button "Imprimir comprovante" at bounding box center [466, 309] width 113 height 22
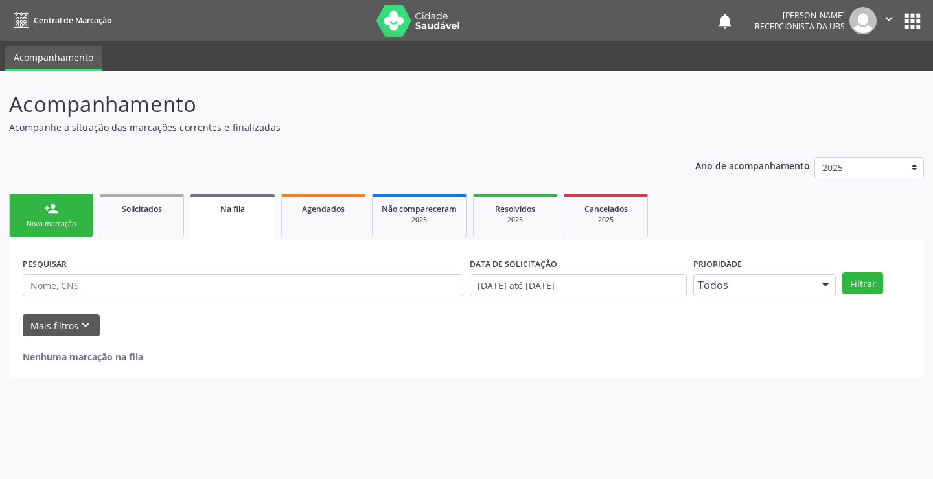
click at [73, 223] on div "Nova marcação" at bounding box center [51, 224] width 65 height 10
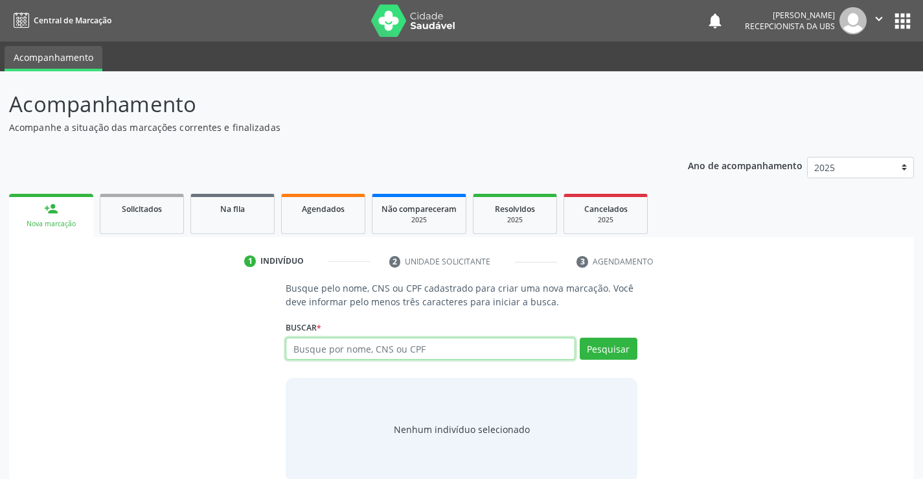
click at [375, 345] on input "text" at bounding box center [430, 348] width 289 height 22
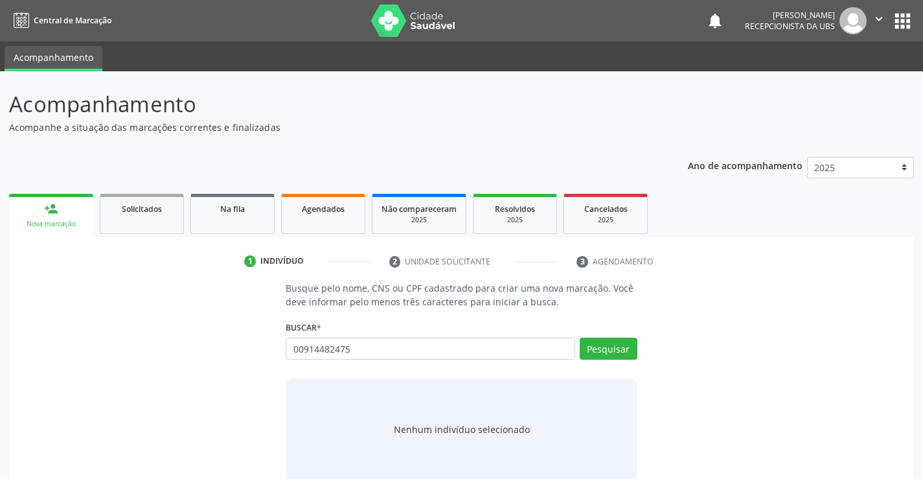
type input "00914482475"
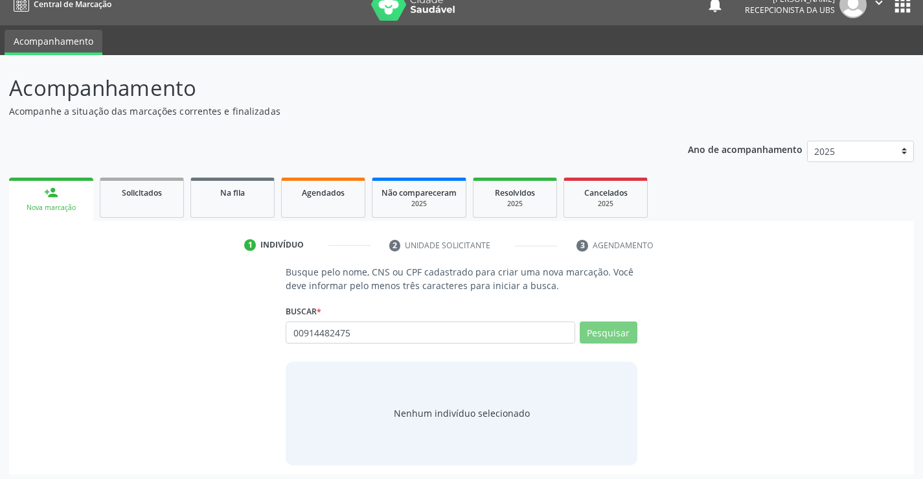
scroll to position [21, 0]
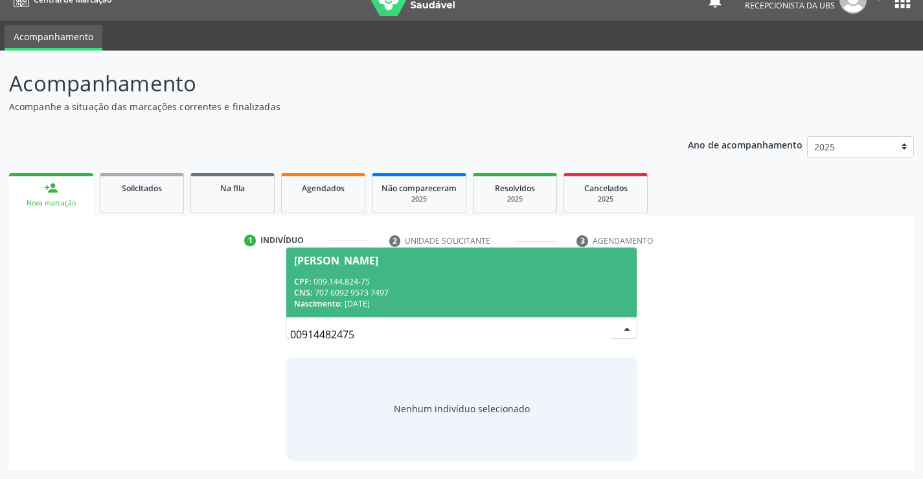
click at [371, 273] on span "Maria Ligia Pereira CPF: 009.144.824-75 CNS: 707 6092 9573 7497 Nascimento: 20/…" at bounding box center [461, 281] width 350 height 69
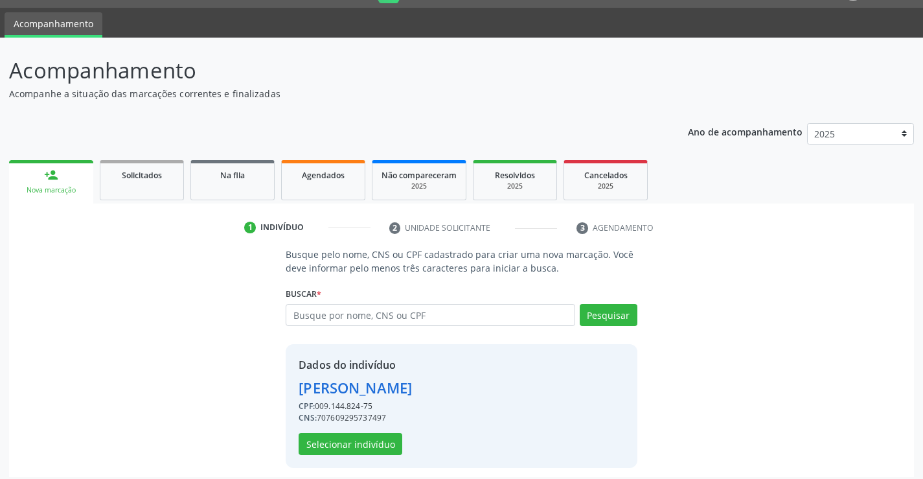
scroll to position [41, 0]
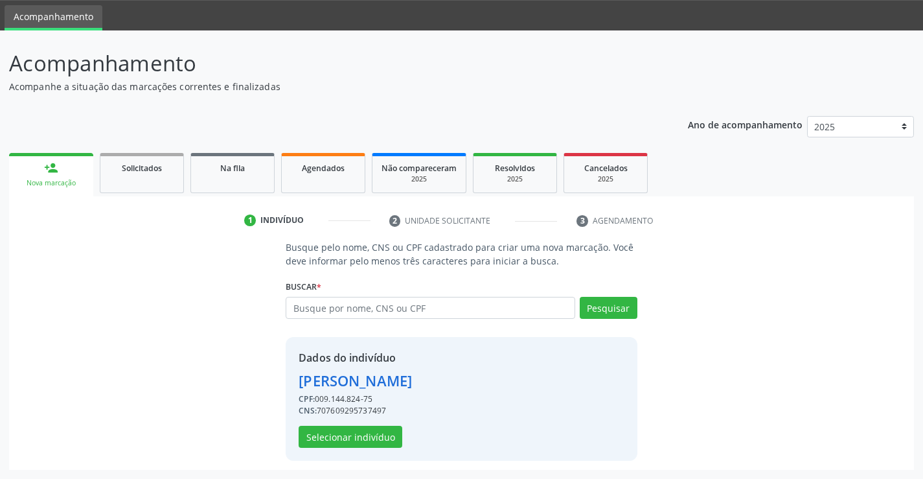
click at [371, 424] on div "Dados do indivíduo Maria Ligia Pereira CPF: 009.144.824-75 CNS: 707609295737497…" at bounding box center [355, 399] width 113 height 98
click at [372, 430] on button "Selecionar indivíduo" at bounding box center [351, 437] width 104 height 22
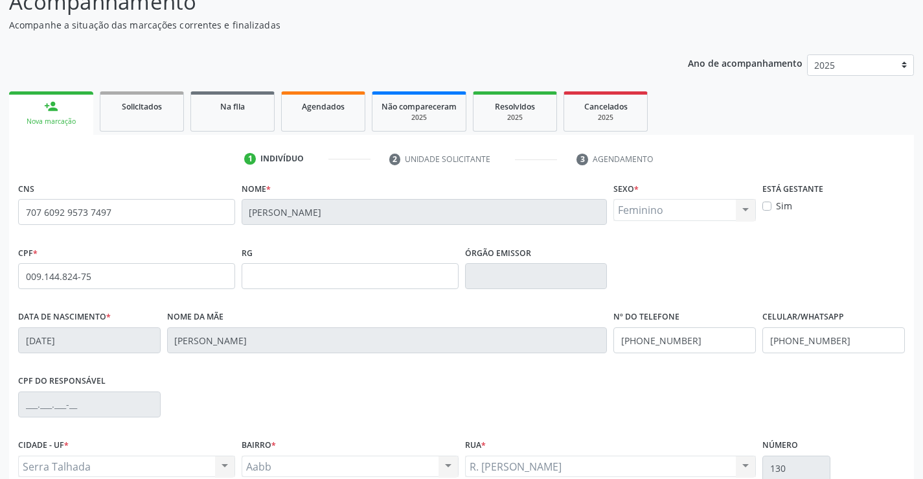
scroll to position [223, 0]
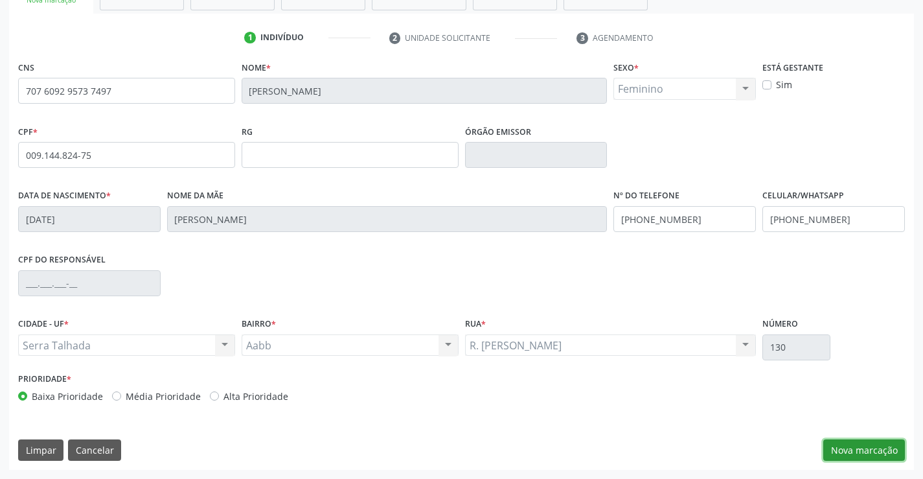
click at [892, 448] on button "Nova marcação" at bounding box center [864, 450] width 82 height 22
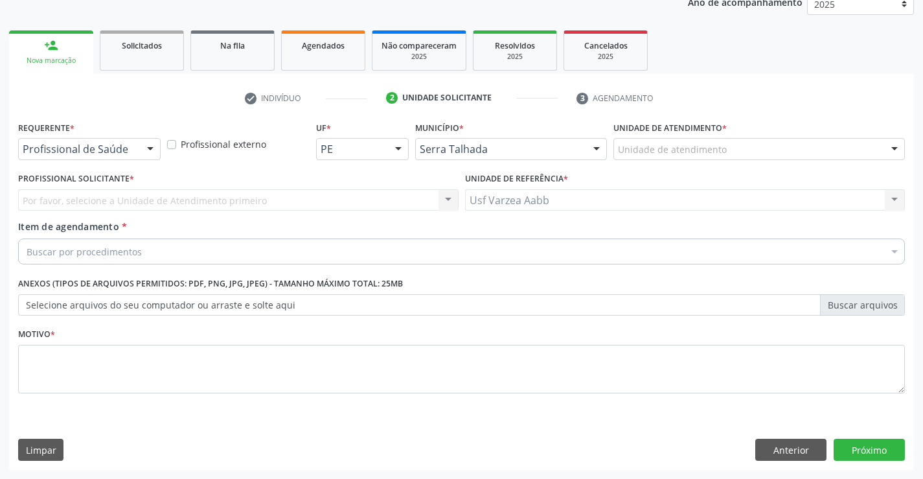
scroll to position [163, 0]
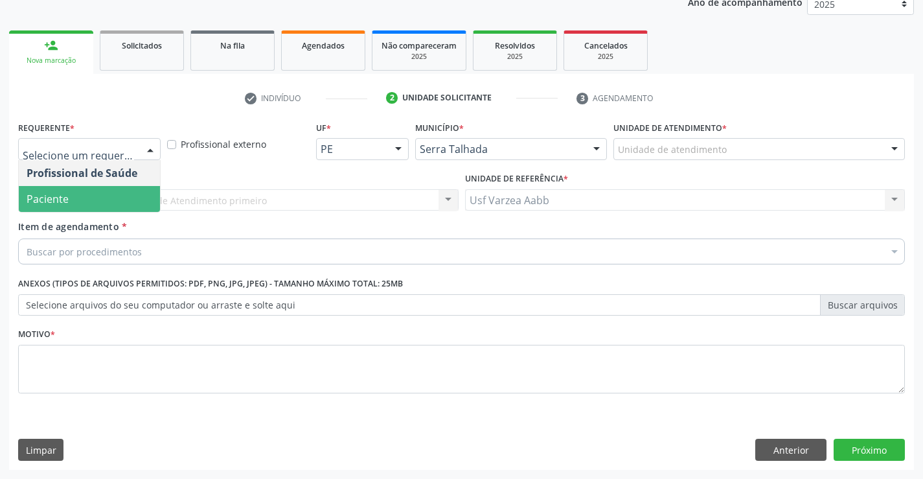
click at [124, 207] on span "Paciente" at bounding box center [89, 199] width 141 height 26
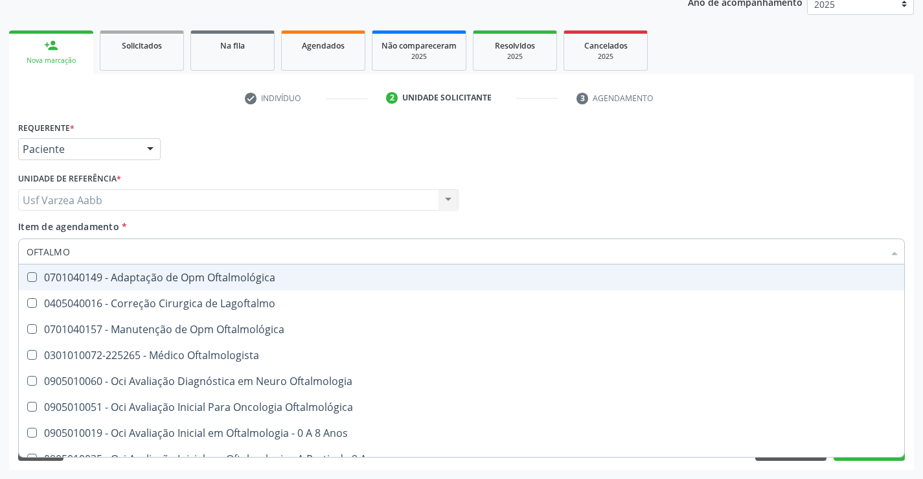
type input "OFTALMOL"
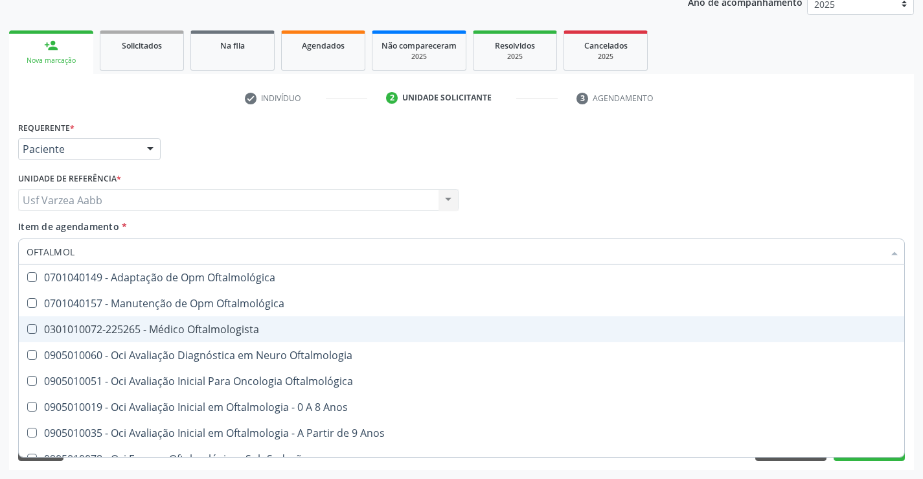
click at [213, 334] on div "0301010072-225265 - Médico Oftalmologista" at bounding box center [462, 329] width 870 height 10
checkbox Oftalmologista "true"
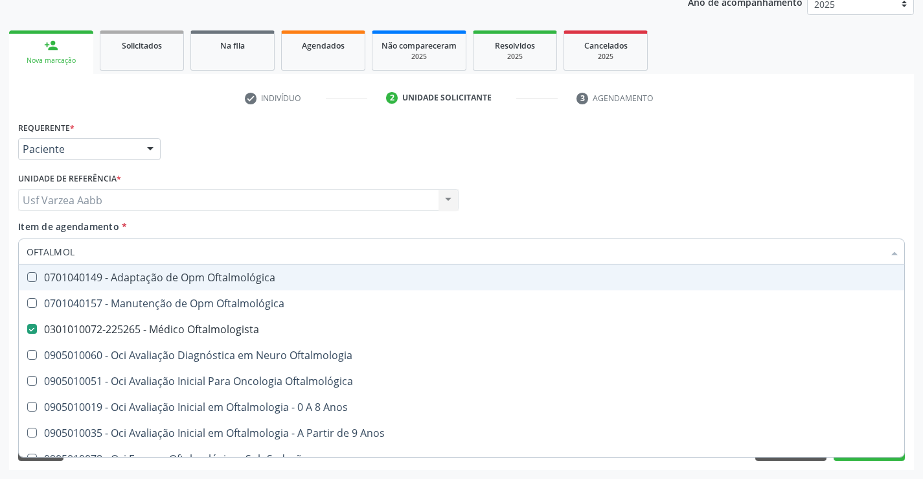
click at [521, 181] on div "Profissional Solicitante Por favor, selecione a Unidade de Atendimento primeiro…" at bounding box center [461, 194] width 893 height 51
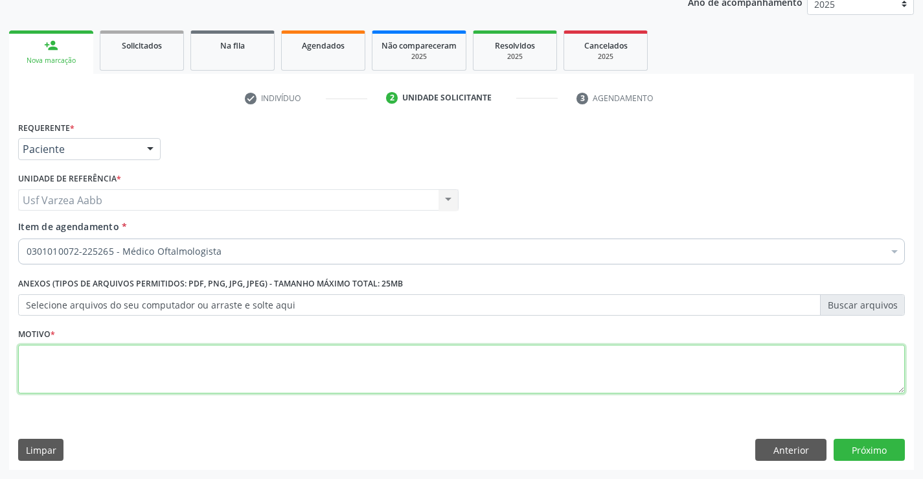
click at [168, 372] on textarea at bounding box center [461, 369] width 887 height 49
type textarea "X"
click at [878, 438] on div "Requerente * Paciente Profissional de Saúde Paciente Nenhum resultado encontrad…" at bounding box center [461, 294] width 905 height 352
click at [876, 446] on button "Próximo" at bounding box center [869, 450] width 71 height 22
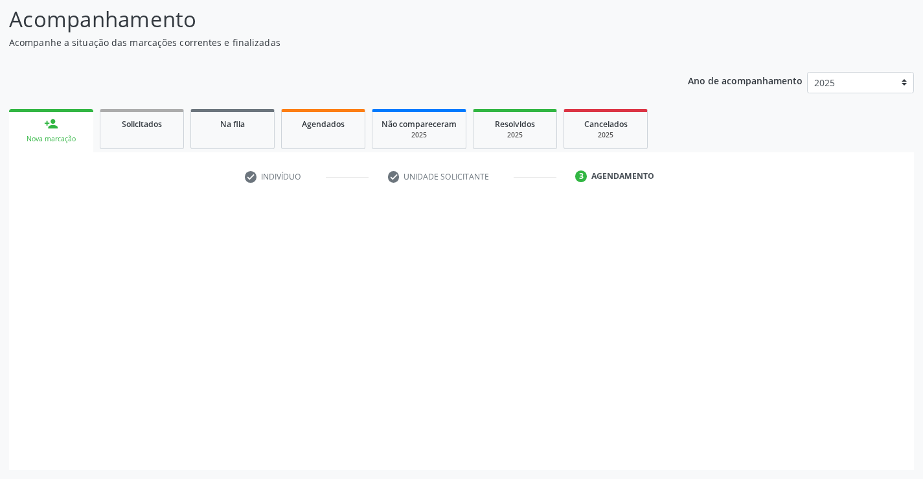
scroll to position [85, 0]
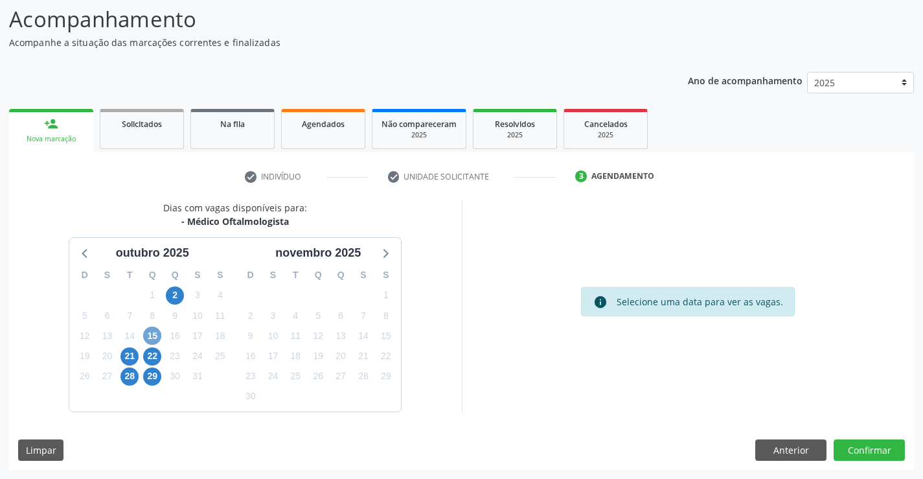
click at [152, 330] on span "15" at bounding box center [152, 335] width 18 height 18
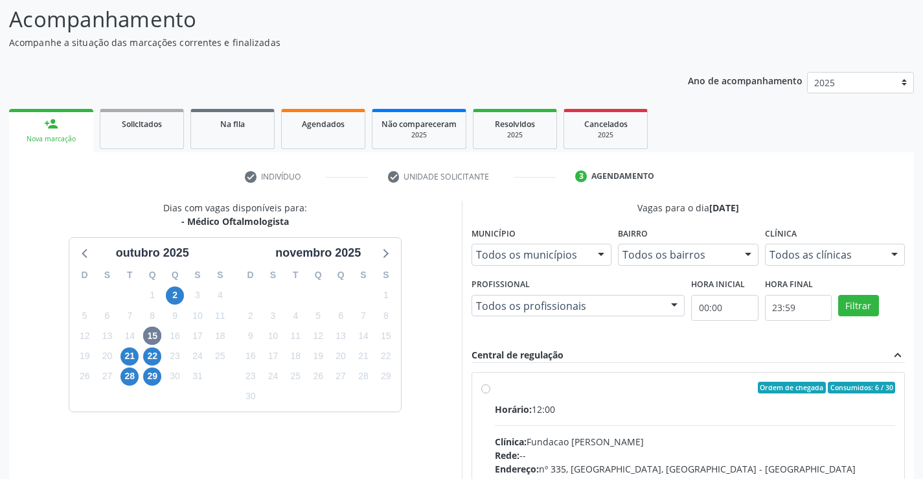
click at [495, 389] on label "Ordem de chegada Consumidos: 6 / 30 Horário: 12:00 Clínica: Fundacao Altino Ven…" at bounding box center [695, 481] width 401 height 199
click at [486, 389] on input "Ordem de chegada Consumidos: 6 / 30 Horário: 12:00 Clínica: Fundacao Altino Ven…" at bounding box center [485, 388] width 9 height 12
radio input "true"
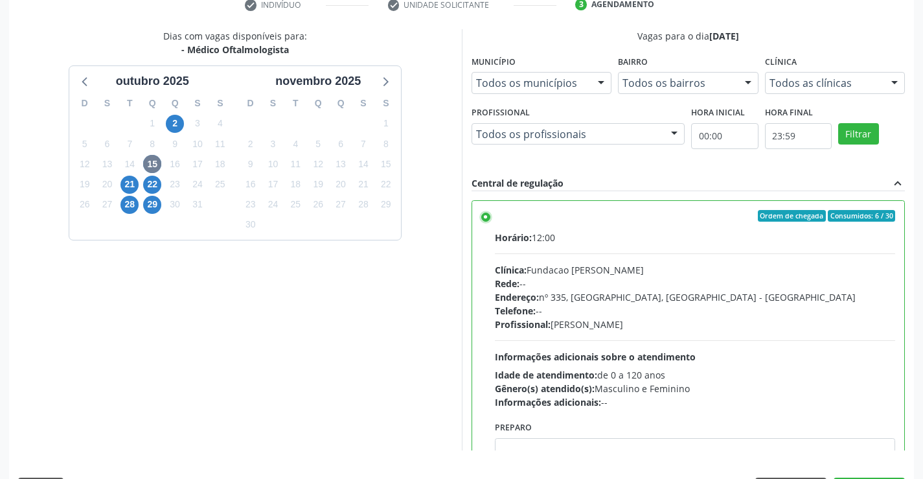
scroll to position [295, 0]
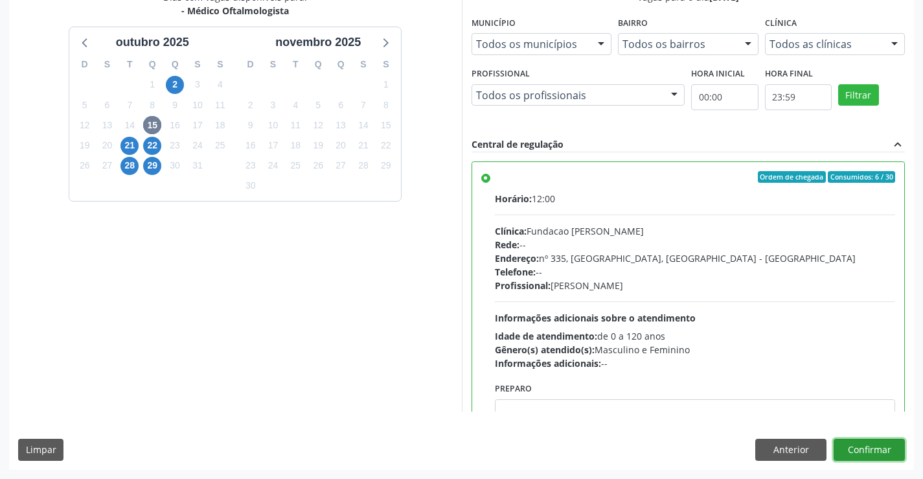
click at [873, 446] on button "Confirmar" at bounding box center [869, 450] width 71 height 22
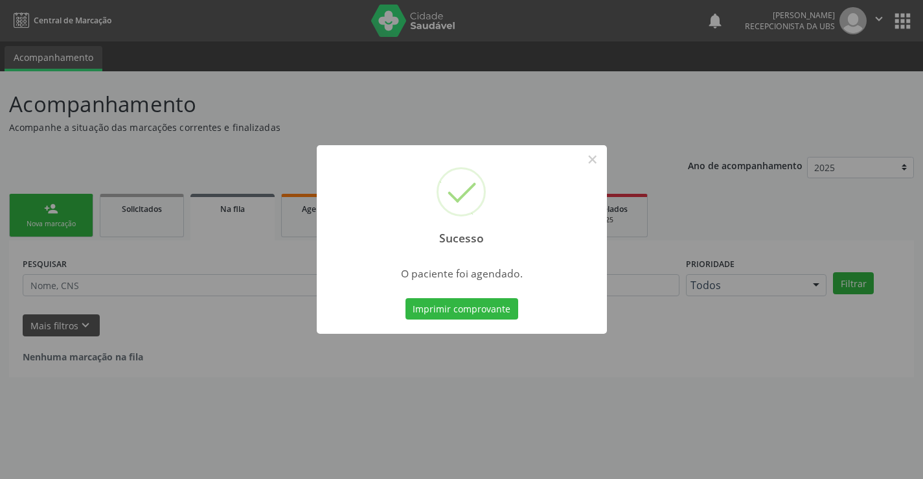
scroll to position [0, 0]
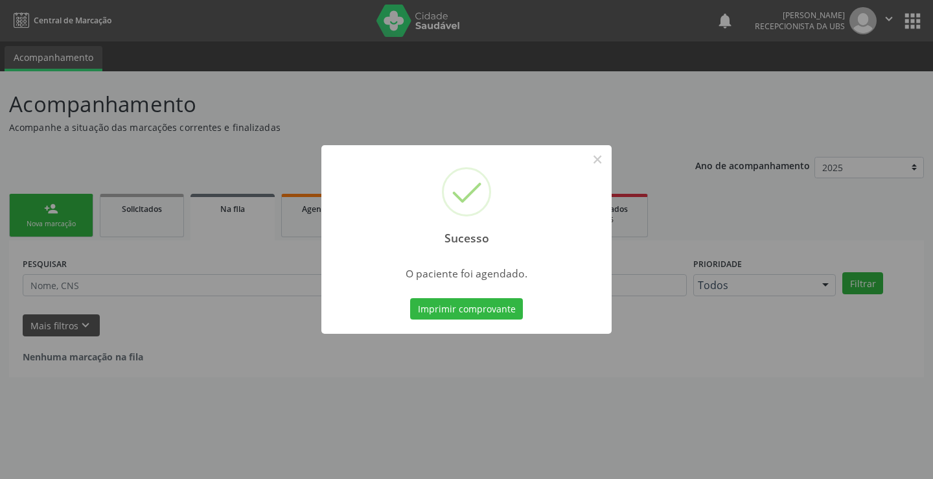
click at [486, 294] on div "Sucesso × O paciente foi agendado. Imprimir comprovante Cancel" at bounding box center [466, 239] width 290 height 189
click at [486, 311] on button "Imprimir comprovante" at bounding box center [466, 309] width 113 height 22
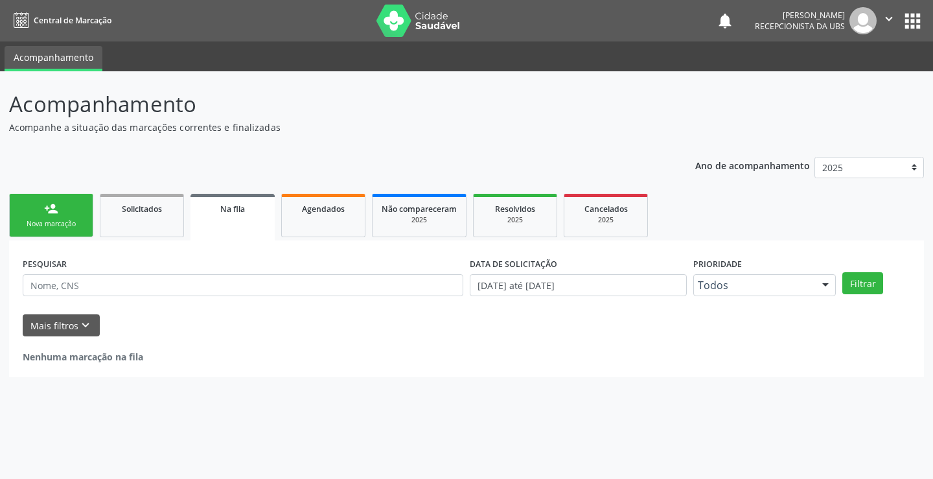
click at [76, 234] on link "person_add Nova marcação" at bounding box center [51, 215] width 84 height 43
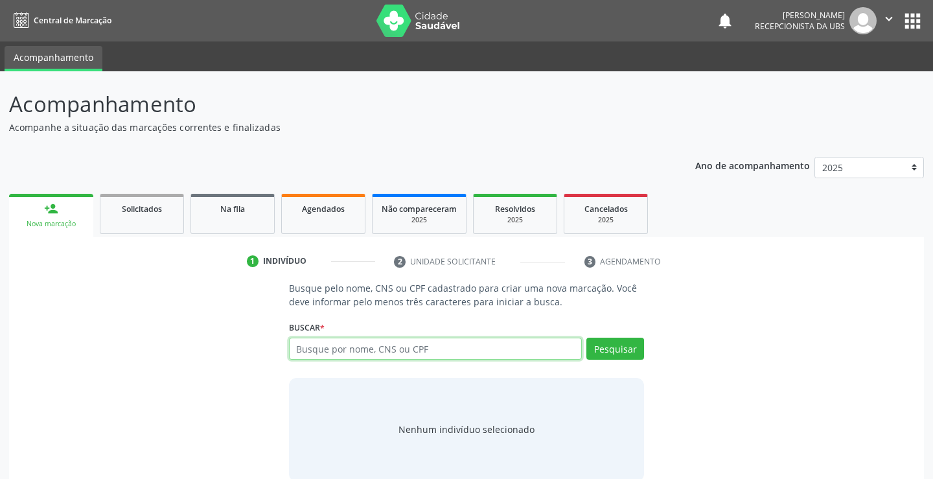
click at [312, 347] on input "text" at bounding box center [435, 348] width 293 height 22
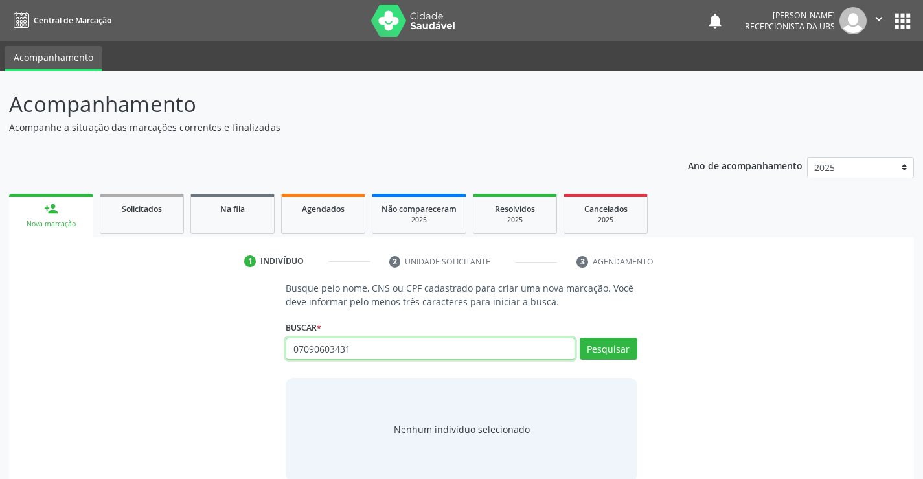
type input "07090603431"
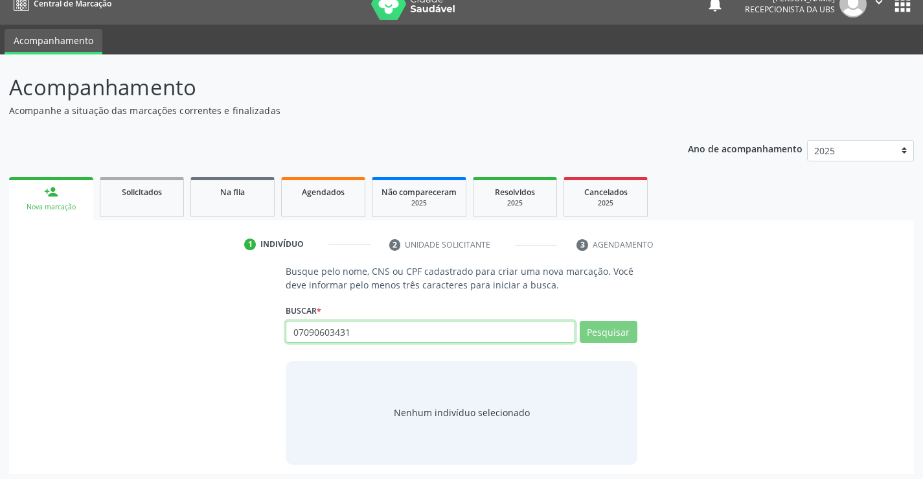
scroll to position [21, 0]
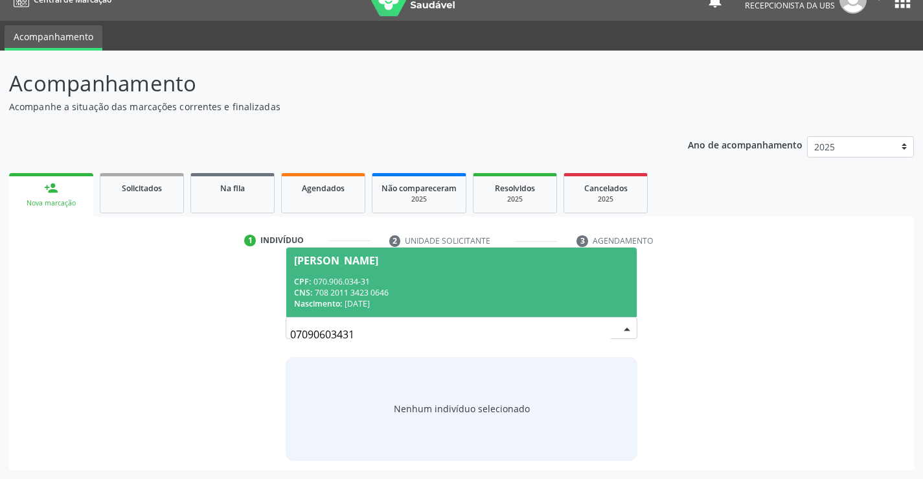
click at [466, 326] on input "07090603431" at bounding box center [450, 334] width 320 height 26
click at [477, 279] on div "CPF: 070.906.034-31" at bounding box center [461, 281] width 334 height 11
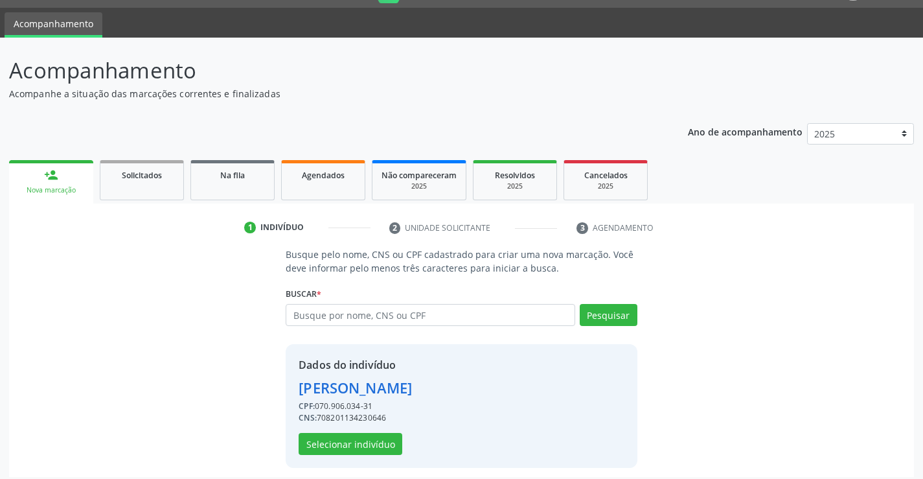
scroll to position [41, 0]
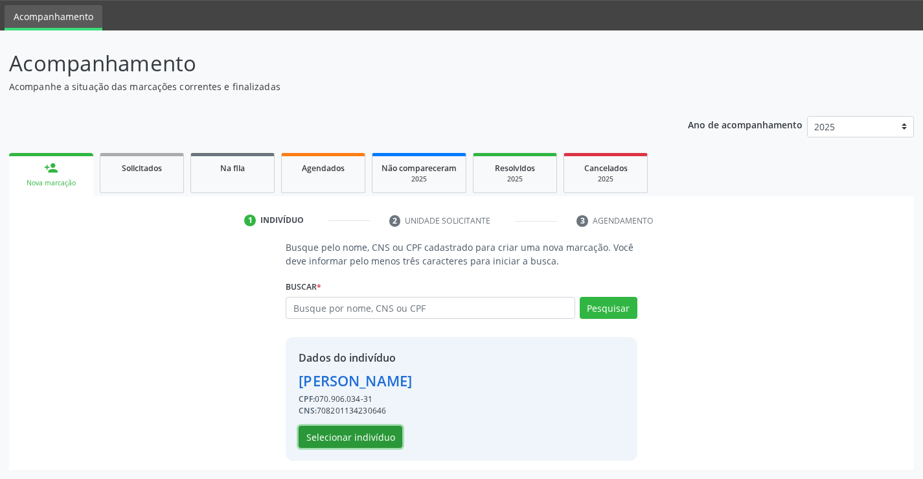
click at [369, 433] on button "Selecionar indivíduo" at bounding box center [351, 437] width 104 height 22
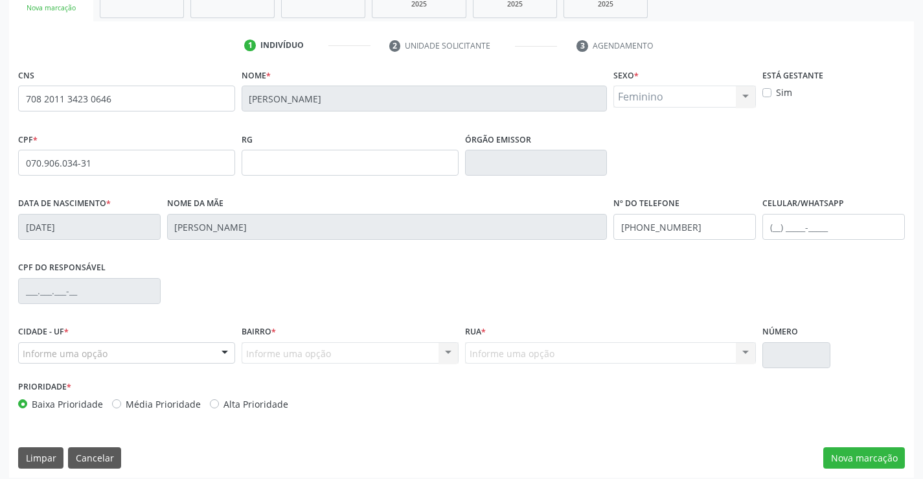
scroll to position [223, 0]
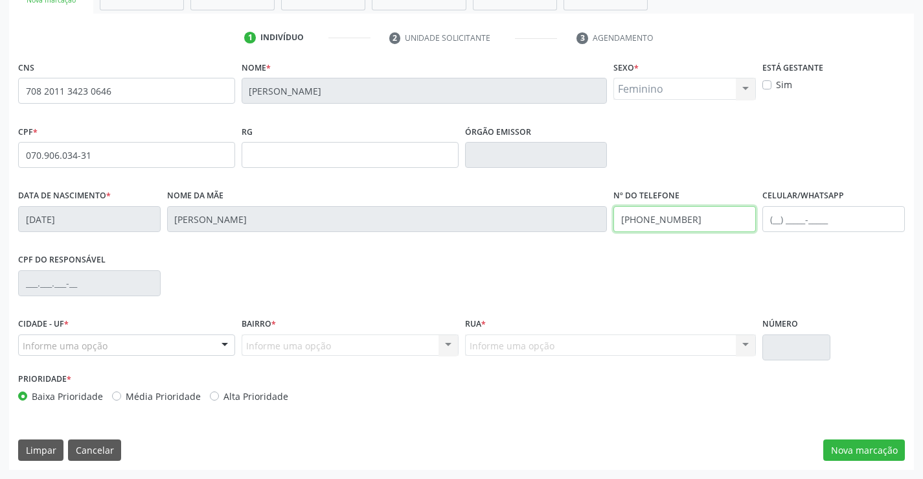
click at [729, 221] on input "(87) 99122-3968" at bounding box center [684, 219] width 143 height 26
click at [773, 217] on input "text" at bounding box center [833, 219] width 143 height 26
paste input "(87) 99122-3968"
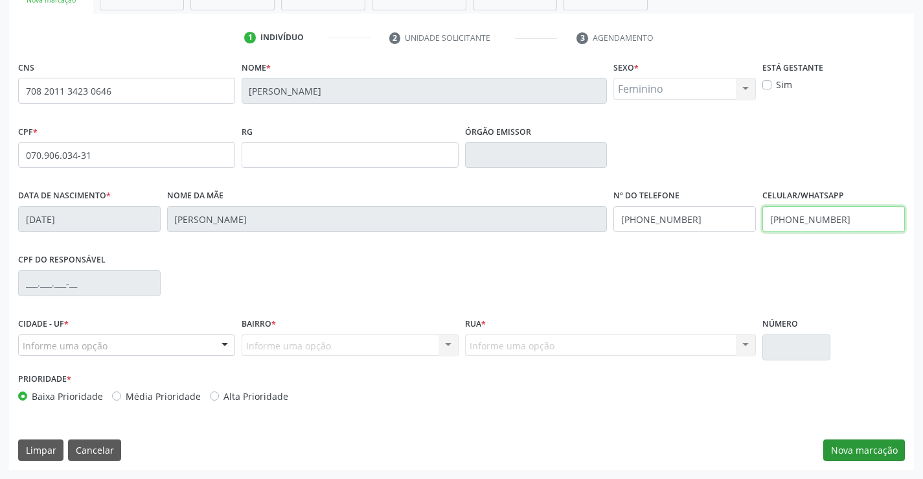
type input "(87) 99122-3968"
click at [891, 452] on button "Nova marcação" at bounding box center [864, 450] width 82 height 22
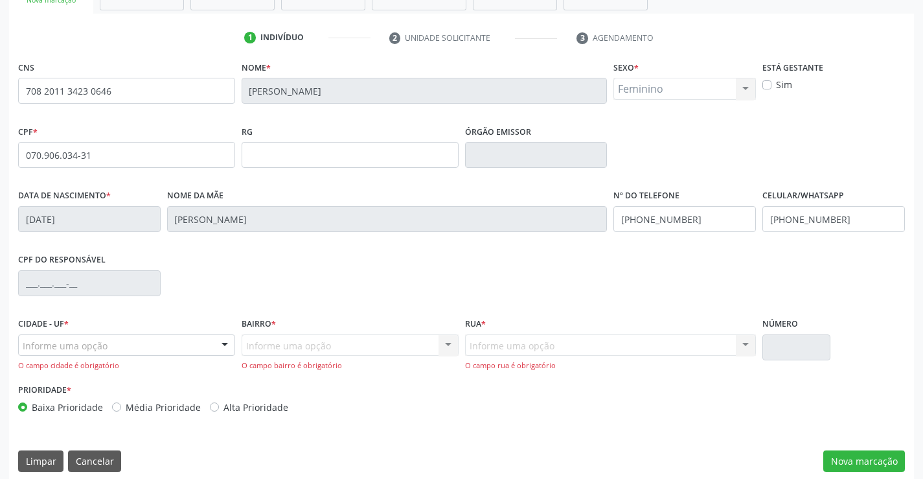
click at [124, 327] on div "Cidade - UF * Informe uma opção Serra Talhada - PE Nenhum resultado encontrado …" at bounding box center [126, 342] width 217 height 57
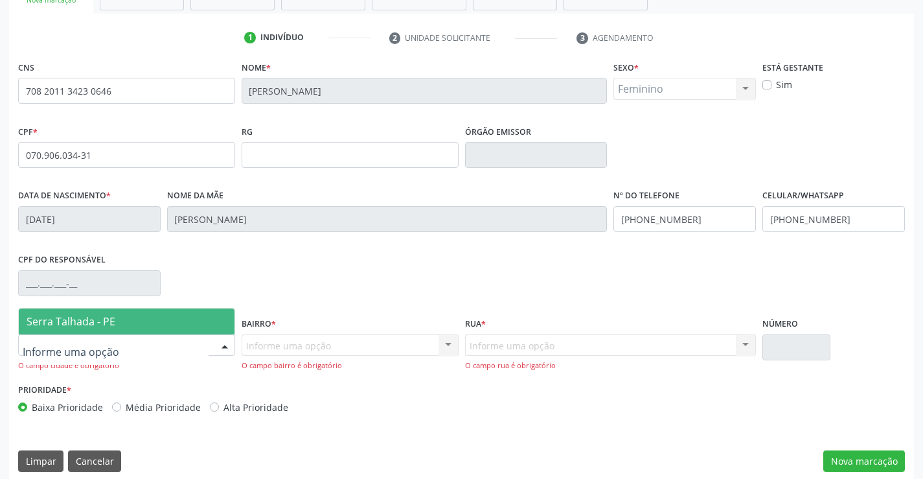
click at [125, 341] on div at bounding box center [126, 345] width 217 height 22
click at [115, 326] on span "Serra Talhada - PE" at bounding box center [127, 321] width 216 height 26
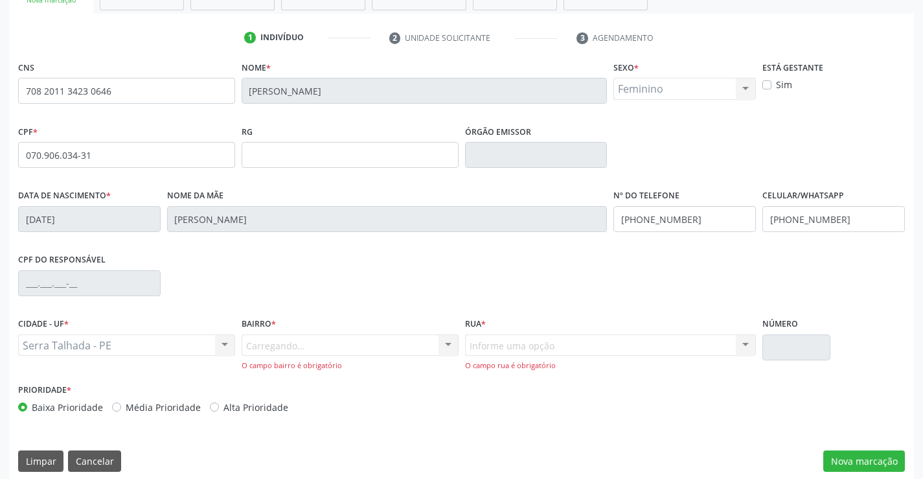
click at [277, 343] on div "Carregando... Nenhum resultado encontrado para: " " Nenhuma opção encontrada. D…" at bounding box center [350, 352] width 217 height 37
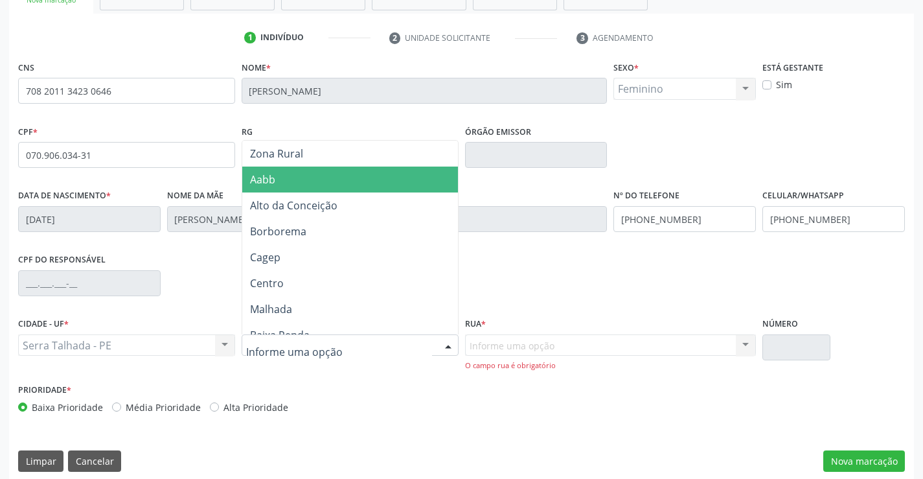
click at [354, 181] on span "Aabb" at bounding box center [350, 179] width 216 height 26
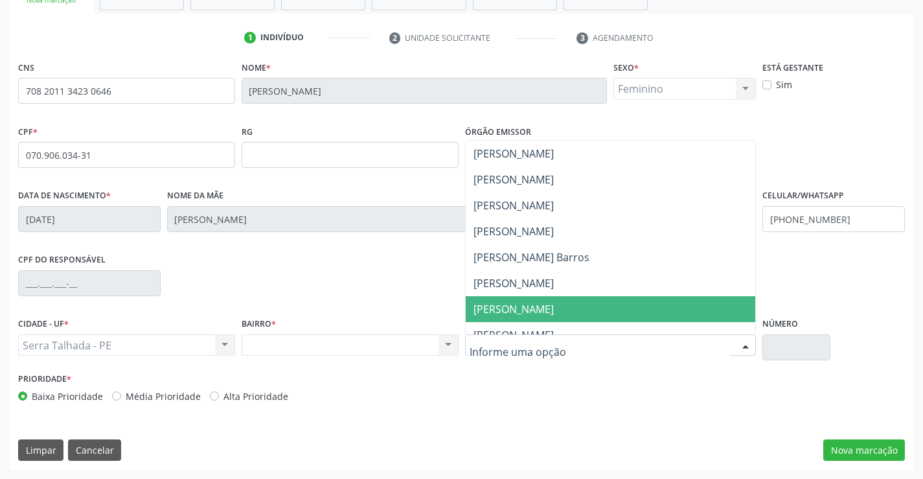
drag, startPoint x: 523, startPoint y: 312, endPoint x: 812, endPoint y: 340, distance: 290.9
click at [524, 311] on span "[PERSON_NAME]" at bounding box center [514, 309] width 80 height 14
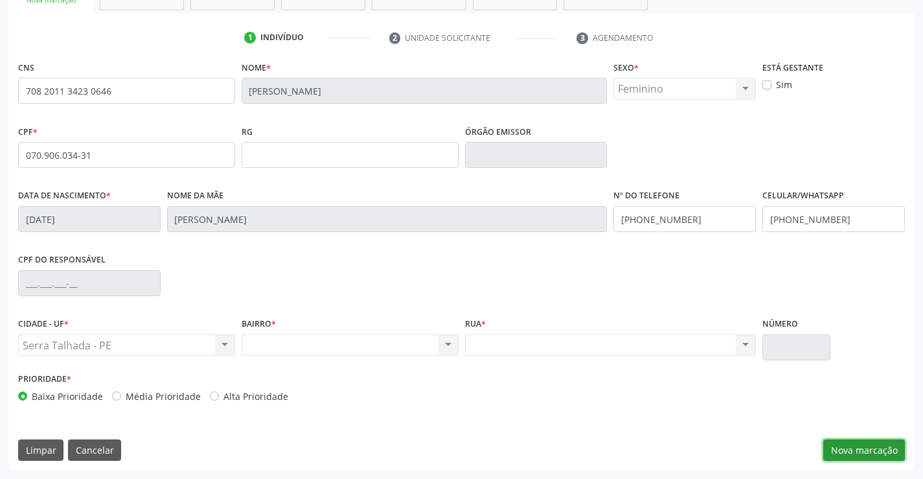
click at [895, 450] on button "Nova marcação" at bounding box center [864, 450] width 82 height 22
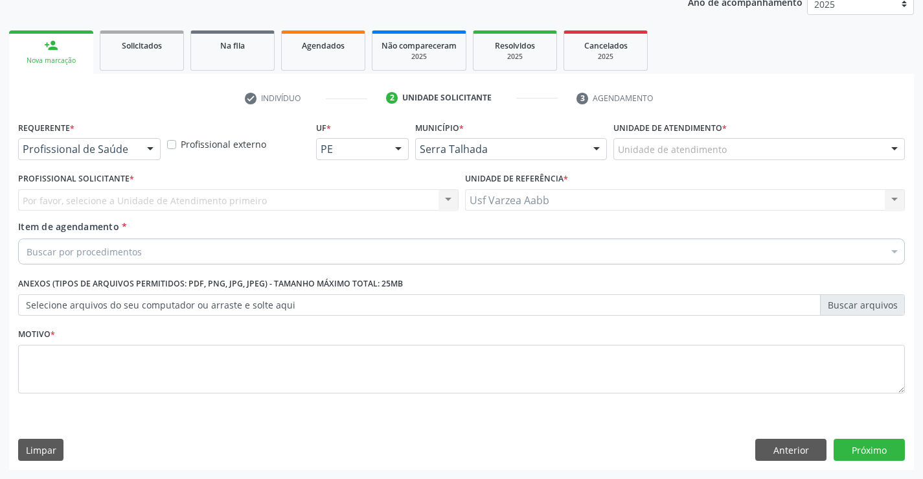
click at [103, 157] on div "Profissional de Saúde" at bounding box center [89, 149] width 143 height 22
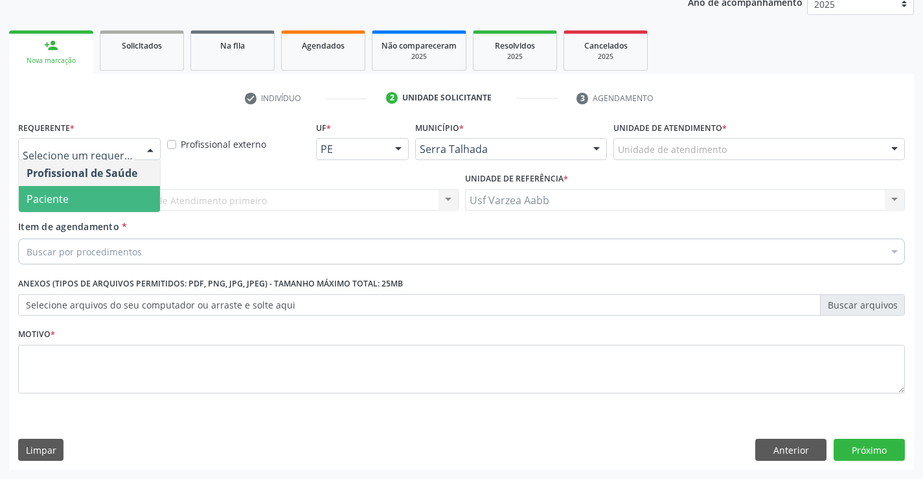
click at [105, 216] on div "Profissional Solicitante * Por favor, selecione a Unidade de Atendimento primei…" at bounding box center [238, 194] width 447 height 51
click at [118, 193] on span "Paciente" at bounding box center [89, 199] width 141 height 26
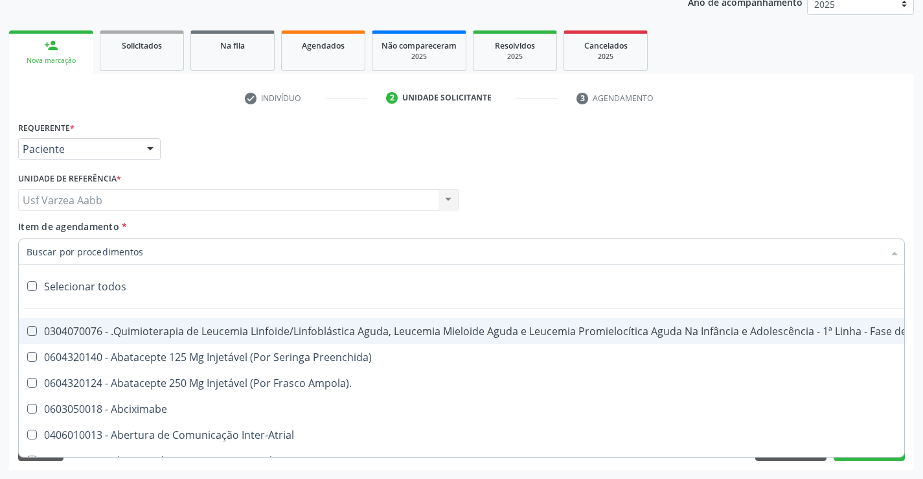
click at [129, 255] on input "Item de agendamento *" at bounding box center [455, 251] width 857 height 26
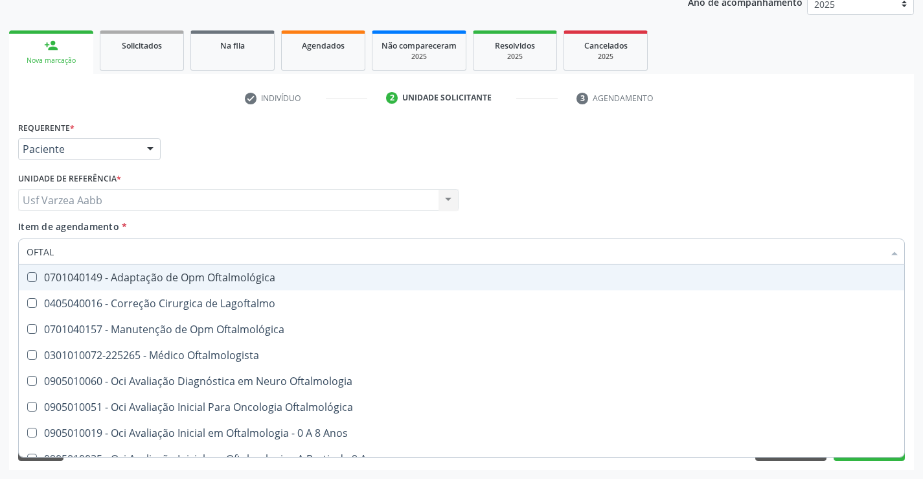
type input "OFTALM"
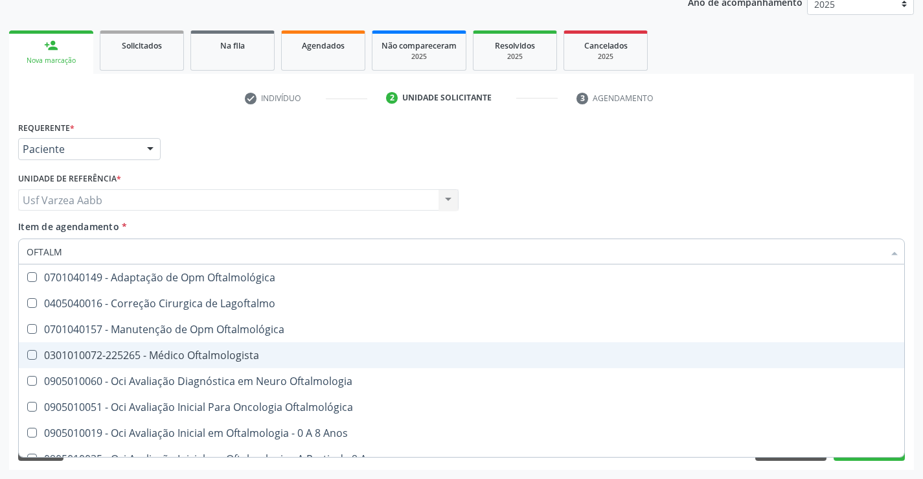
click at [192, 364] on span "0301010072-225265 - Médico Oftalmologista" at bounding box center [461, 355] width 885 height 26
checkbox Oftalmologista "true"
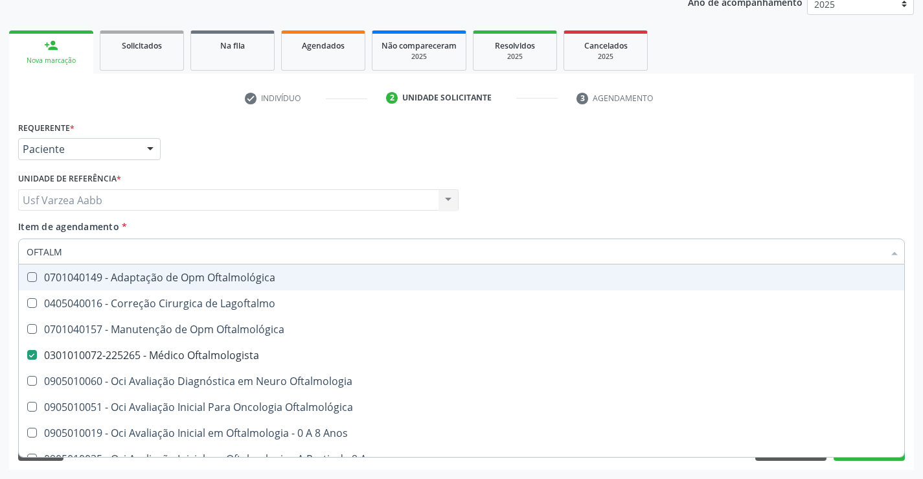
click at [731, 187] on div "Profissional Solicitante Por favor, selecione a Unidade de Atendimento primeiro…" at bounding box center [461, 194] width 893 height 51
checkbox Lagoftalmo "true"
checkbox Oftalmologista "false"
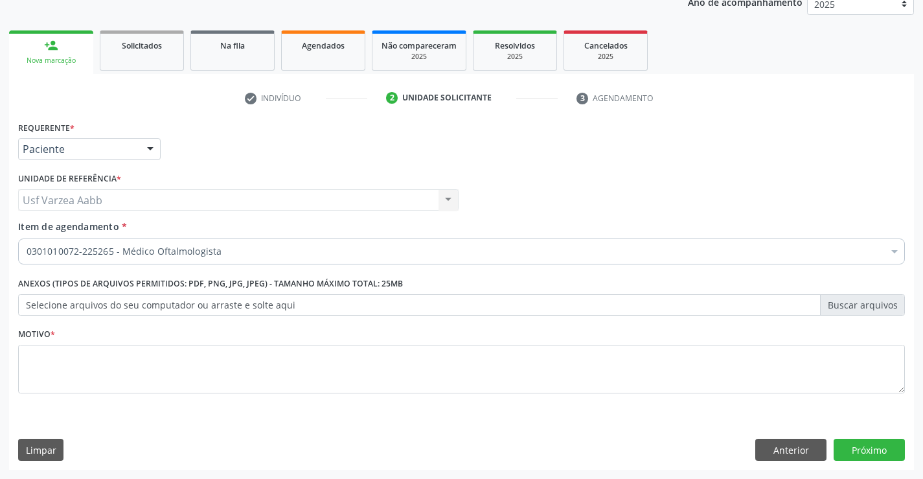
click at [363, 336] on div "Motivo *" at bounding box center [461, 359] width 887 height 69
drag, startPoint x: 375, startPoint y: 361, endPoint x: 414, endPoint y: 312, distance: 62.2
click at [378, 361] on textarea at bounding box center [461, 369] width 887 height 49
type textarea "X"
click at [881, 443] on button "Próximo" at bounding box center [869, 450] width 71 height 22
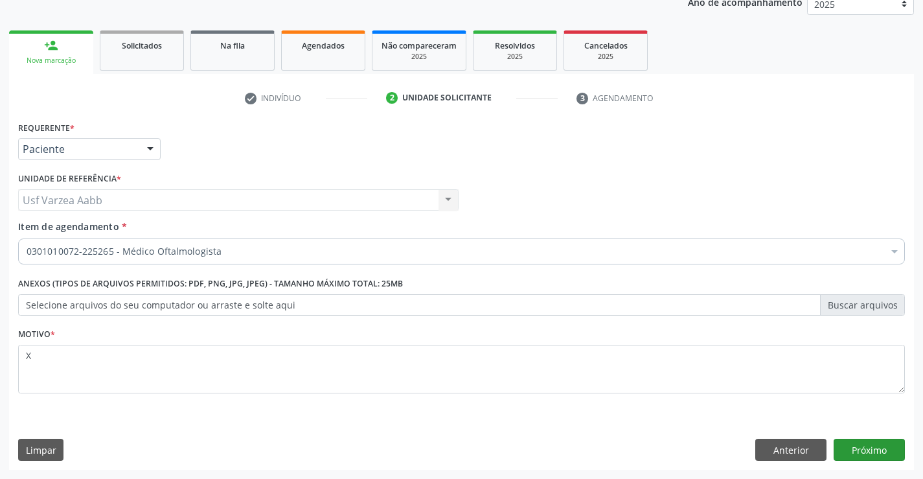
scroll to position [85, 0]
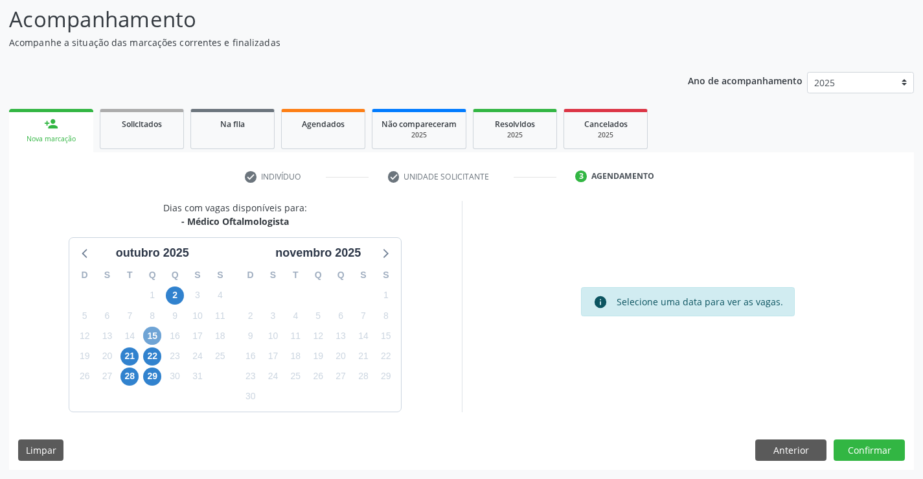
click at [148, 336] on span "15" at bounding box center [152, 335] width 18 height 18
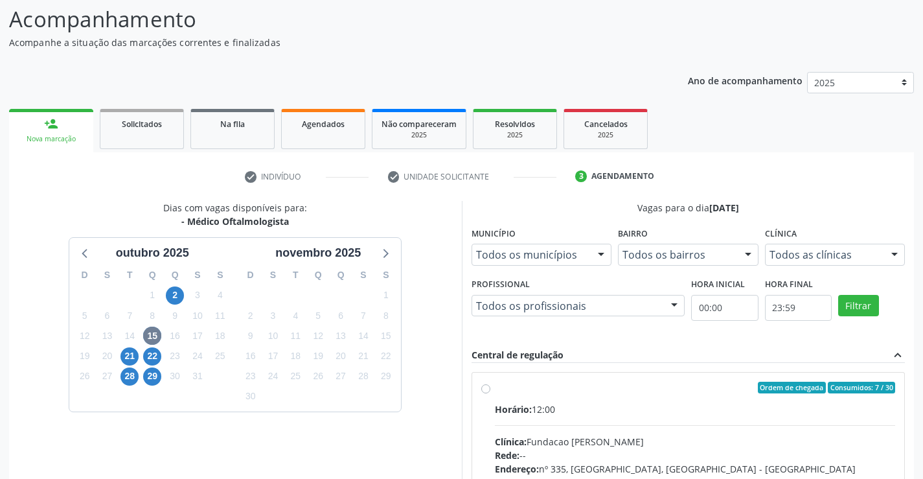
click at [495, 385] on label "Ordem de chegada Consumidos: 7 / 30 Horário: 12:00 Clínica: Fundacao Altino Ven…" at bounding box center [695, 481] width 401 height 199
click at [484, 385] on input "Ordem de chegada Consumidos: 7 / 30 Horário: 12:00 Clínica: Fundacao Altino Ven…" at bounding box center [485, 388] width 9 height 12
radio input "true"
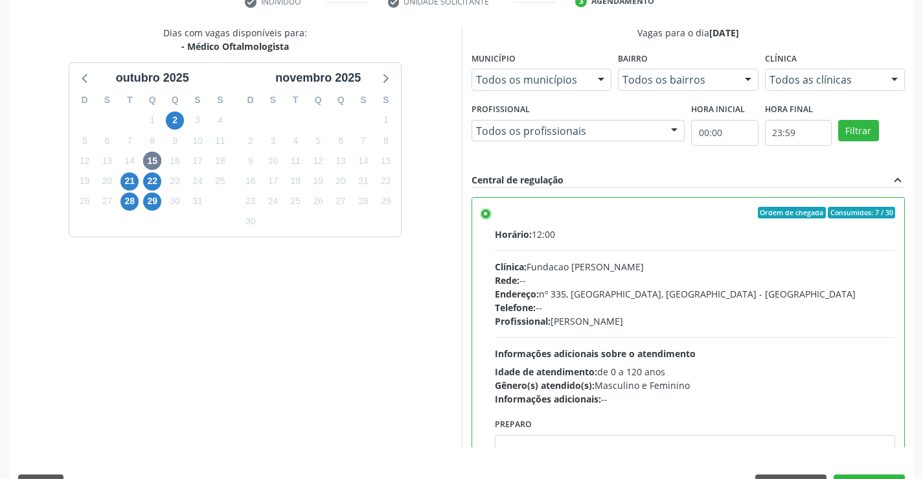
scroll to position [295, 0]
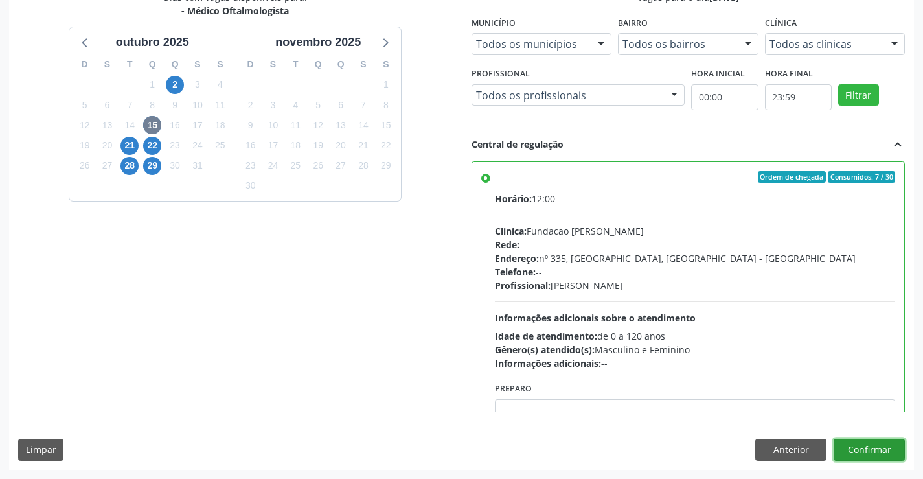
click at [898, 446] on button "Confirmar" at bounding box center [869, 450] width 71 height 22
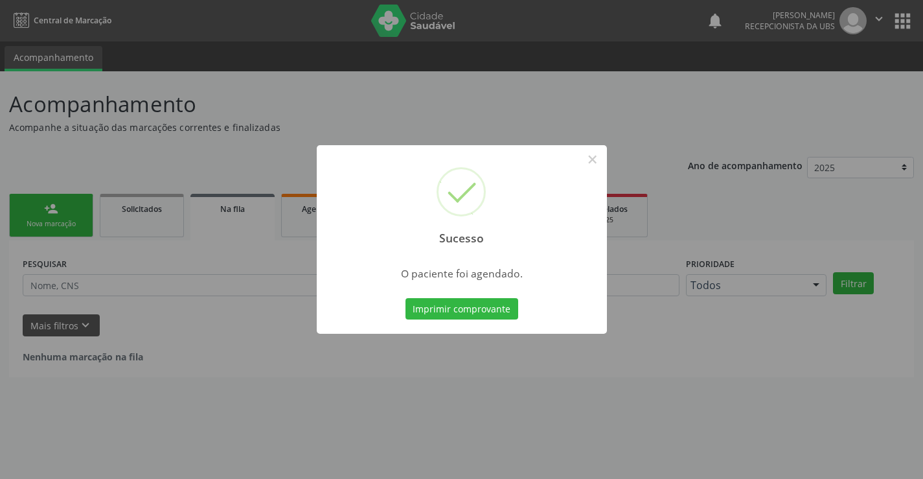
scroll to position [0, 0]
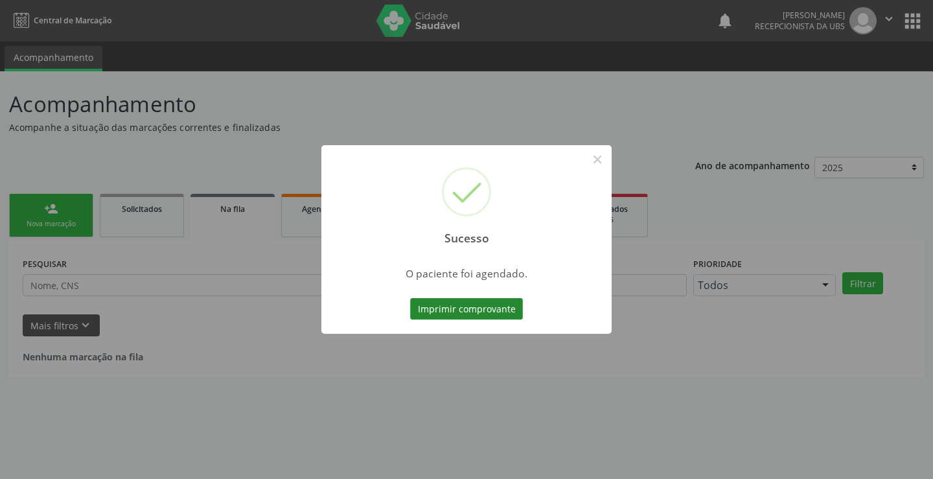
click at [418, 307] on button "Imprimir comprovante" at bounding box center [466, 309] width 113 height 22
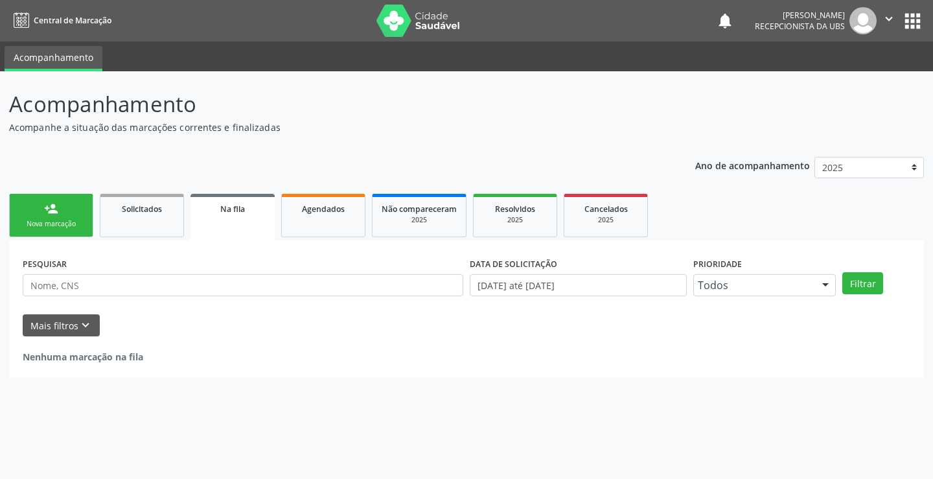
click at [60, 203] on link "person_add Nova marcação" at bounding box center [51, 215] width 84 height 43
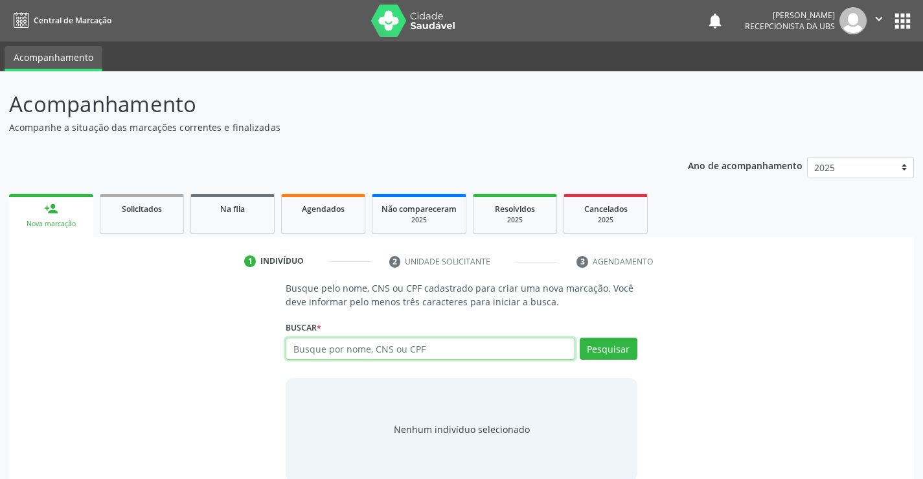
click at [329, 357] on input "text" at bounding box center [430, 348] width 289 height 22
type input "21183058420"
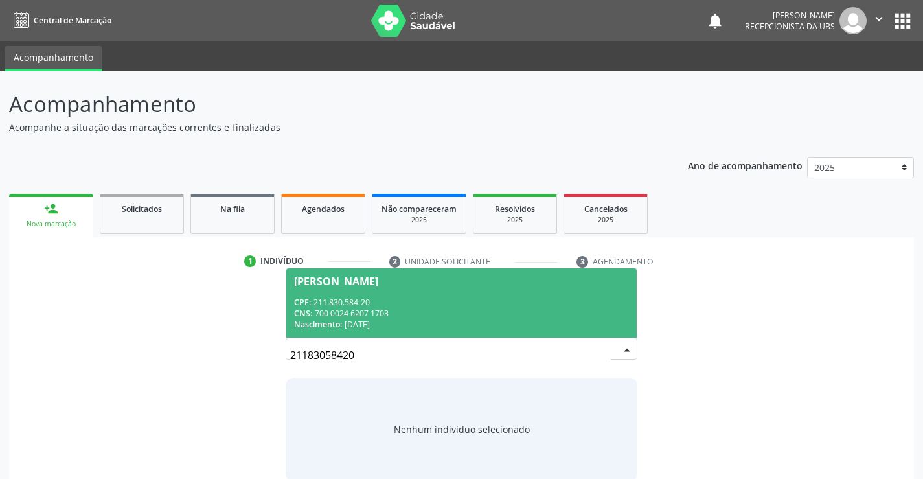
click at [407, 303] on div "CPF: 211.830.584-20" at bounding box center [461, 302] width 334 height 11
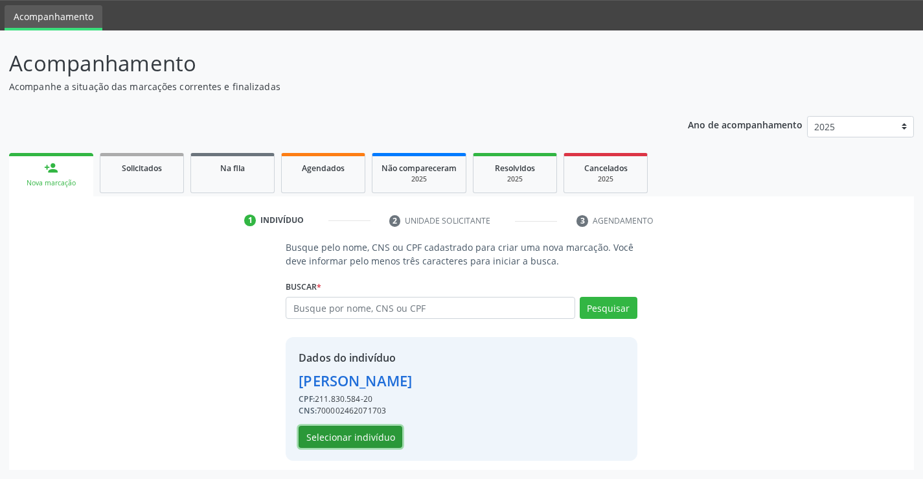
click at [318, 433] on button "Selecionar indivíduo" at bounding box center [351, 437] width 104 height 22
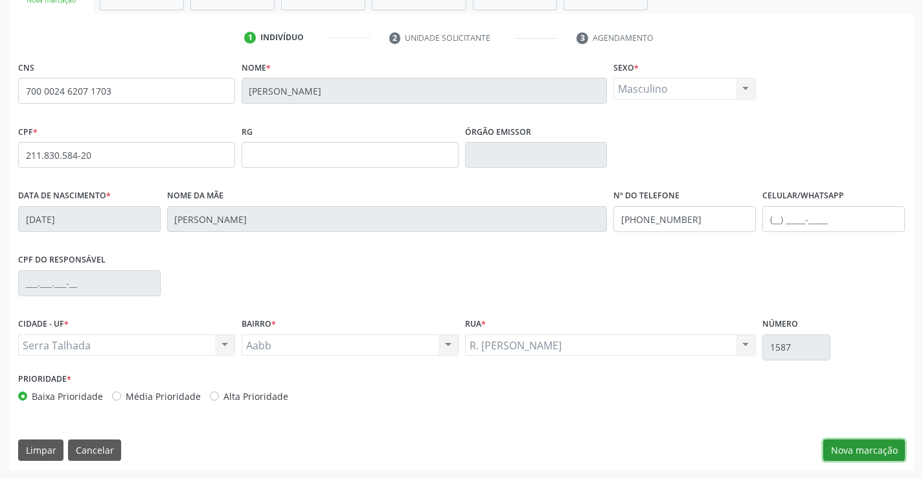
click at [853, 449] on button "Nova marcação" at bounding box center [864, 450] width 82 height 22
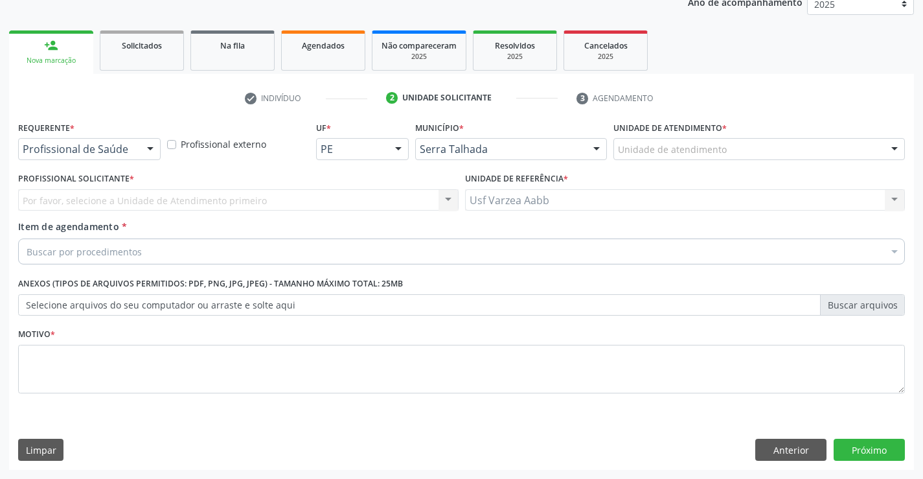
scroll to position [163, 0]
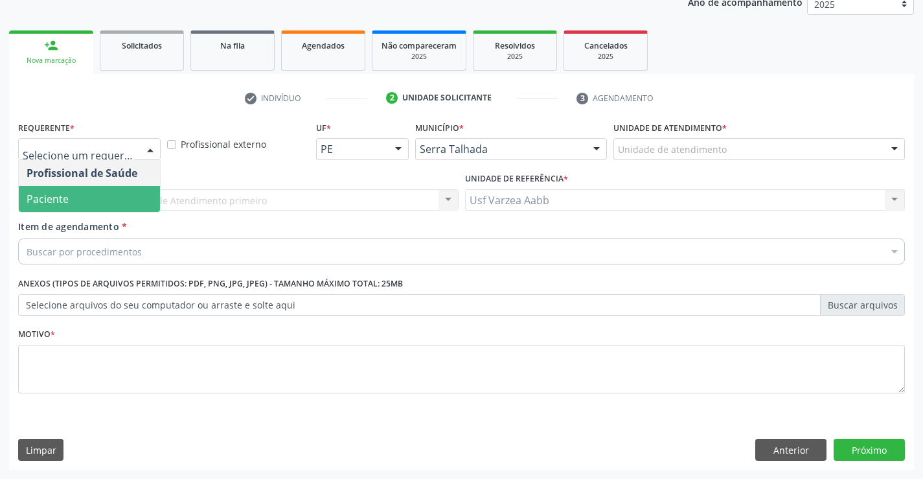
drag, startPoint x: 109, startPoint y: 207, endPoint x: 106, endPoint y: 216, distance: 8.8
click at [108, 208] on span "Paciente" at bounding box center [89, 199] width 141 height 26
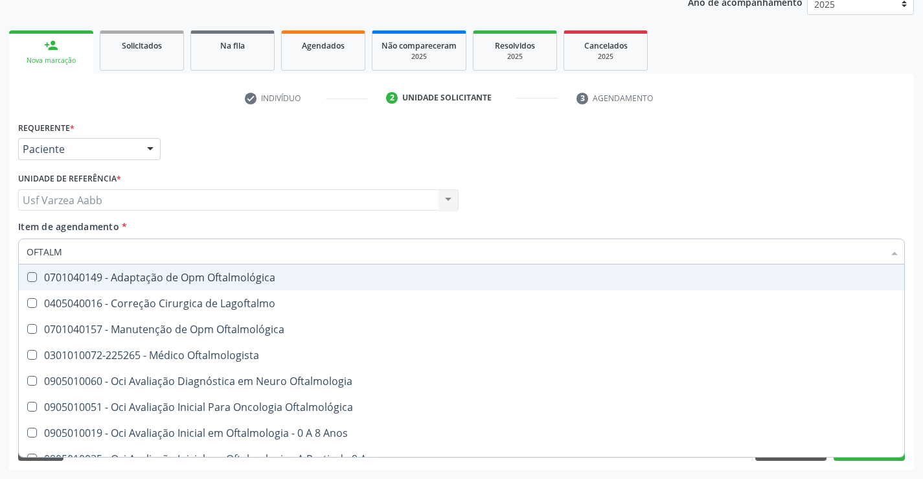
type input "OFTALMO"
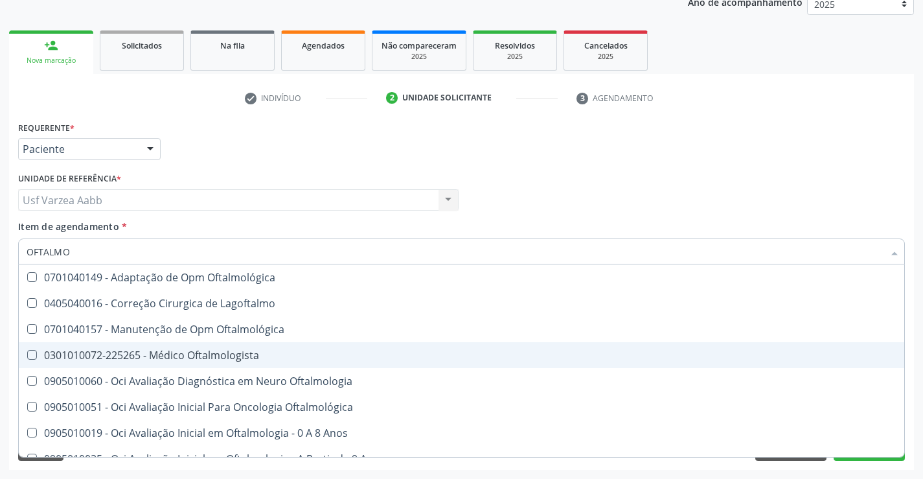
click at [128, 350] on div "0301010072-225265 - Médico Oftalmologista" at bounding box center [462, 355] width 870 height 10
checkbox Oftalmologista "true"
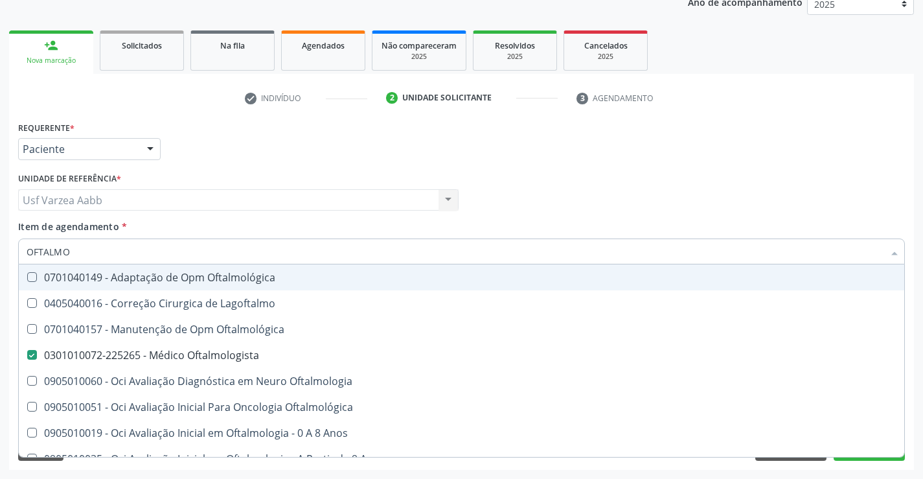
click at [543, 245] on input "OFTALMO" at bounding box center [455, 251] width 857 height 26
click at [548, 220] on div "Item de agendamento * OFTALMO Desfazer seleção 0701040149 - Adaptação de Opm Of…" at bounding box center [461, 240] width 887 height 41
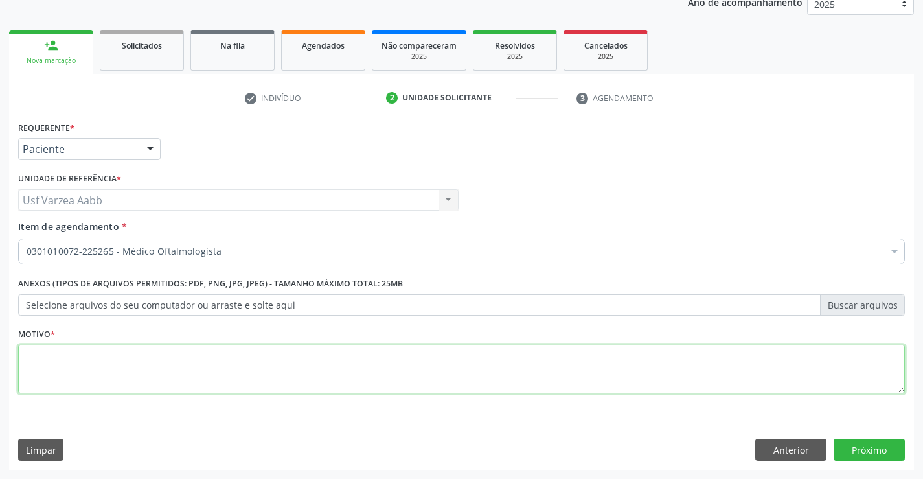
click at [157, 367] on textarea at bounding box center [461, 369] width 887 height 49
type textarea "X"
click at [876, 448] on button "Próximo" at bounding box center [869, 450] width 71 height 22
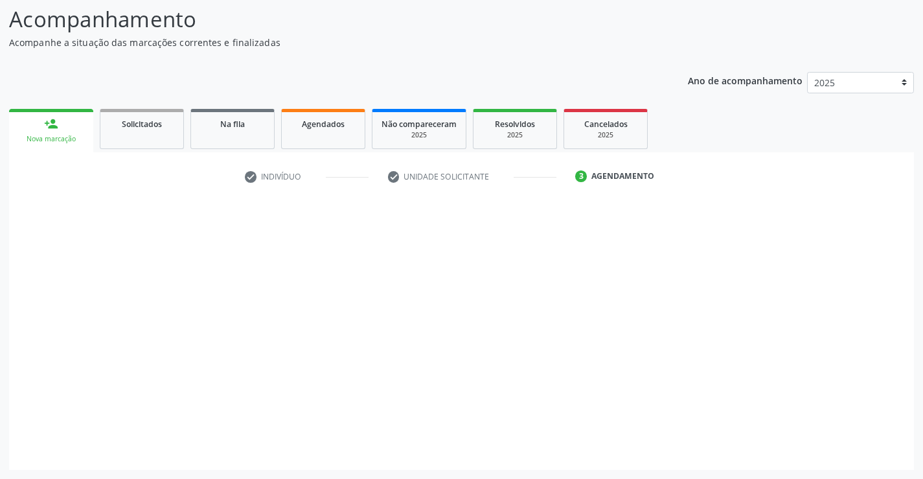
scroll to position [85, 0]
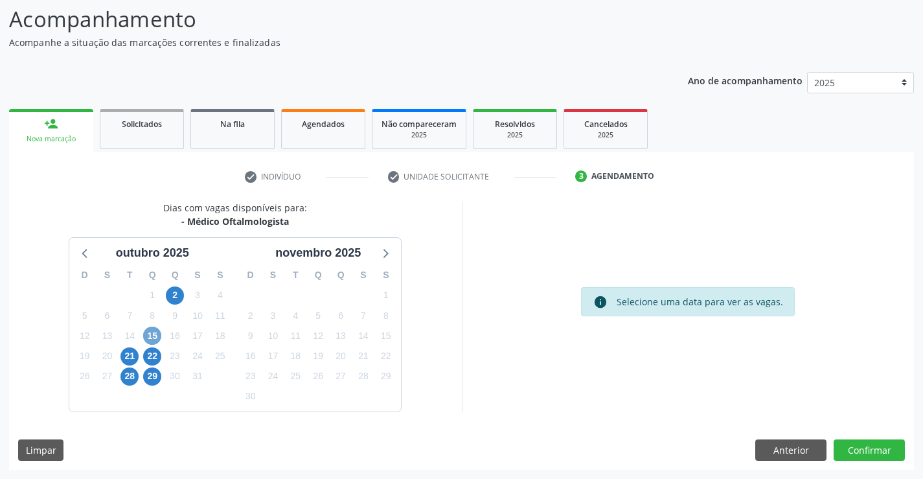
click at [151, 336] on span "15" at bounding box center [152, 335] width 18 height 18
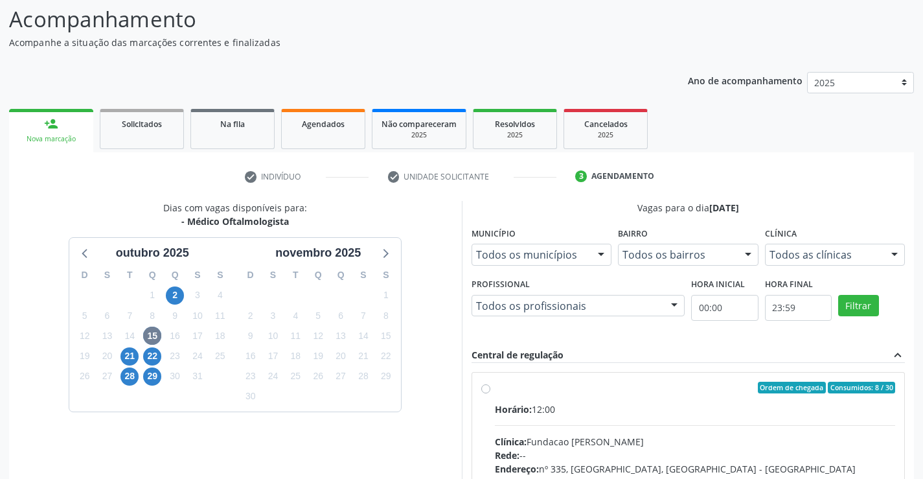
click at [486, 380] on div "Ordem de chegada Consumidos: 8 / 30 Horário: 12:00 Clínica: Fundacao Altino Ven…" at bounding box center [688, 480] width 433 height 217
radio input "true"
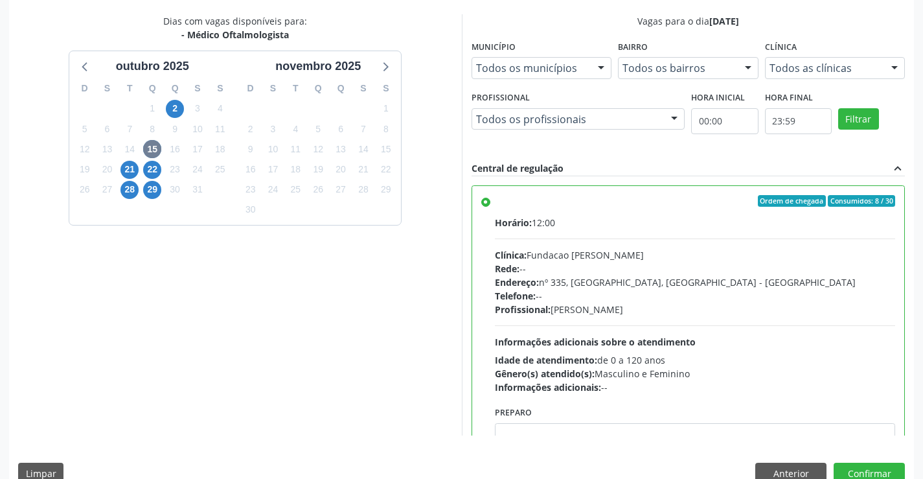
scroll to position [295, 0]
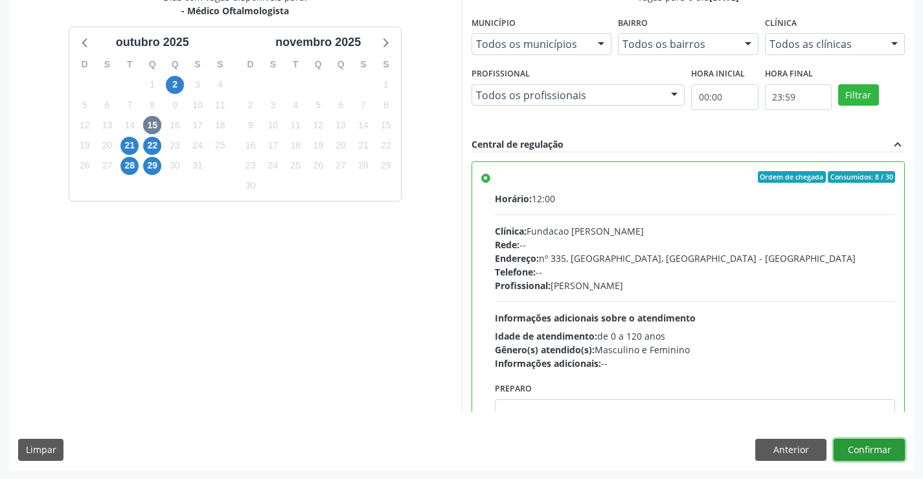
click at [869, 449] on button "Confirmar" at bounding box center [869, 450] width 71 height 22
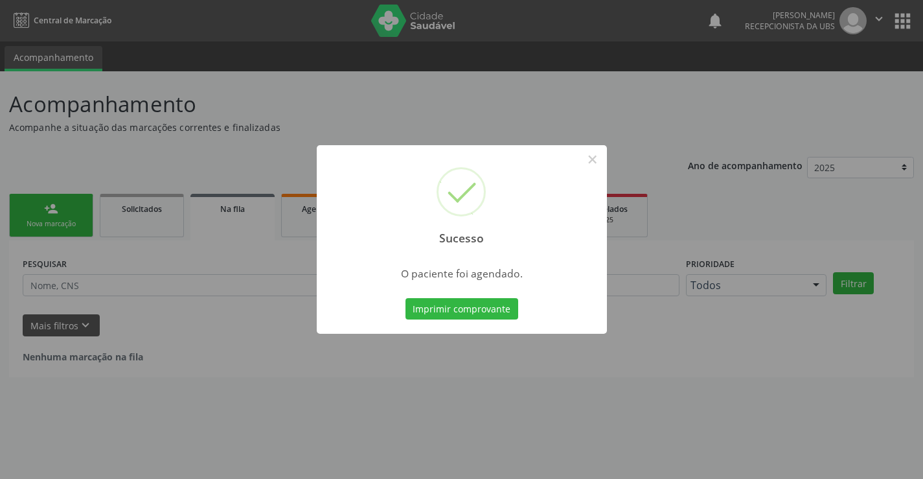
scroll to position [0, 0]
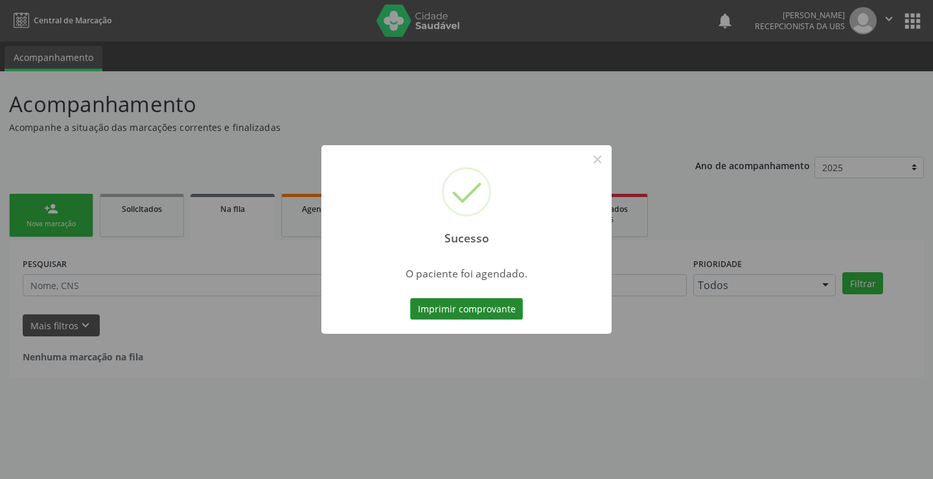
click at [462, 315] on button "Imprimir comprovante" at bounding box center [466, 309] width 113 height 22
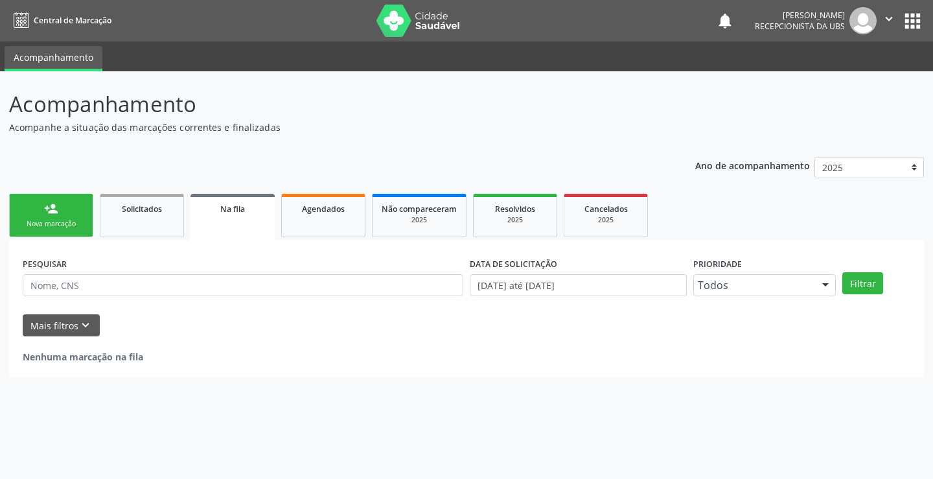
click at [67, 225] on div "Nova marcação" at bounding box center [51, 224] width 65 height 10
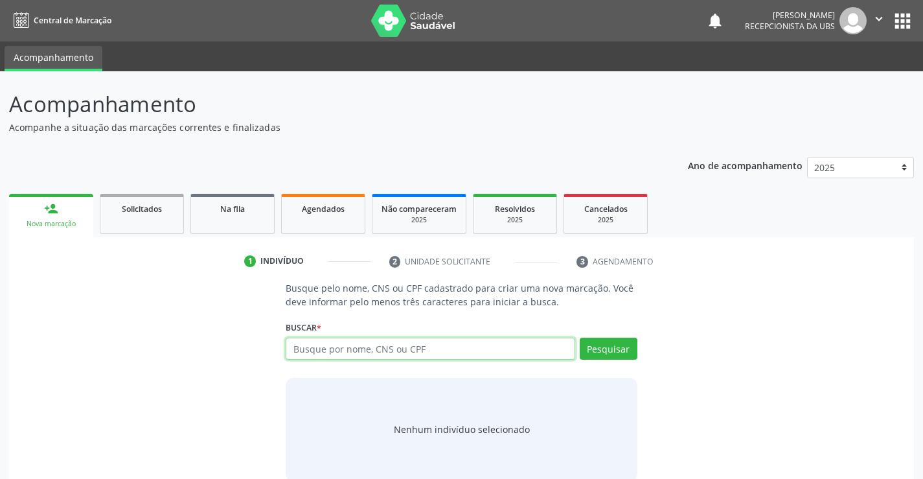
click at [345, 348] on input "text" at bounding box center [430, 348] width 289 height 22
type input "898003737815714"
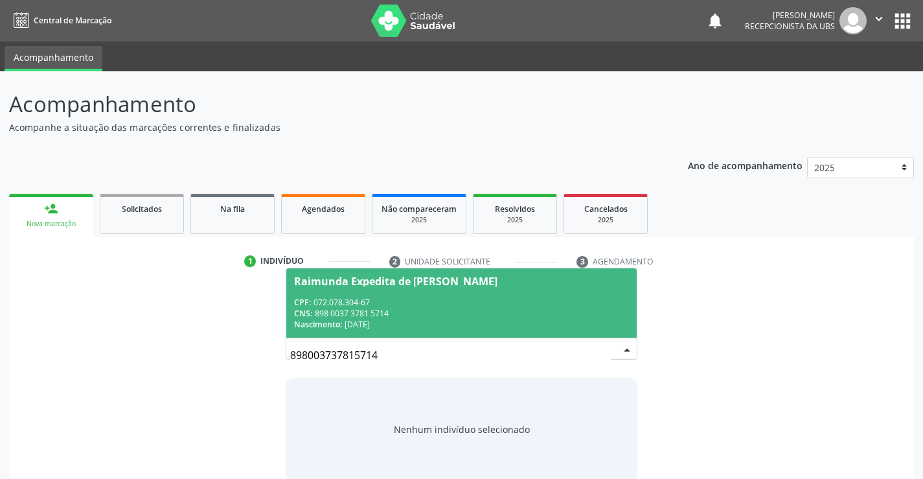
click at [409, 297] on div "CPF: 072.078.304-67" at bounding box center [461, 302] width 334 height 11
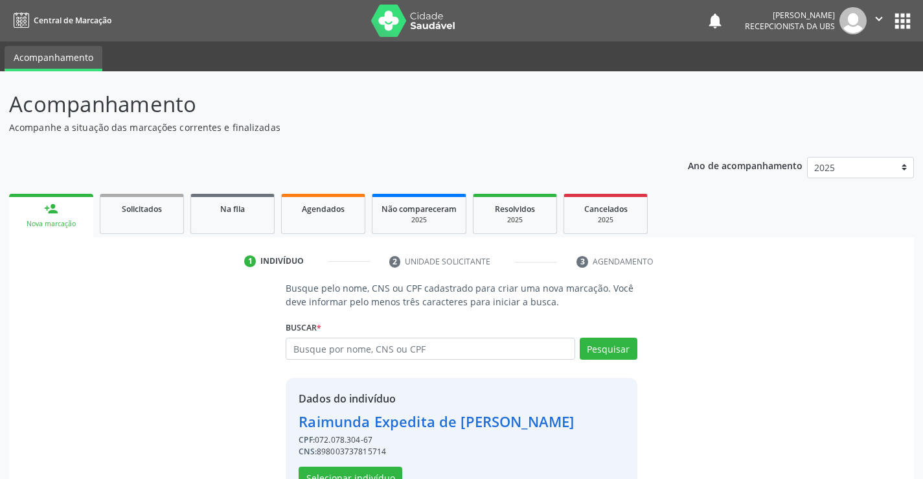
scroll to position [41, 0]
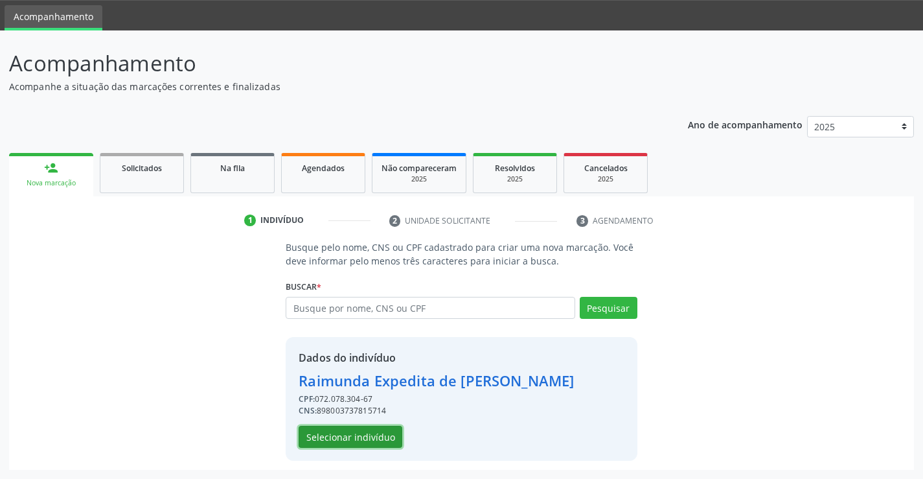
click at [354, 443] on button "Selecionar indivíduo" at bounding box center [351, 437] width 104 height 22
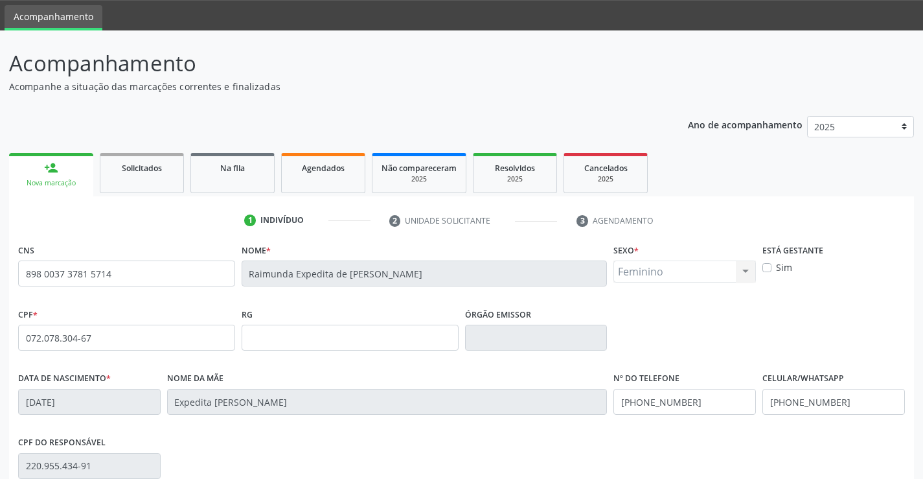
scroll to position [223, 0]
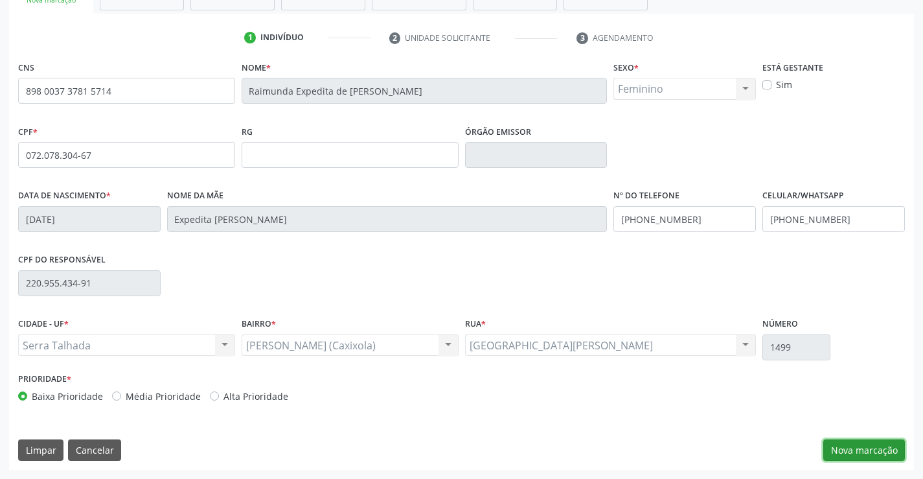
click at [891, 447] on button "Nova marcação" at bounding box center [864, 450] width 82 height 22
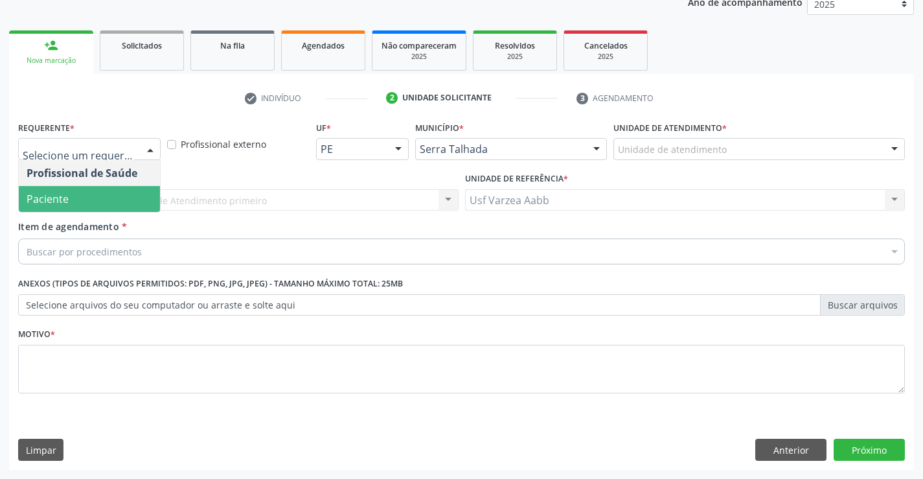
click at [116, 199] on span "Paciente" at bounding box center [89, 199] width 141 height 26
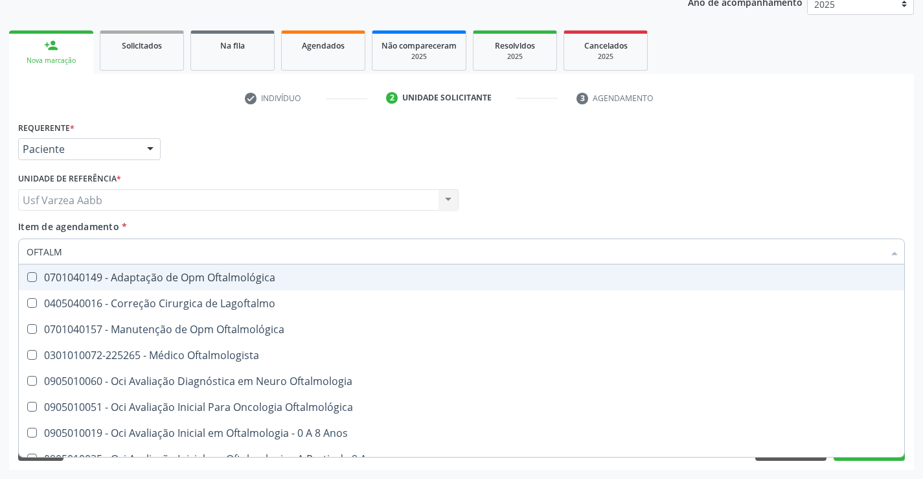
type input "OFTALMO"
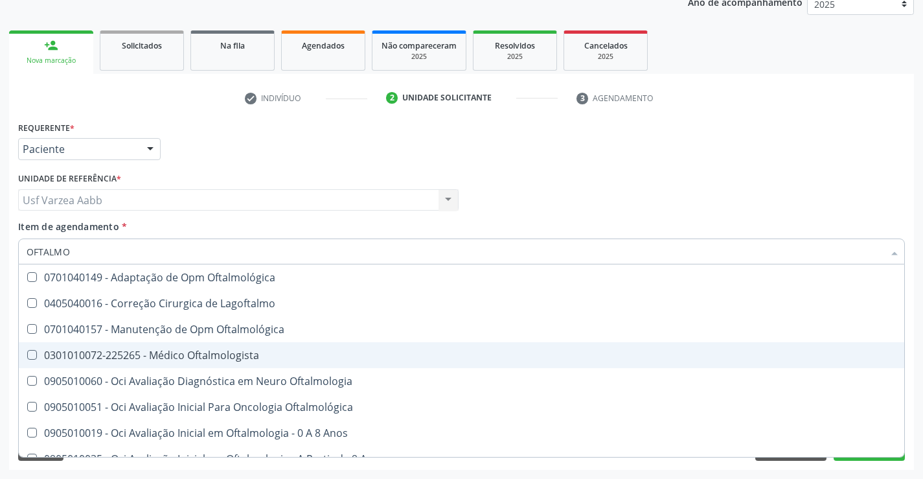
click at [117, 360] on div "0301010072-225265 - Médico Oftalmologista" at bounding box center [462, 355] width 870 height 10
checkbox Oftalmologista "true"
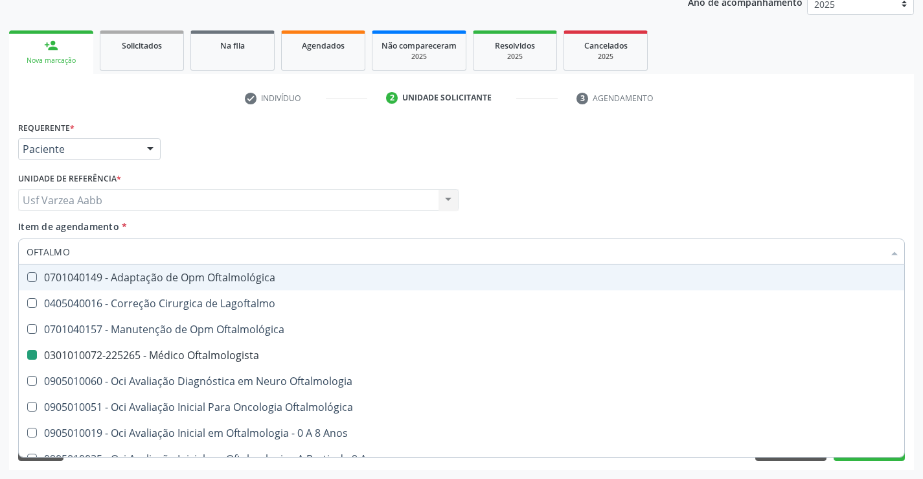
click at [555, 238] on div "Item de agendamento * OFTALMO Desfazer seleção 0701040149 - Adaptação de Opm Of…" at bounding box center [461, 240] width 887 height 41
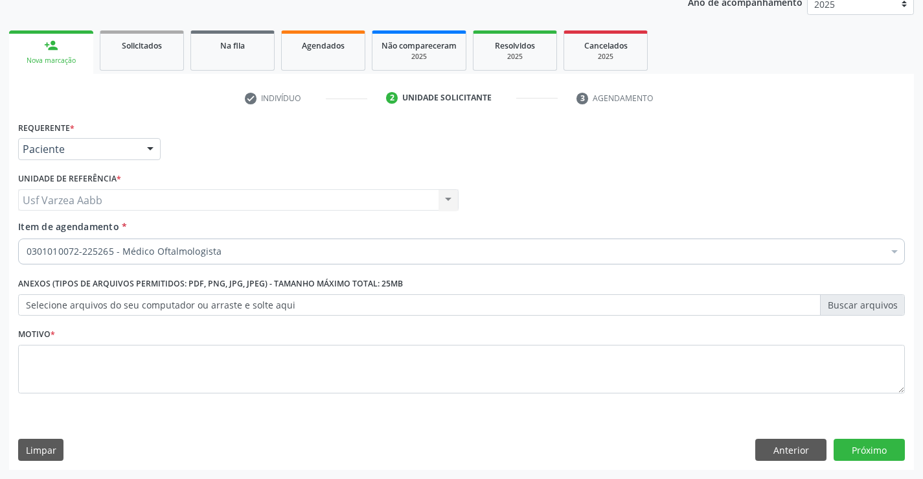
click at [567, 212] on div "Profissional Solicitante Por favor, selecione a Unidade de Atendimento primeiro…" at bounding box center [461, 194] width 893 height 51
click at [421, 353] on textarea at bounding box center [461, 369] width 887 height 49
type textarea "X"
click at [871, 442] on button "Próximo" at bounding box center [869, 450] width 71 height 22
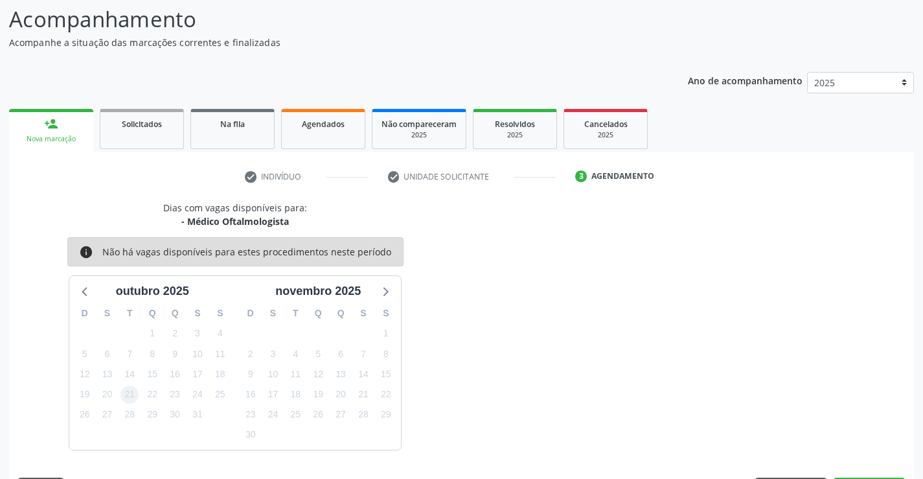
scroll to position [123, 0]
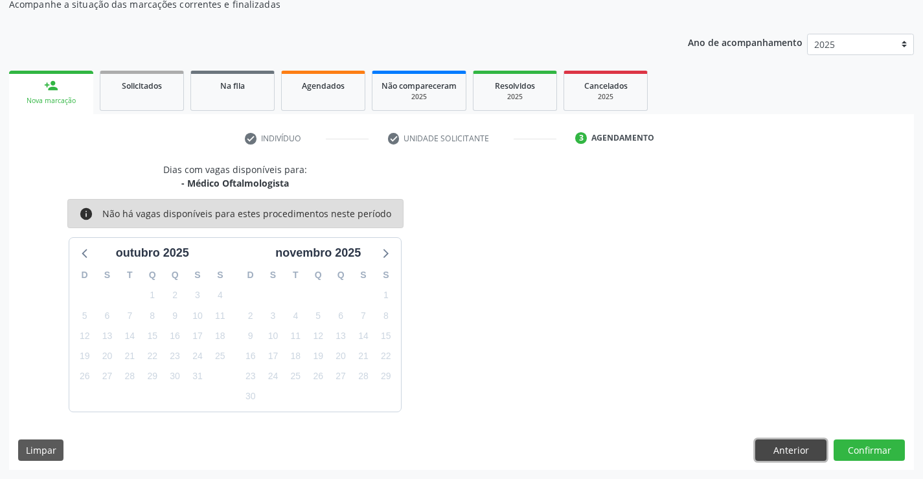
click at [817, 448] on button "Anterior" at bounding box center [790, 450] width 71 height 22
